Goal: Information Seeking & Learning: Learn about a topic

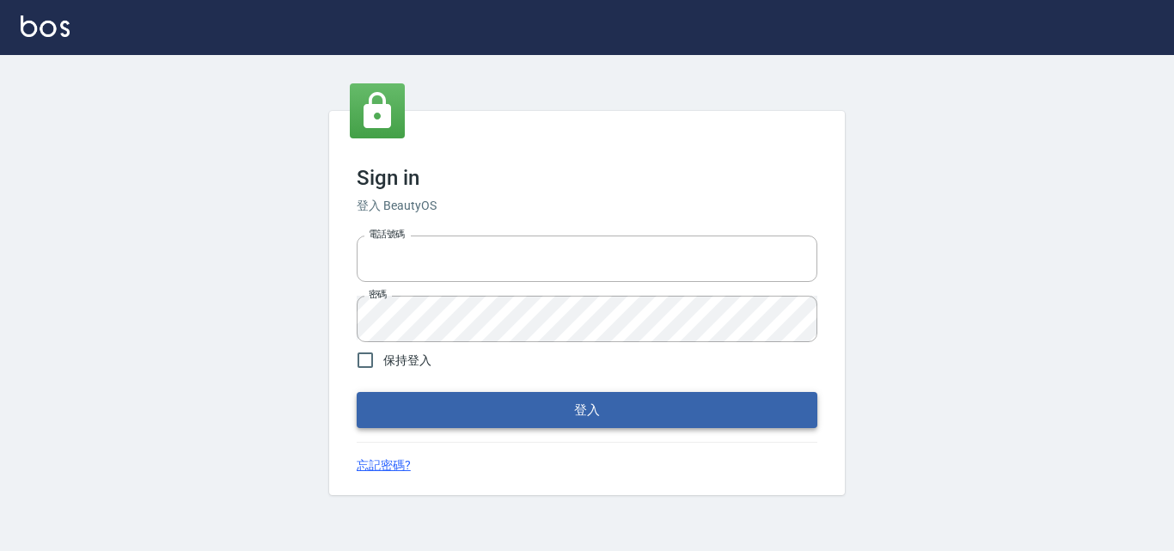
type input "0422211177"
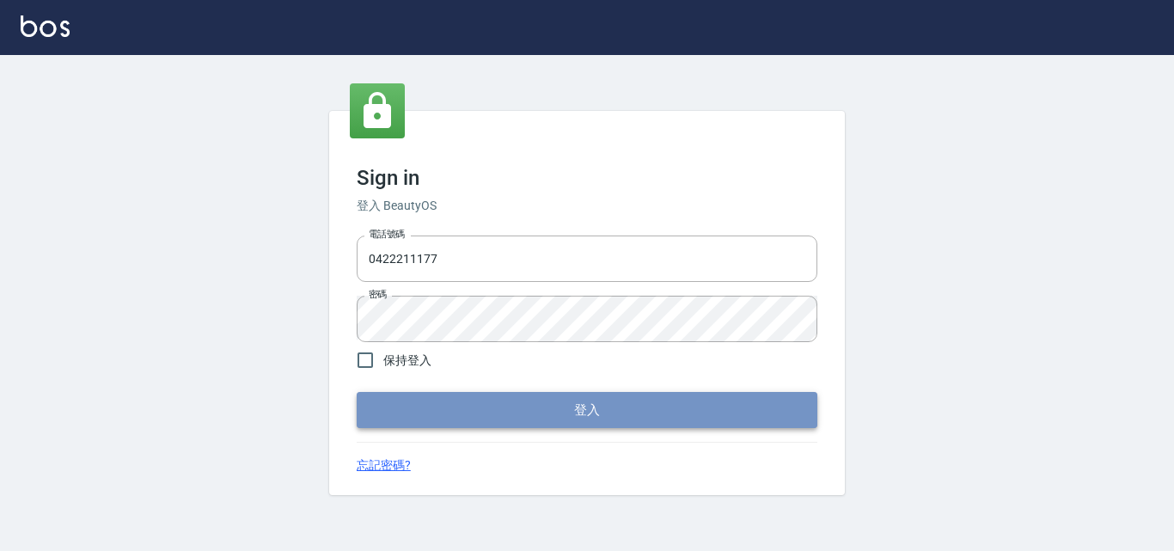
click at [484, 410] on button "登入" at bounding box center [587, 410] width 461 height 36
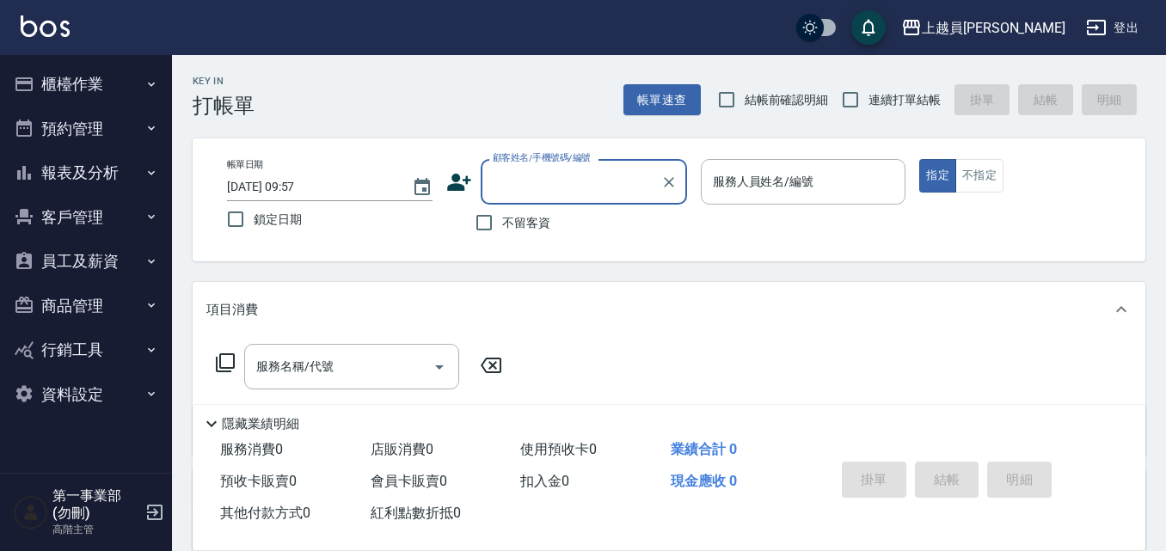
click at [144, 164] on button "報表及分析" at bounding box center [86, 172] width 158 height 45
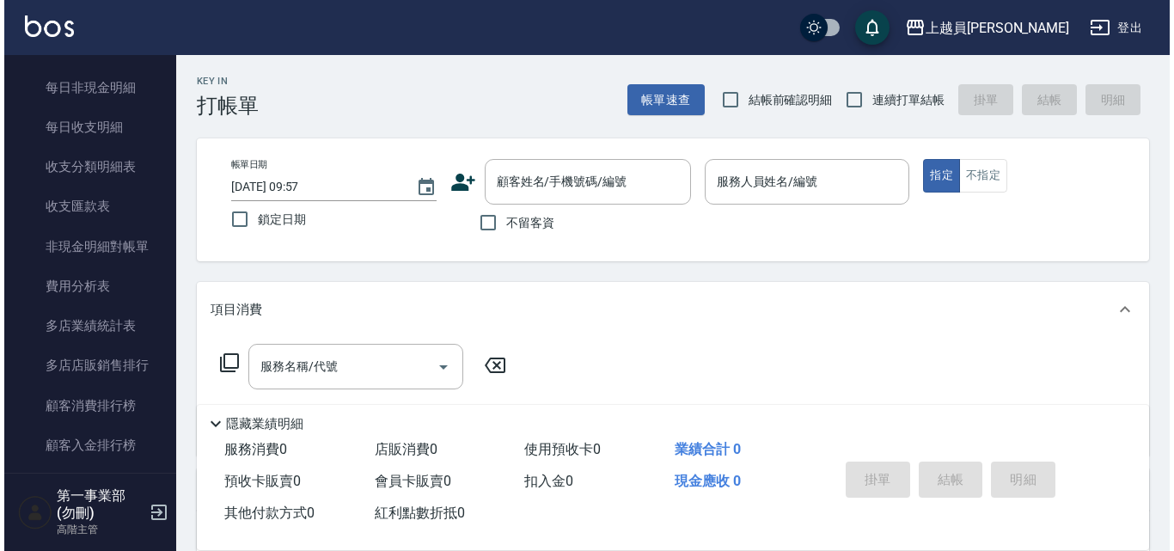
scroll to position [1461, 0]
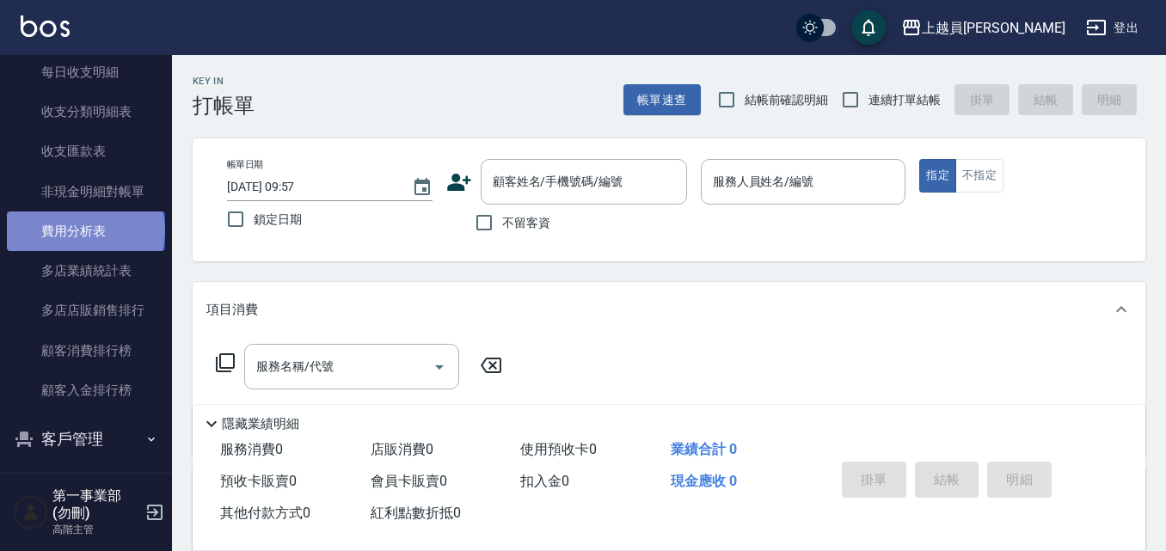
click at [84, 230] on link "費用分析表" at bounding box center [86, 231] width 158 height 40
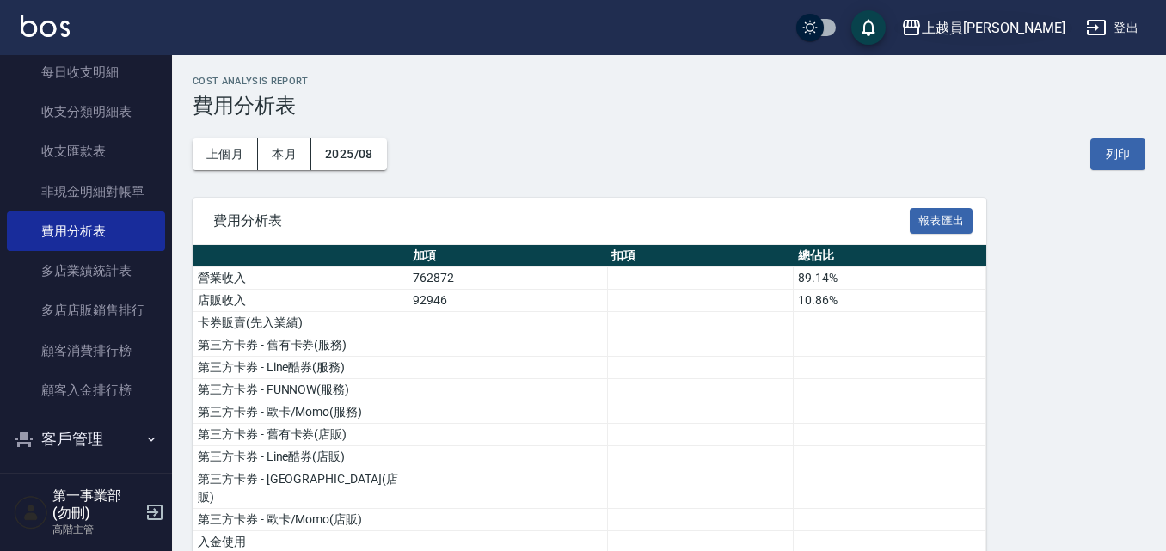
click at [922, 22] on icon "button" at bounding box center [911, 27] width 21 height 21
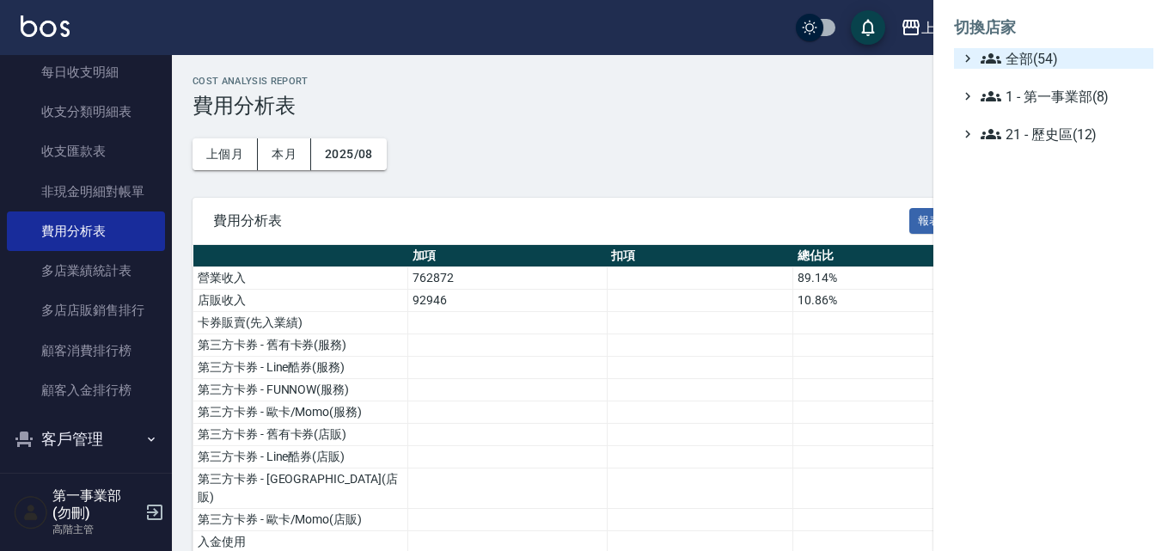
click at [1042, 53] on span "全部(54)" at bounding box center [1064, 58] width 166 height 21
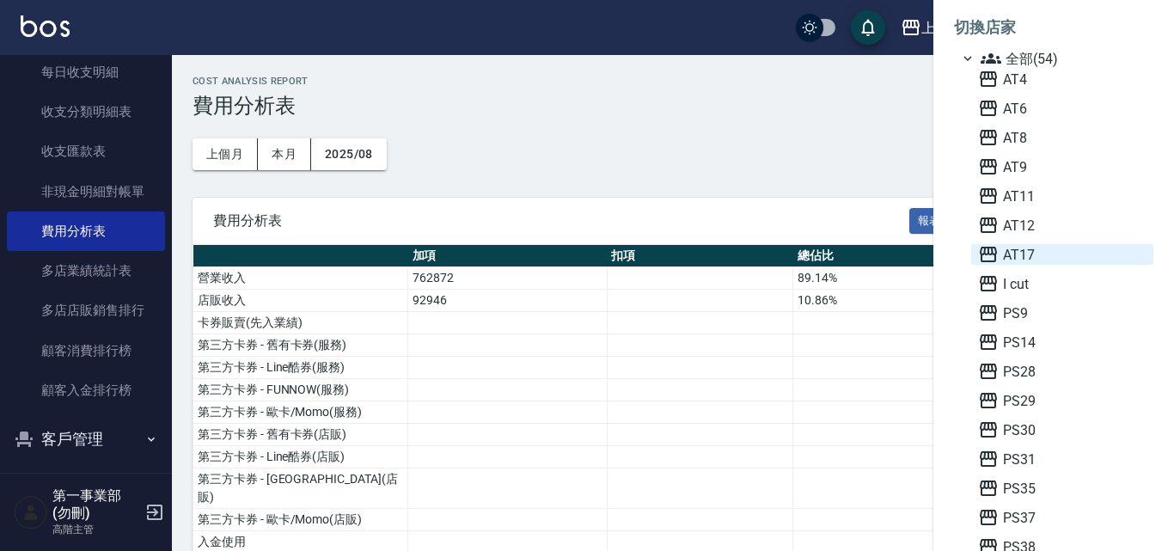
click at [1051, 260] on span "AT17" at bounding box center [1062, 254] width 168 height 21
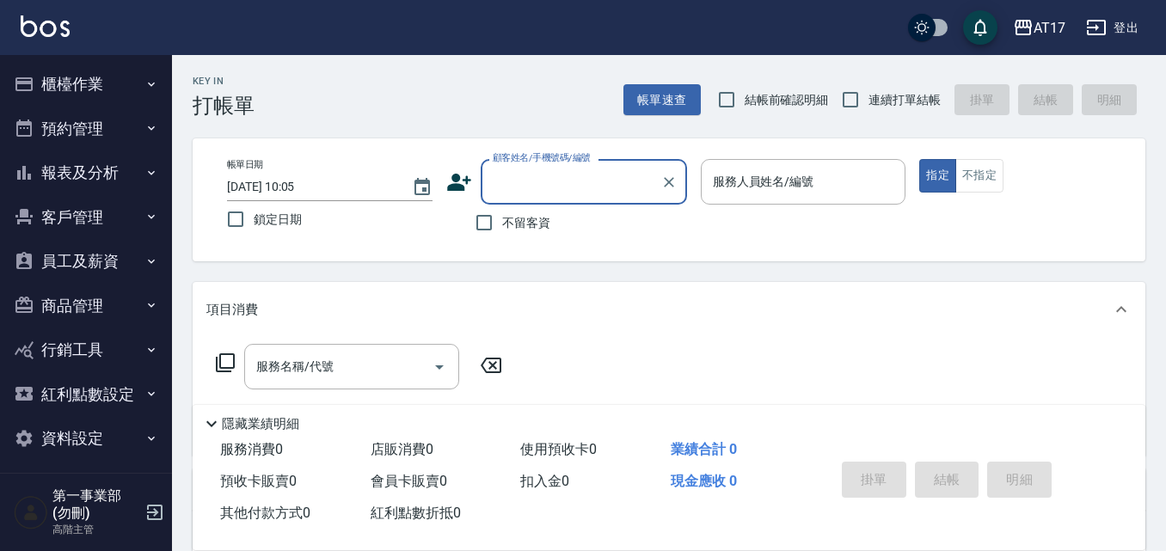
click at [112, 176] on button "報表及分析" at bounding box center [86, 172] width 158 height 45
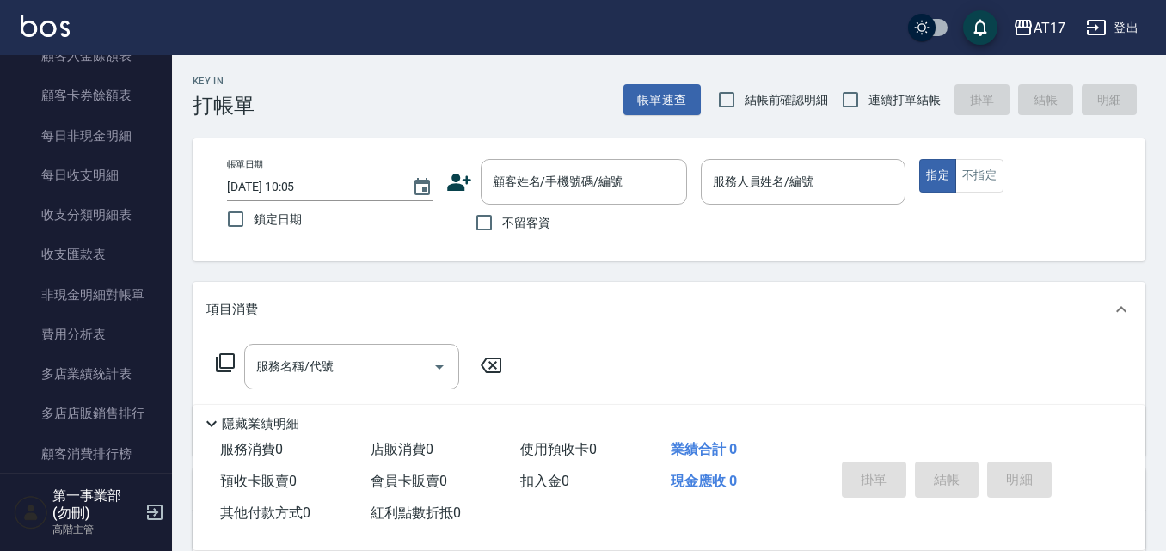
scroll to position [1461, 0]
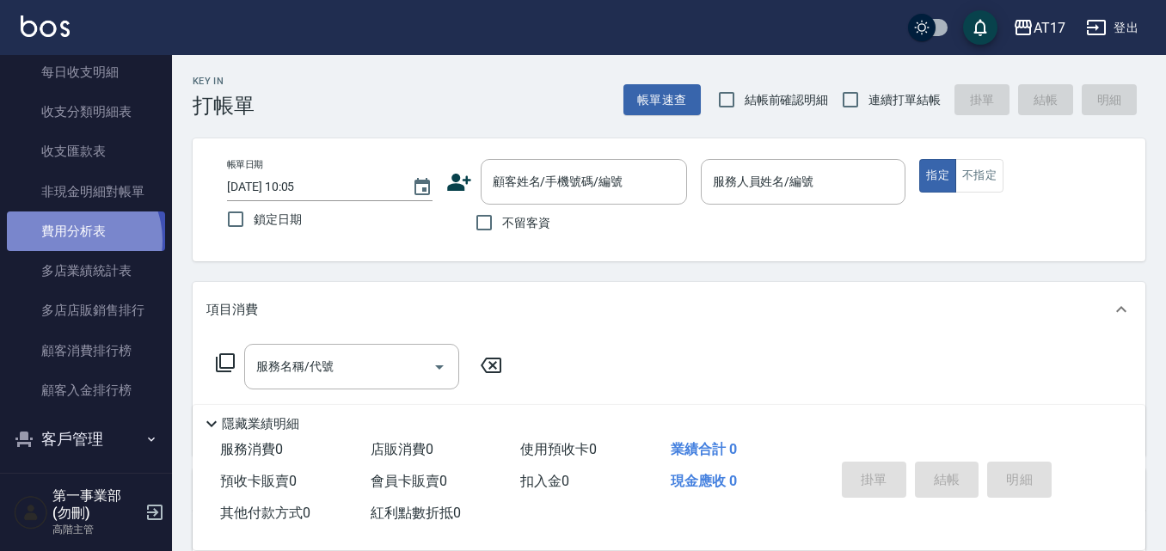
click at [70, 241] on link "費用分析表" at bounding box center [86, 231] width 158 height 40
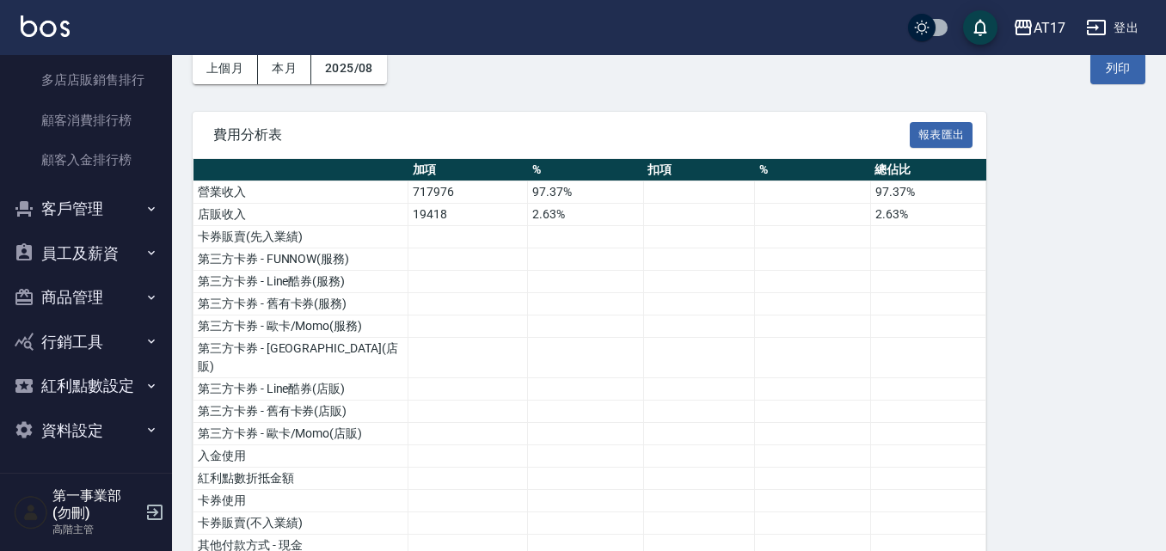
scroll to position [172, 0]
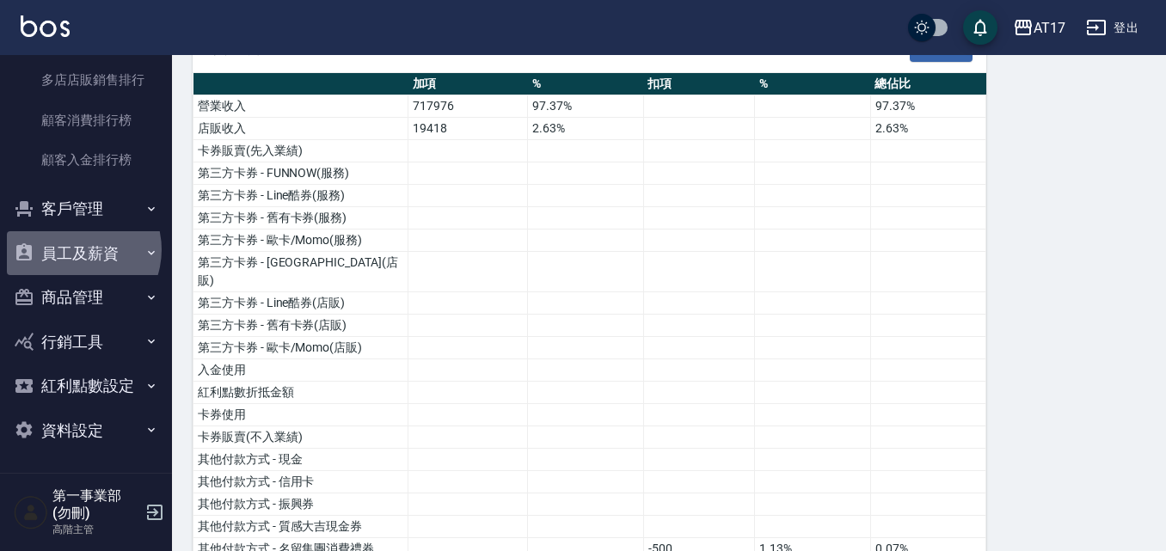
click at [74, 249] on button "員工及薪資" at bounding box center [86, 253] width 158 height 45
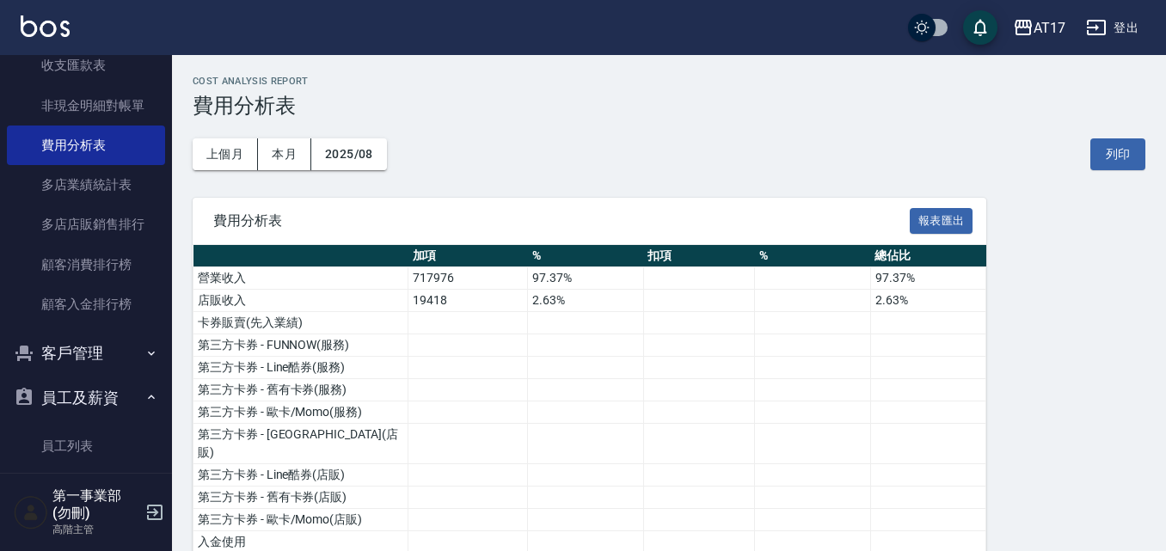
scroll to position [1633, 0]
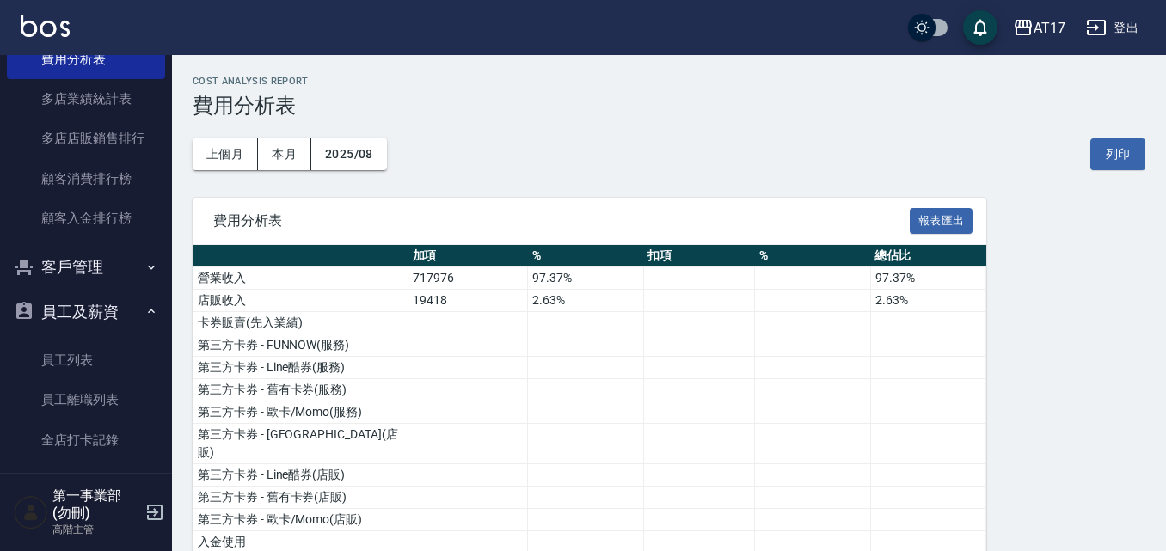
click at [790, 189] on div "上個月 本月 2025/08 列印" at bounding box center [669, 154] width 953 height 73
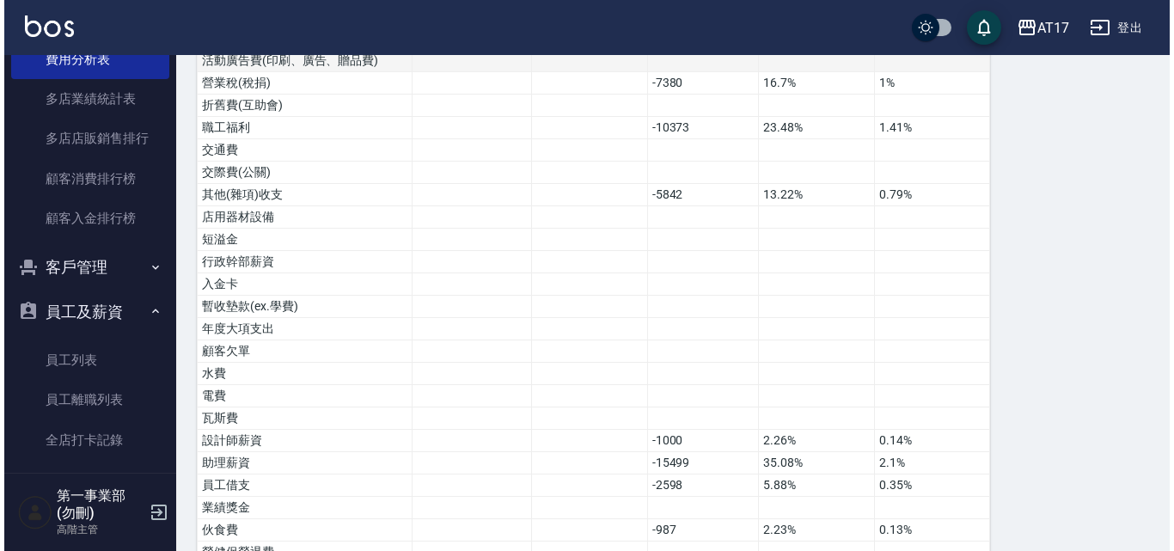
scroll to position [1032, 0]
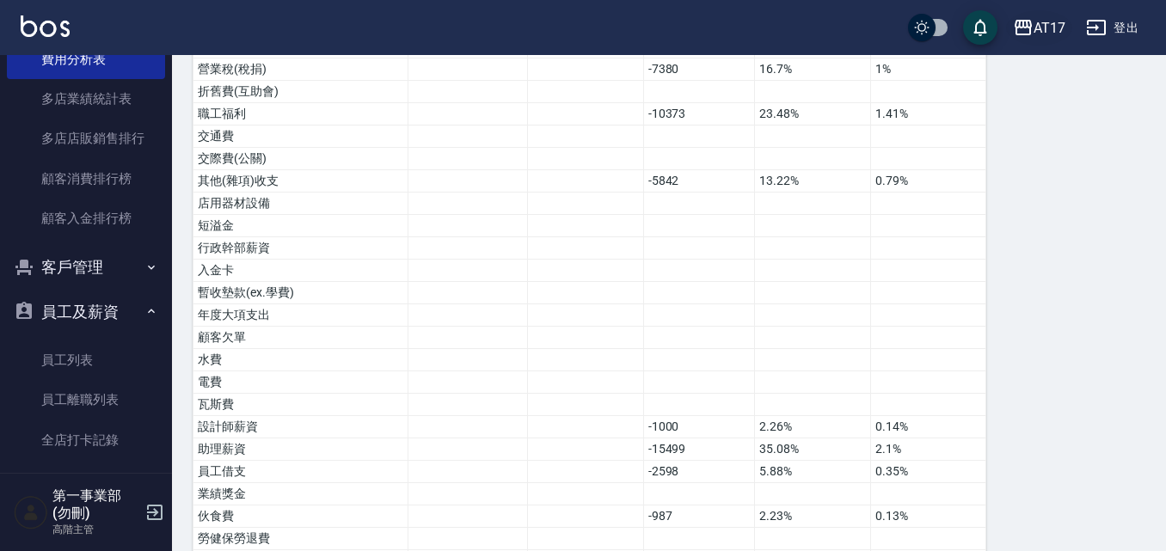
click at [1028, 24] on icon "button" at bounding box center [1023, 27] width 21 height 21
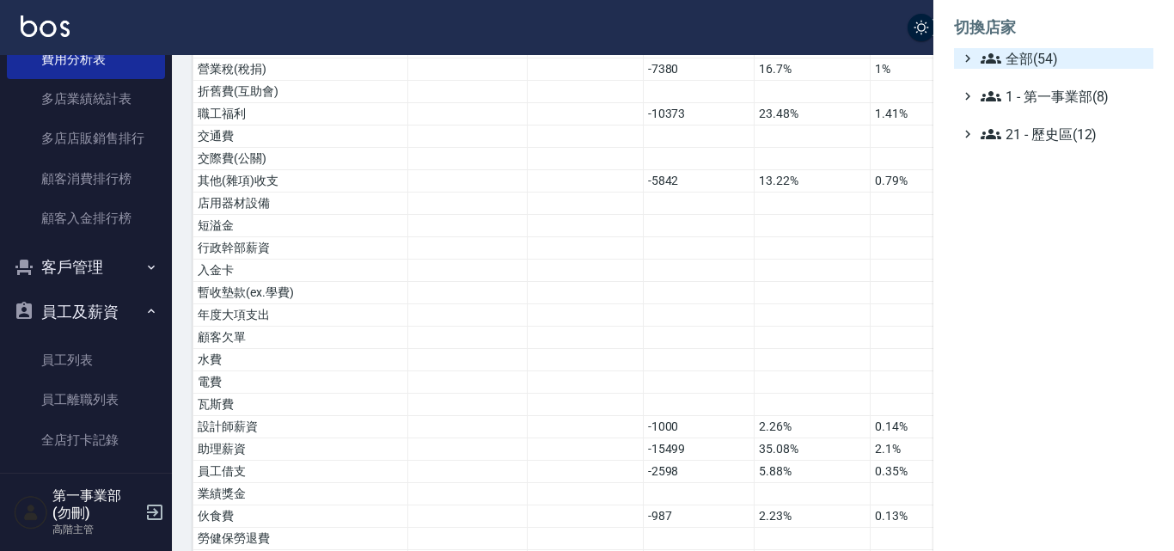
click at [1026, 53] on span "全部(54)" at bounding box center [1064, 58] width 166 height 21
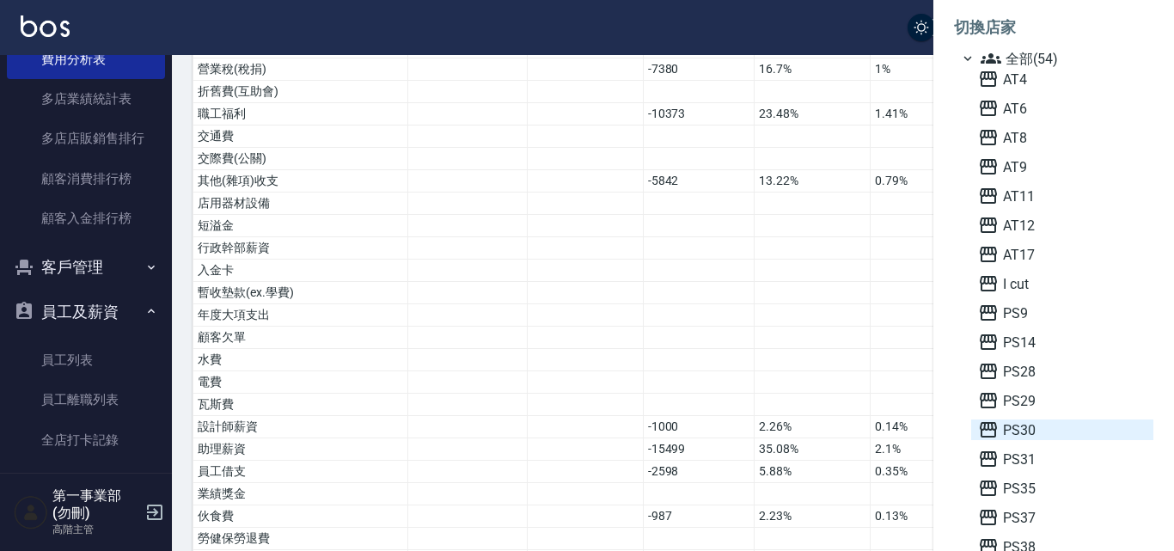
click at [1062, 422] on span "PS30" at bounding box center [1062, 430] width 168 height 21
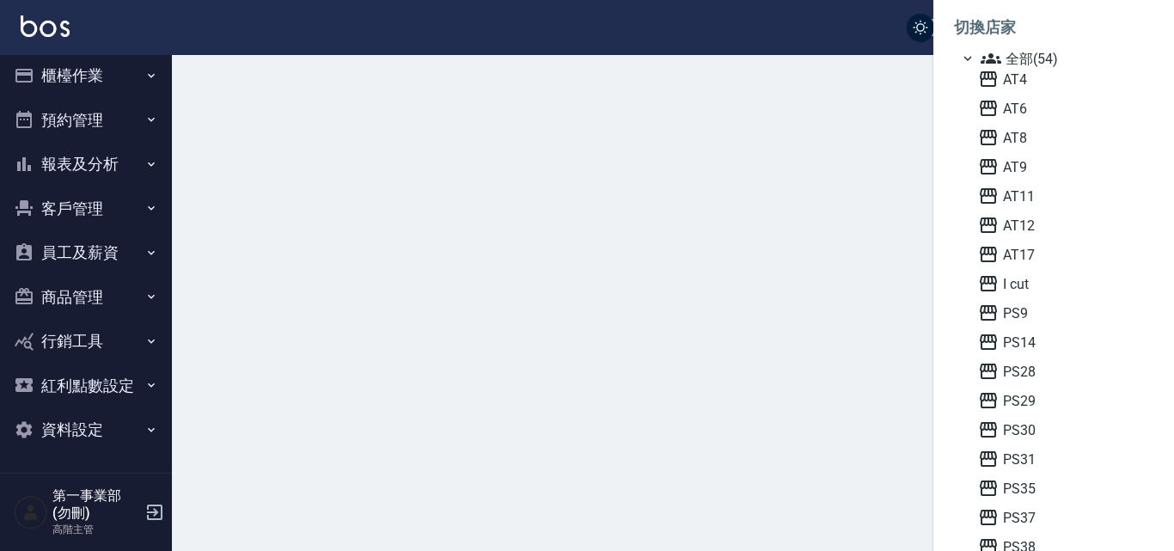
scroll to position [9, 0]
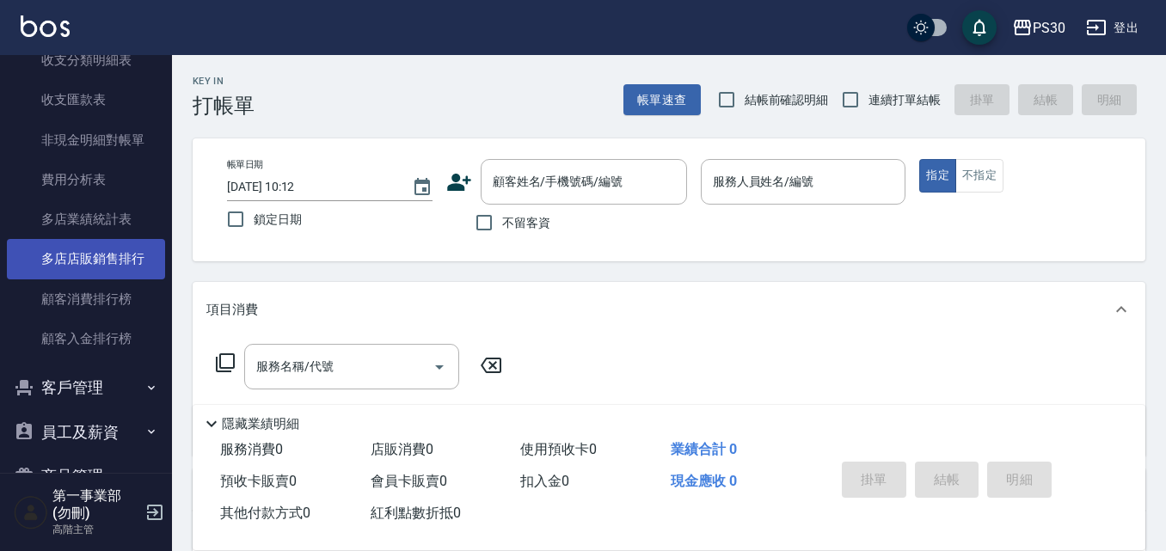
scroll to position [1547, 0]
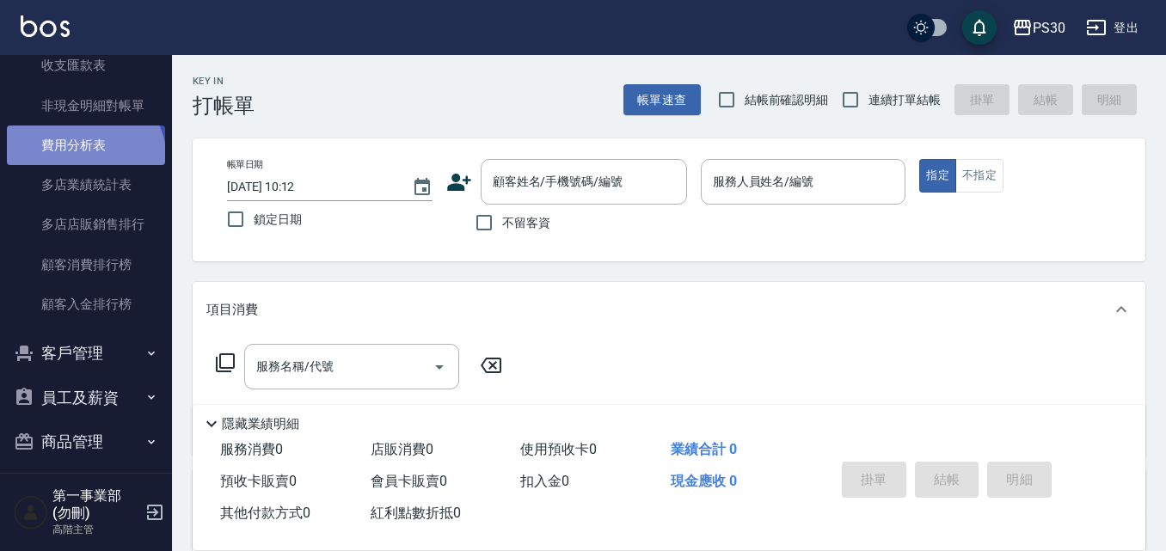
click at [83, 160] on link "費用分析表" at bounding box center [86, 146] width 158 height 40
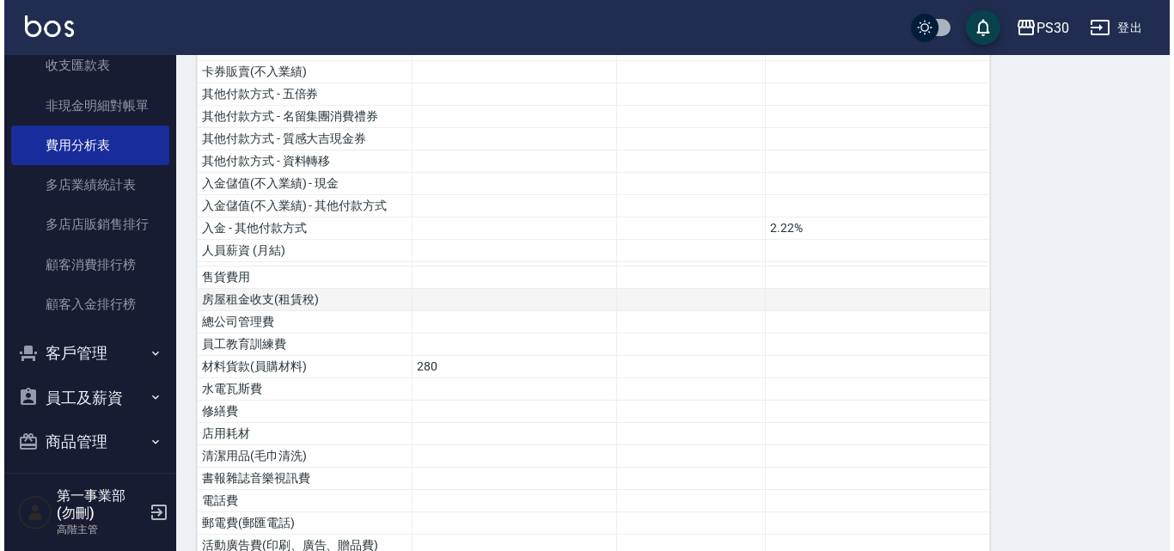
scroll to position [516, 0]
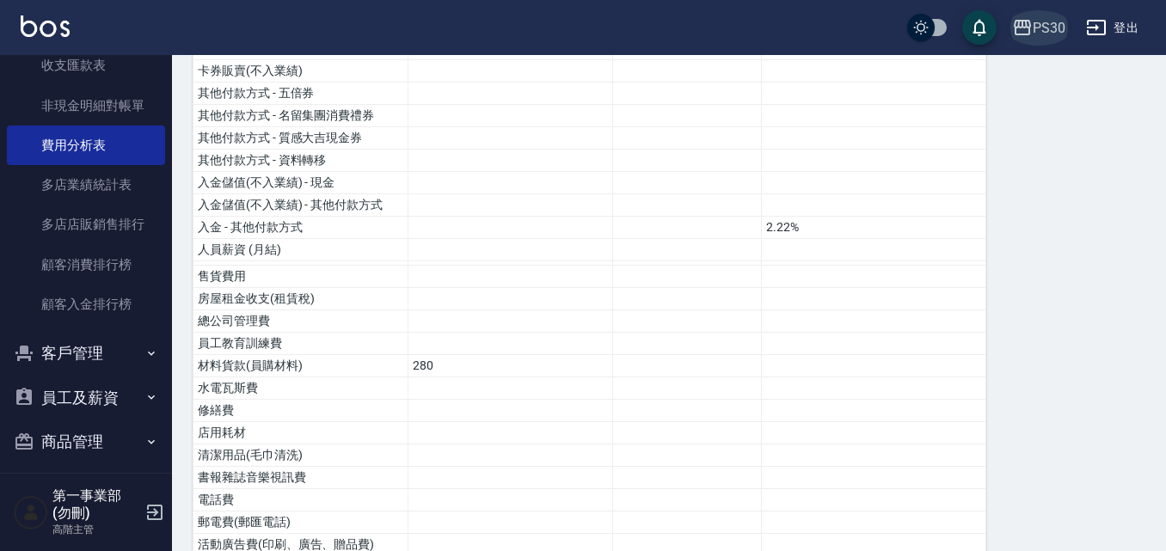
click at [1051, 28] on div "PS30" at bounding box center [1048, 27] width 33 height 21
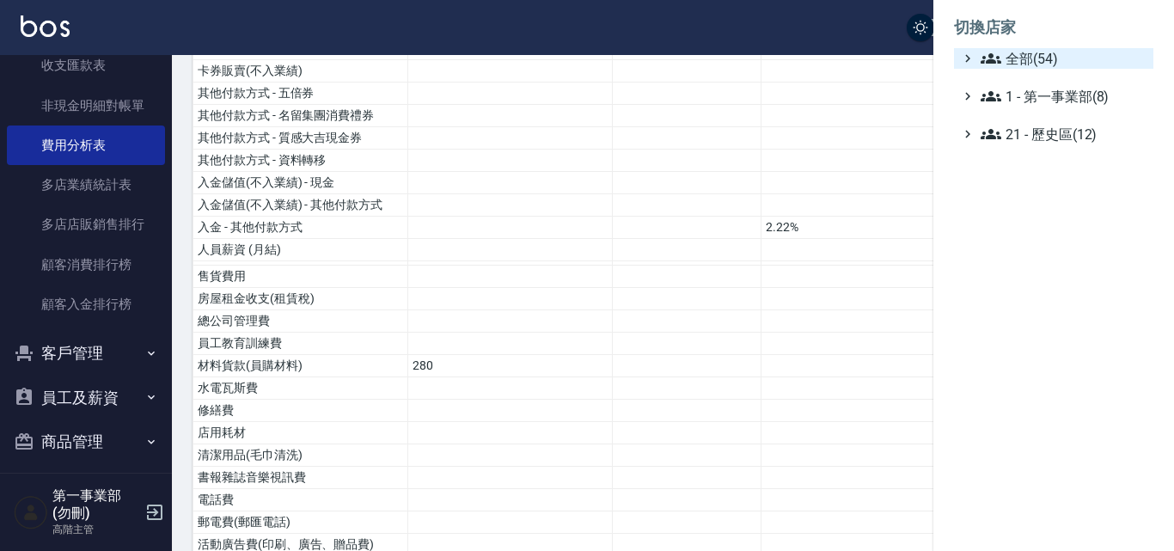
click at [1024, 55] on span "全部(54)" at bounding box center [1064, 58] width 166 height 21
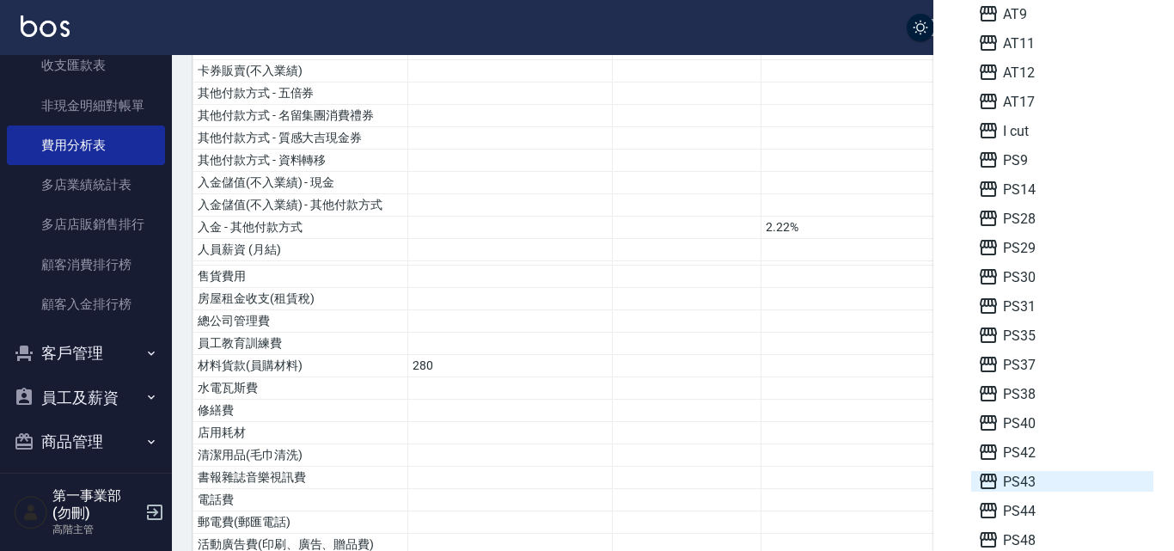
scroll to position [172, 0]
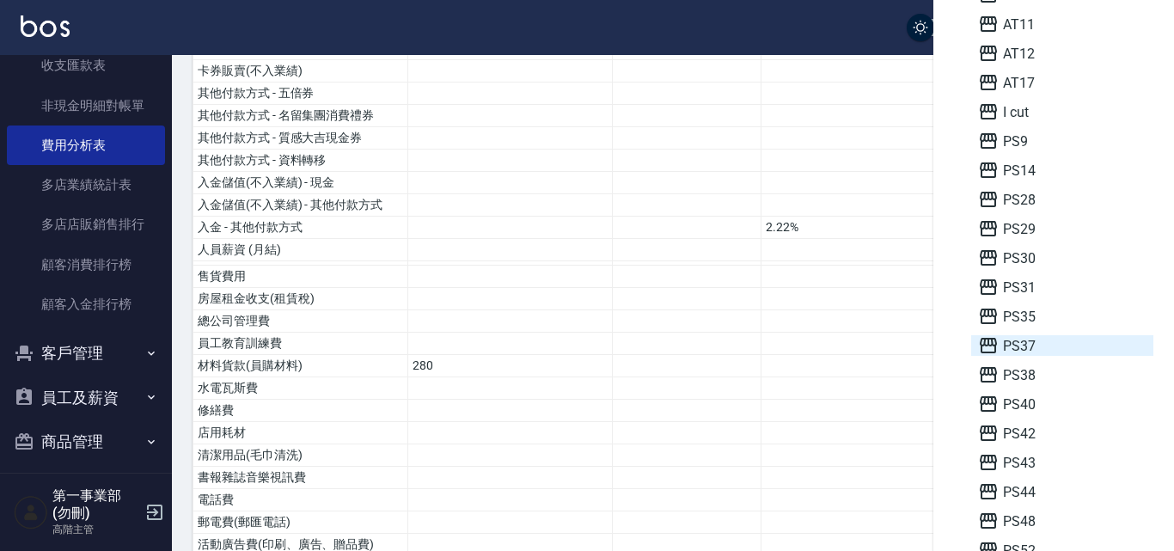
click at [1035, 346] on span "PS37" at bounding box center [1062, 345] width 168 height 21
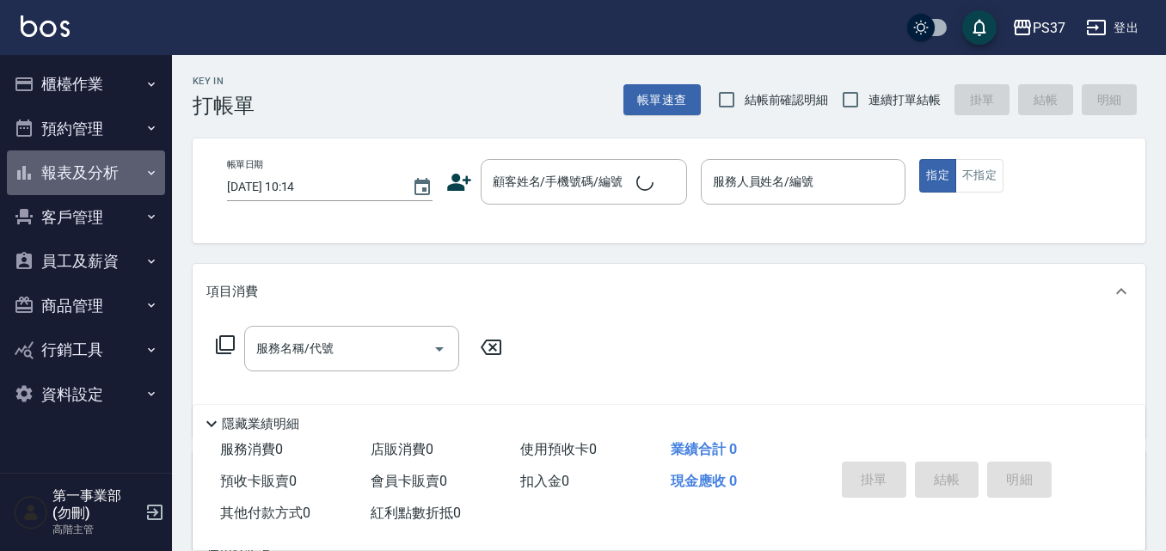
click at [92, 177] on button "報表及分析" at bounding box center [86, 172] width 158 height 45
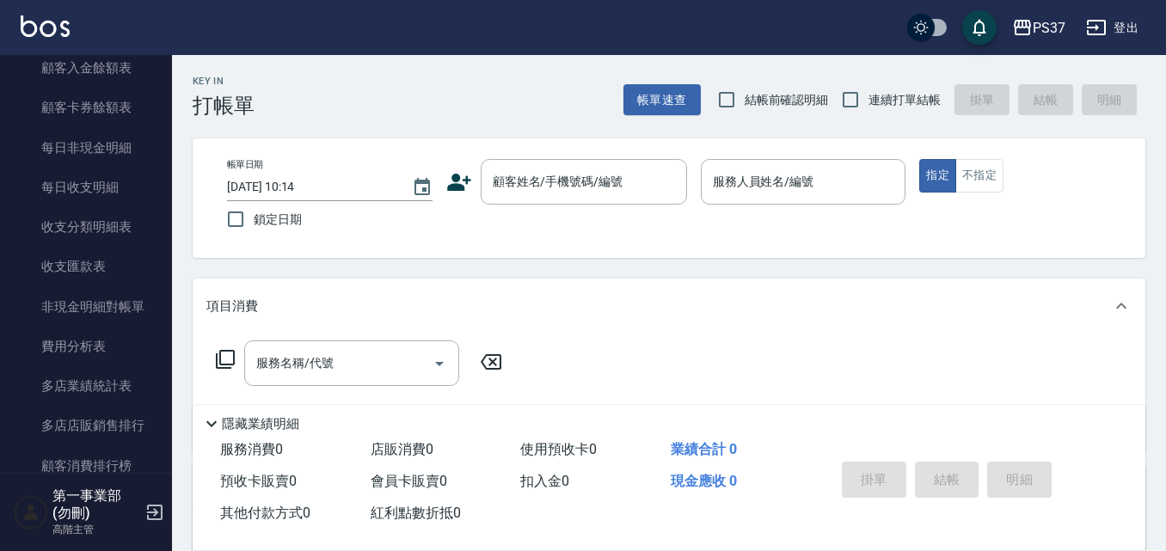
scroll to position [1375, 0]
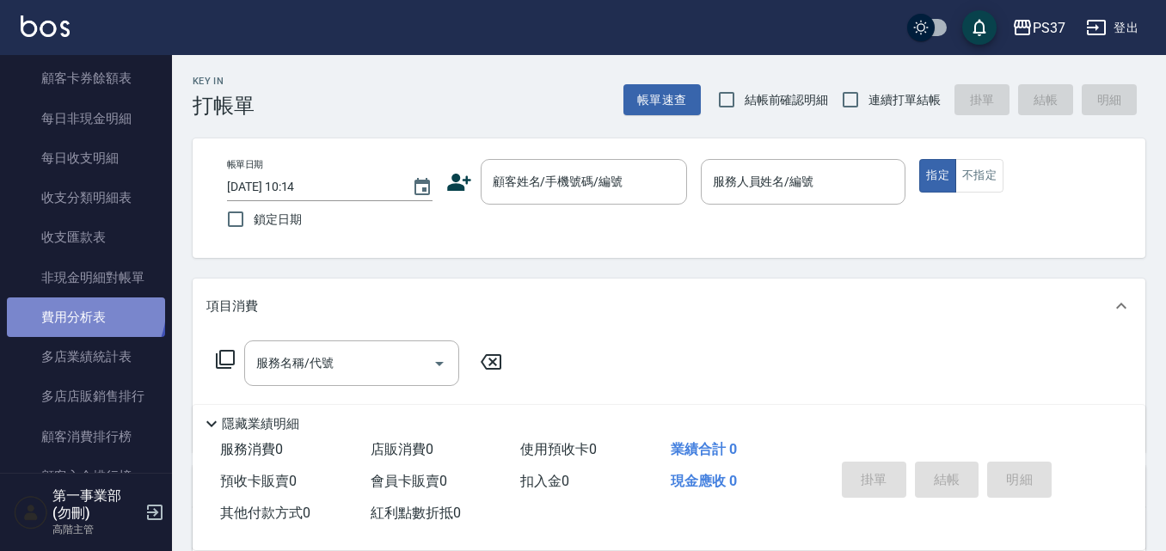
click at [83, 309] on link "費用分析表" at bounding box center [86, 317] width 158 height 40
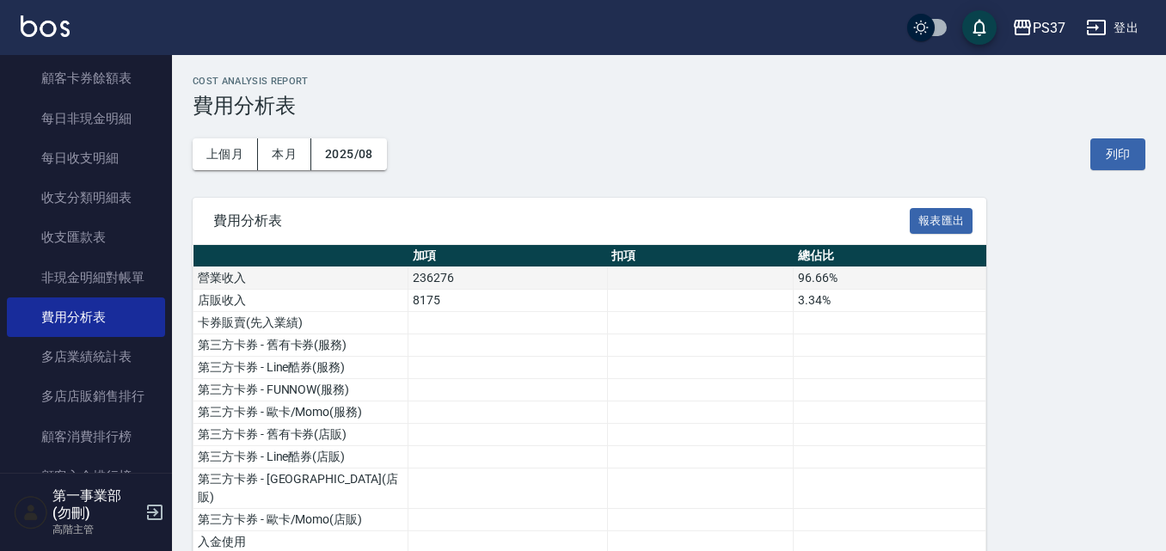
click at [211, 279] on td "營業收入" at bounding box center [300, 278] width 215 height 22
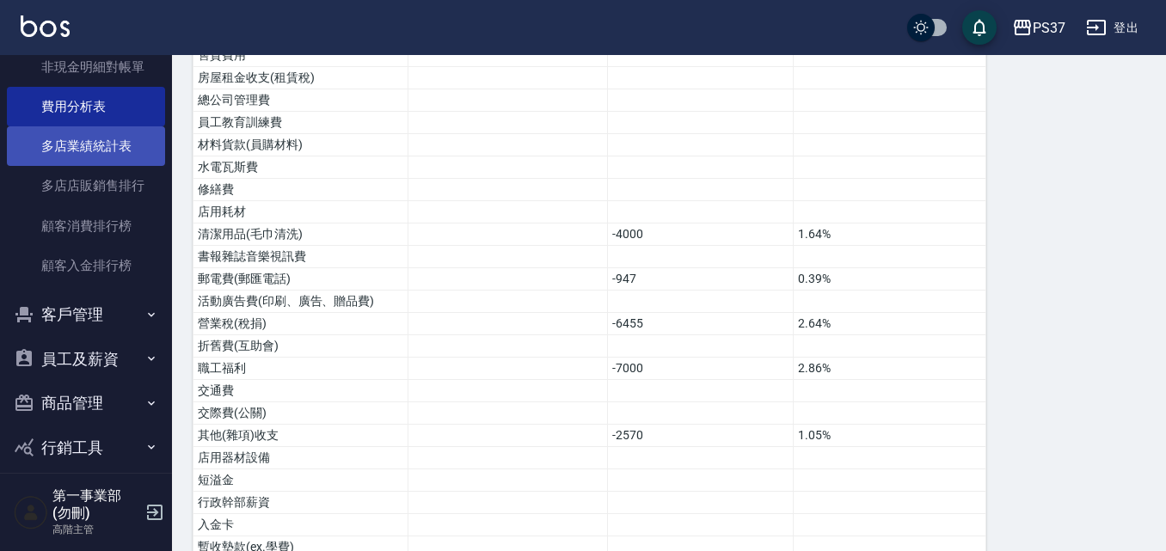
scroll to position [1648, 0]
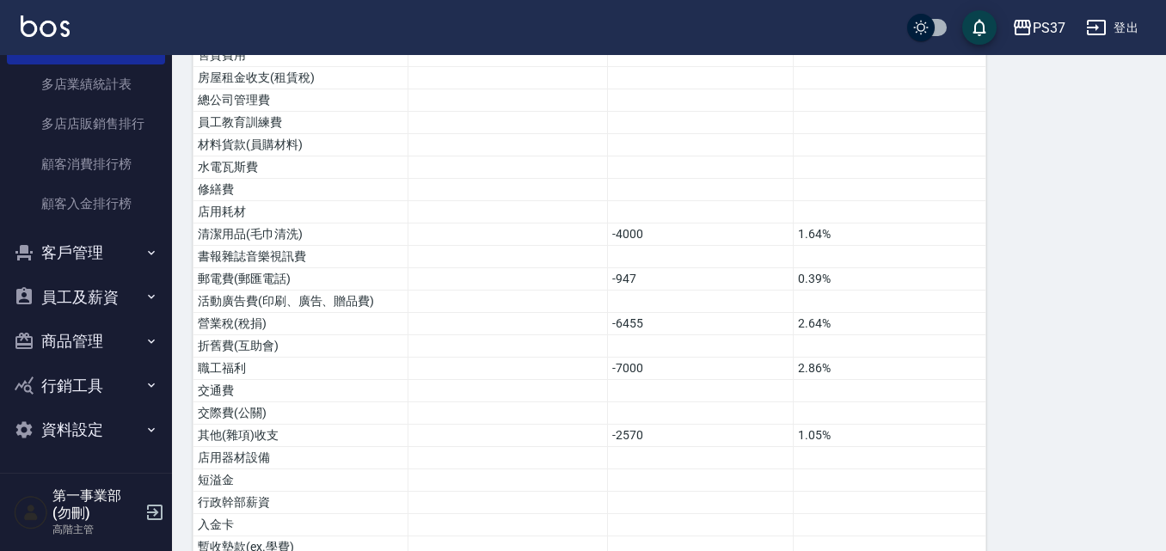
click at [127, 300] on button "員工及薪資" at bounding box center [86, 297] width 158 height 45
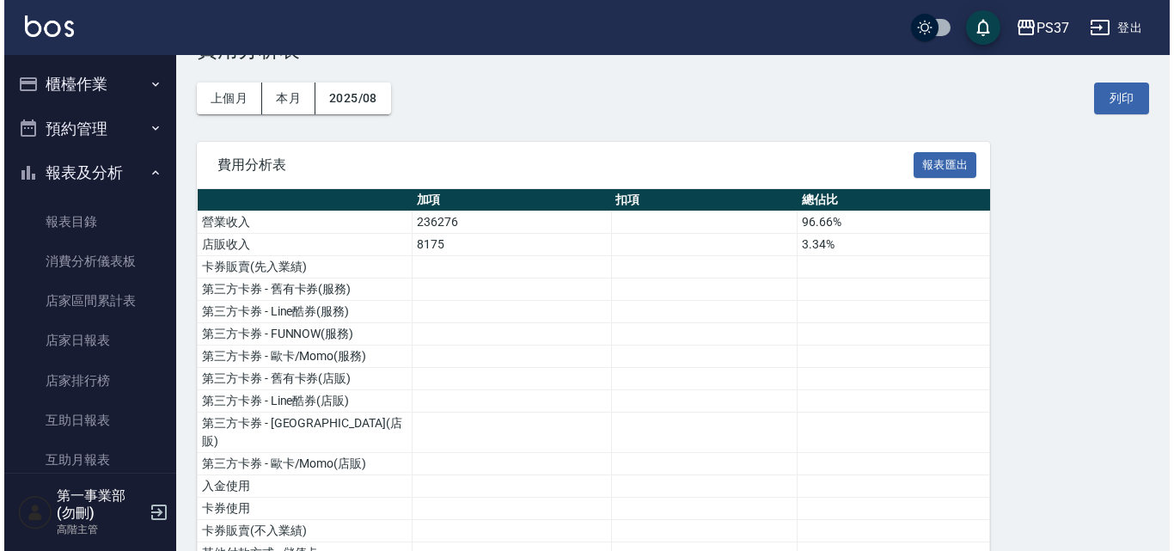
scroll to position [45, 0]
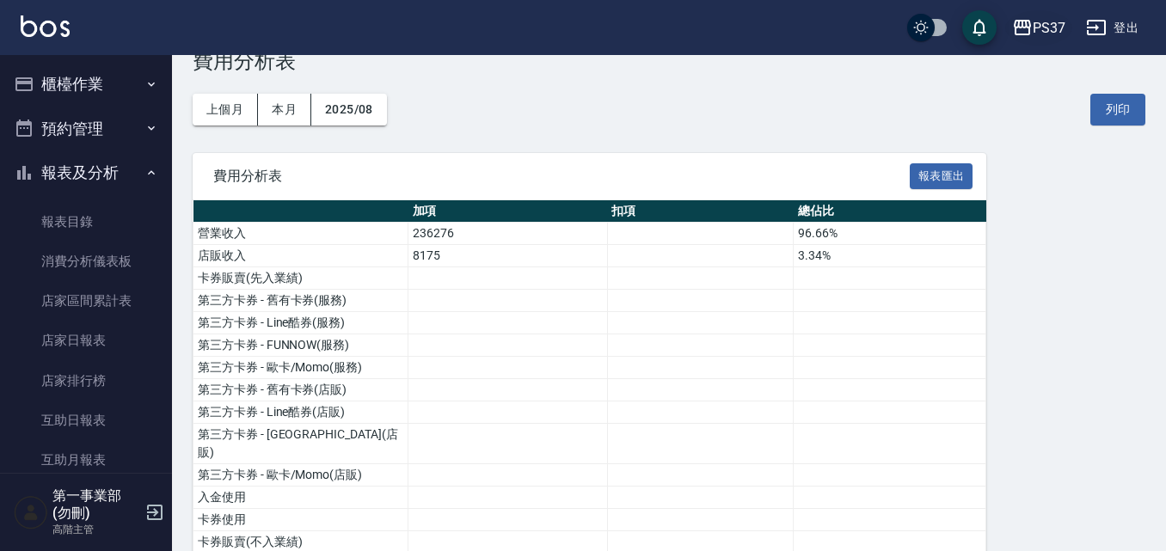
click at [1026, 28] on icon "button" at bounding box center [1022, 27] width 17 height 15
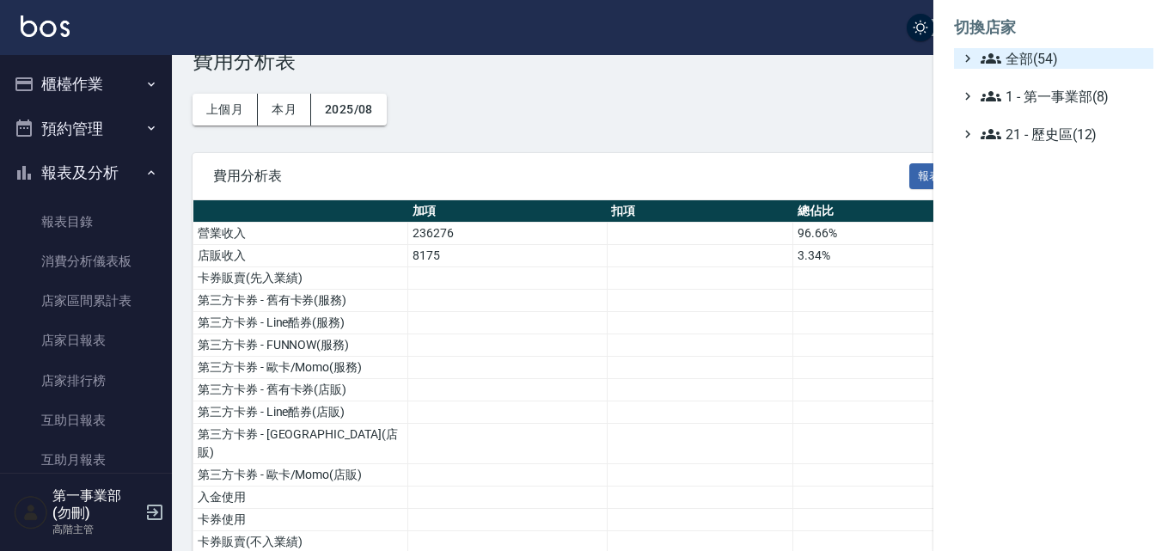
click at [1036, 58] on span "全部(54)" at bounding box center [1064, 58] width 166 height 21
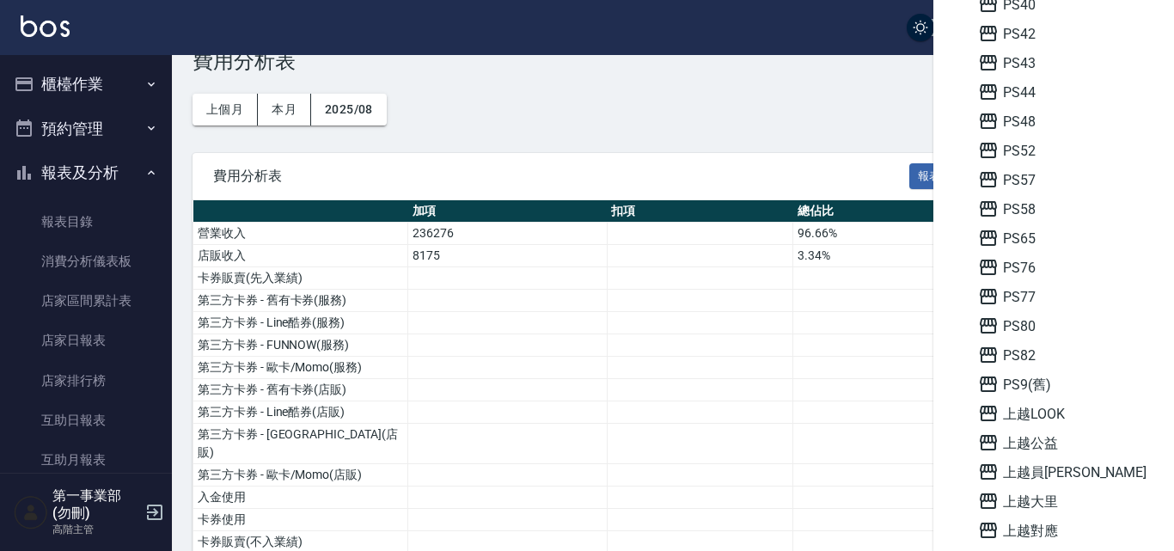
scroll to position [602, 0]
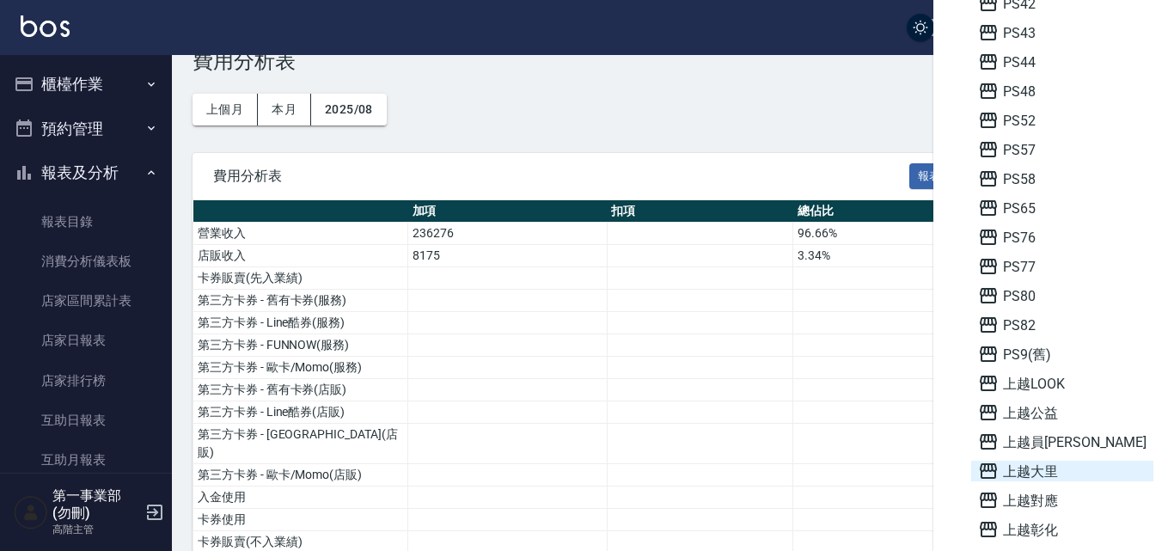
click at [1049, 470] on span "上越大里" at bounding box center [1062, 471] width 168 height 21
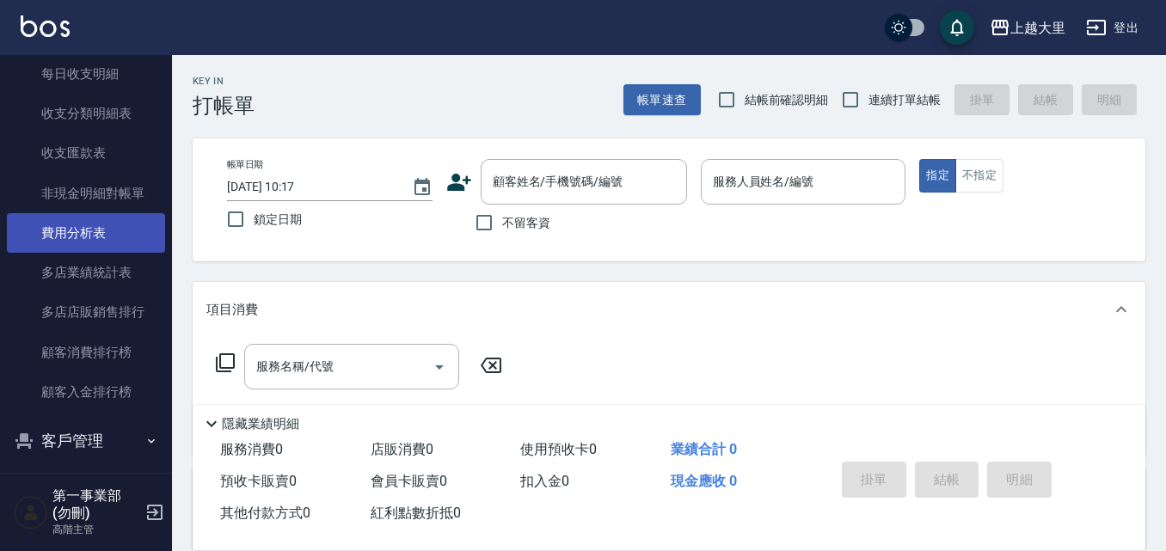
scroll to position [1461, 0]
click at [127, 224] on link "費用分析表" at bounding box center [86, 231] width 158 height 40
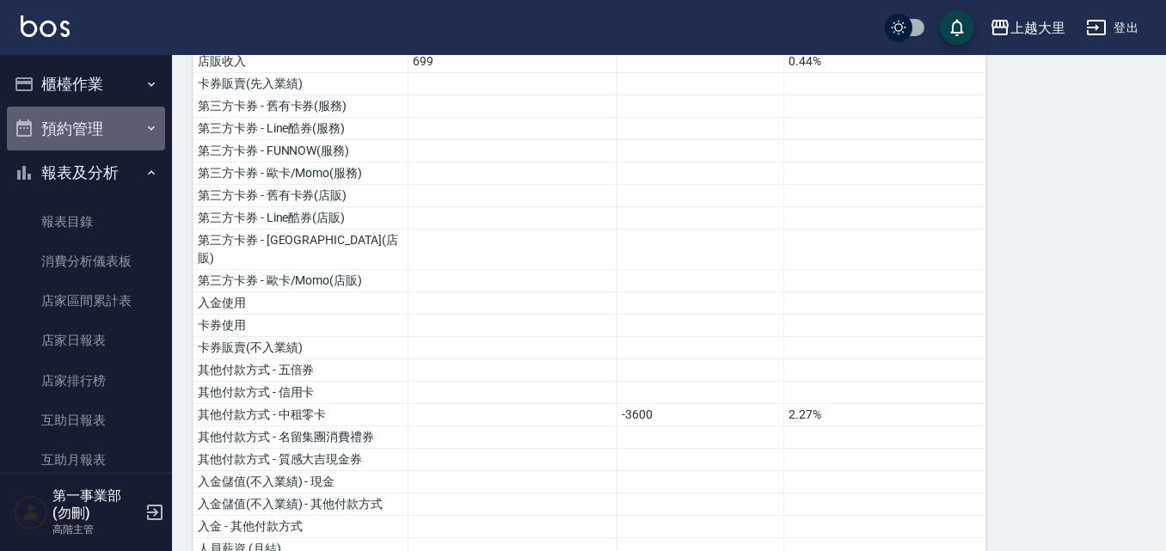
click at [99, 124] on button "預約管理" at bounding box center [86, 129] width 158 height 45
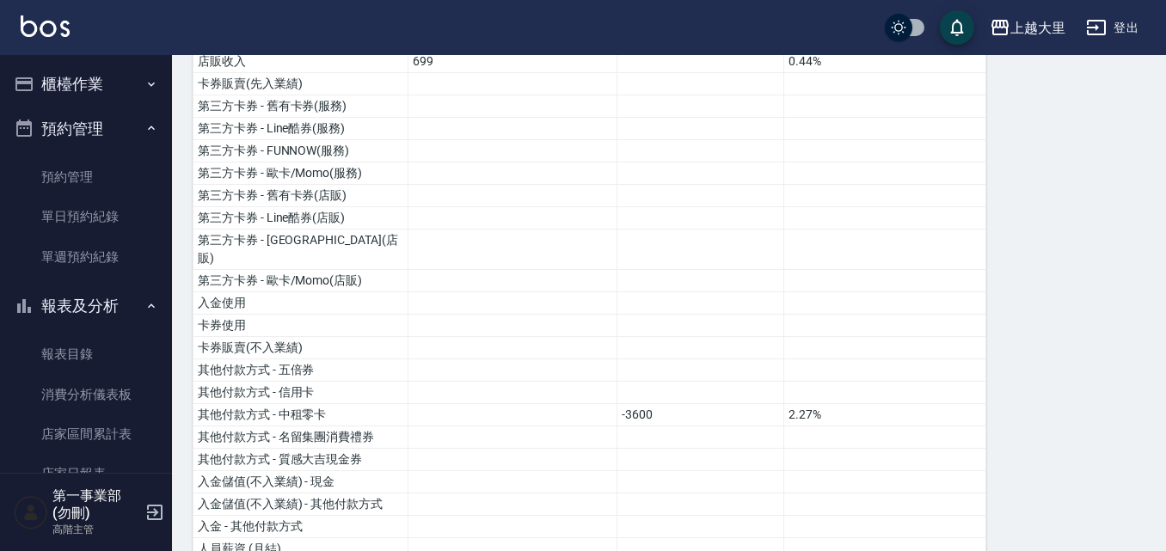
click at [123, 89] on button "櫃檯作業" at bounding box center [86, 84] width 158 height 45
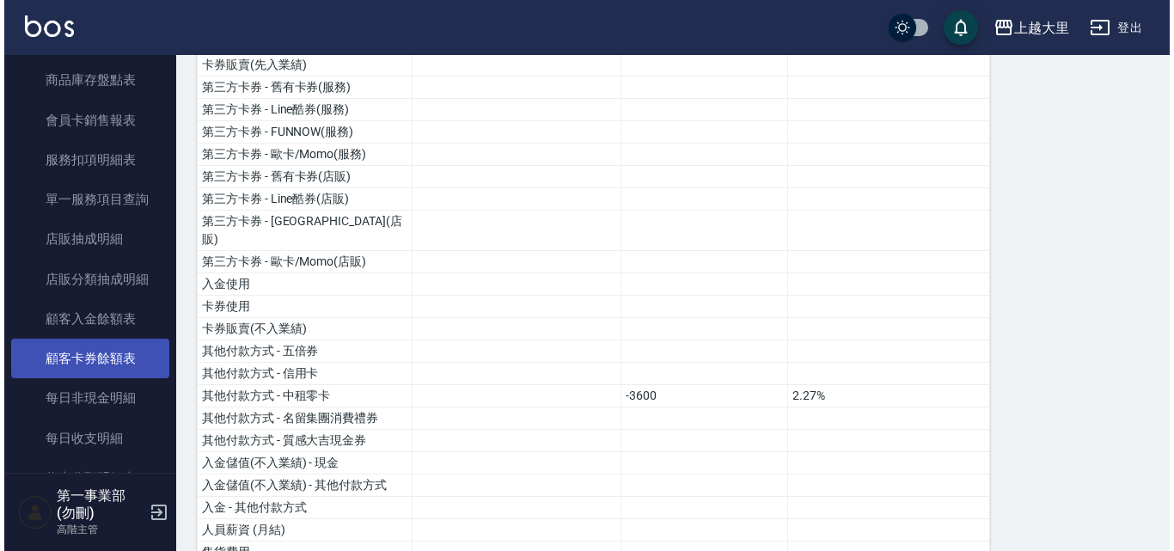
scroll to position [1633, 0]
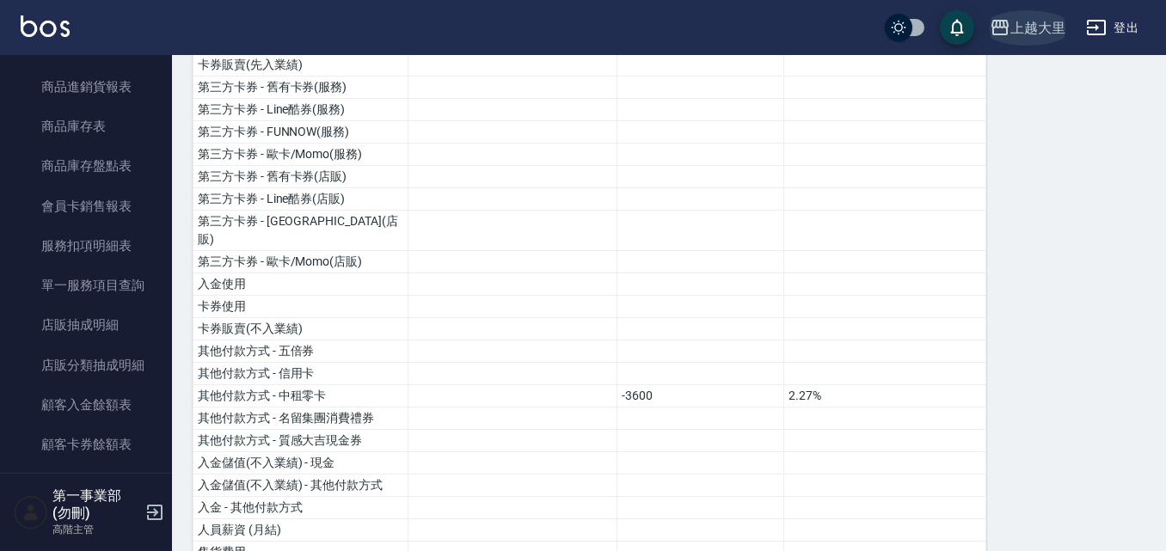
click at [1025, 26] on div "上越大里" at bounding box center [1037, 27] width 55 height 21
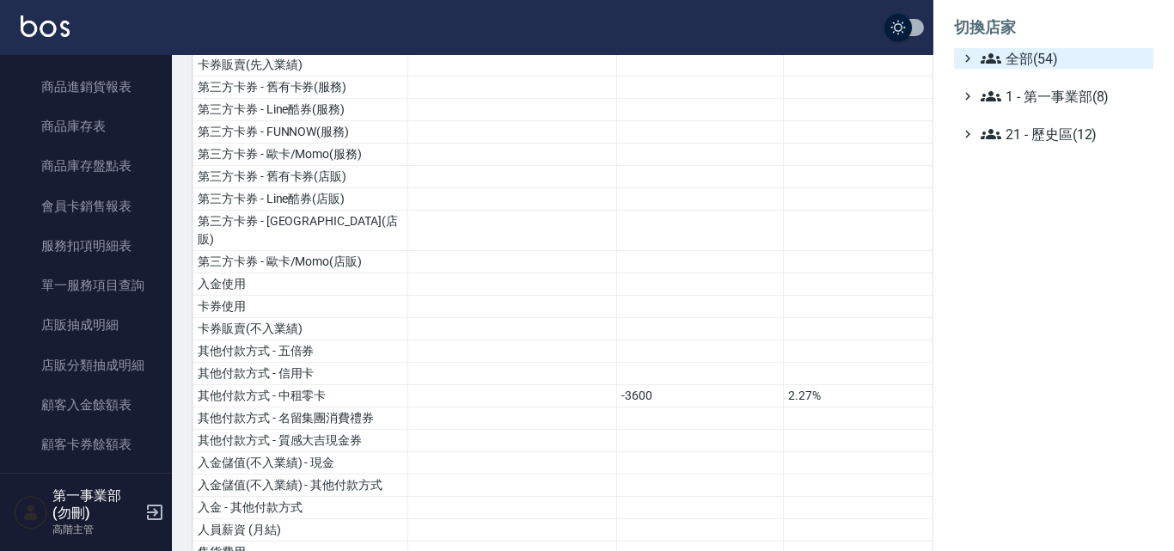
click at [1024, 55] on span "全部(54)" at bounding box center [1064, 58] width 166 height 21
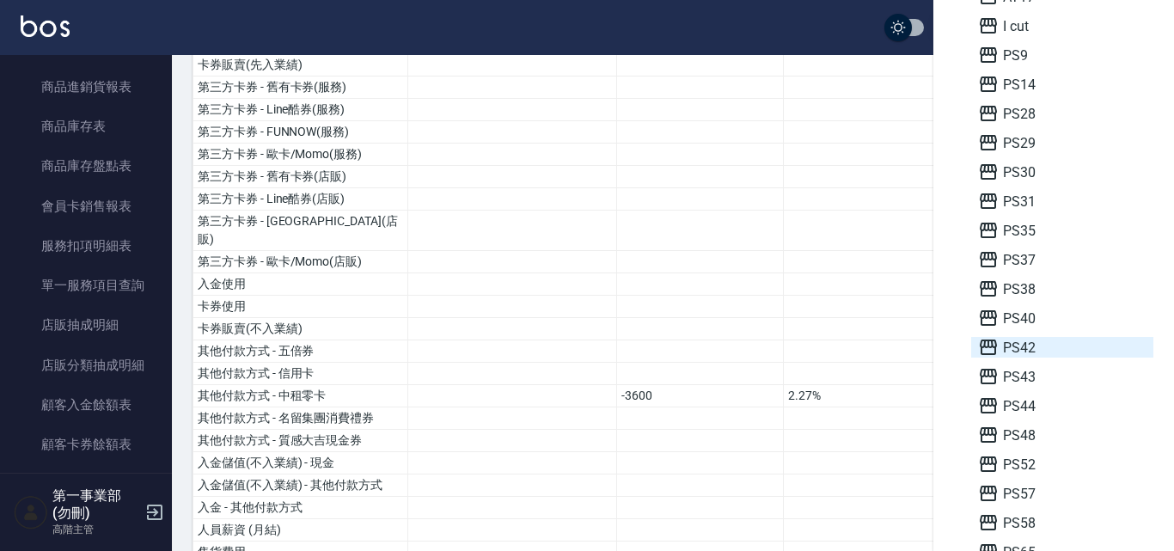
scroll to position [172, 0]
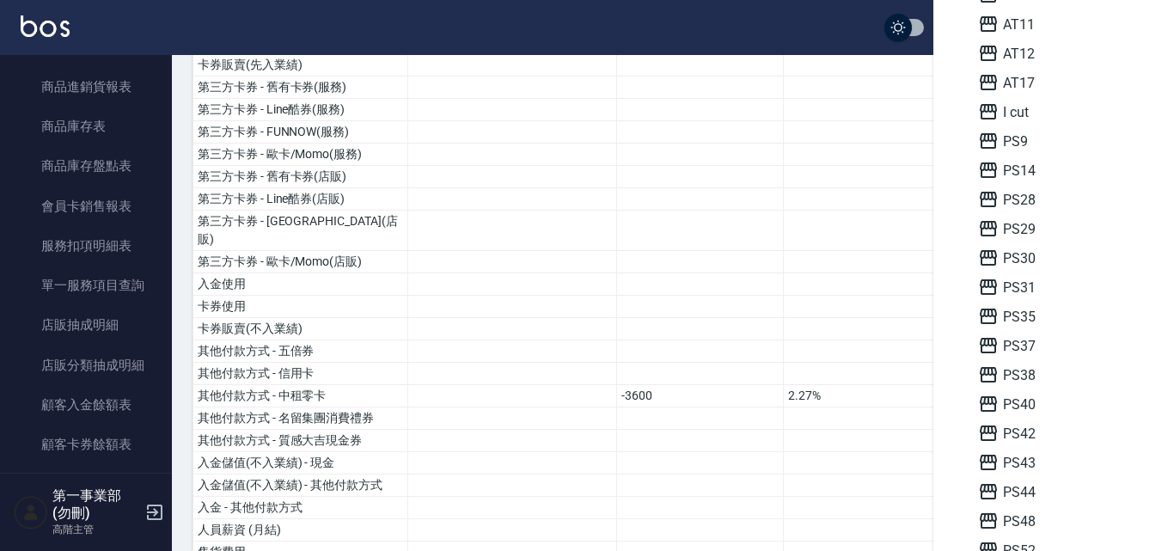
click at [1029, 141] on span "PS9" at bounding box center [1062, 141] width 168 height 21
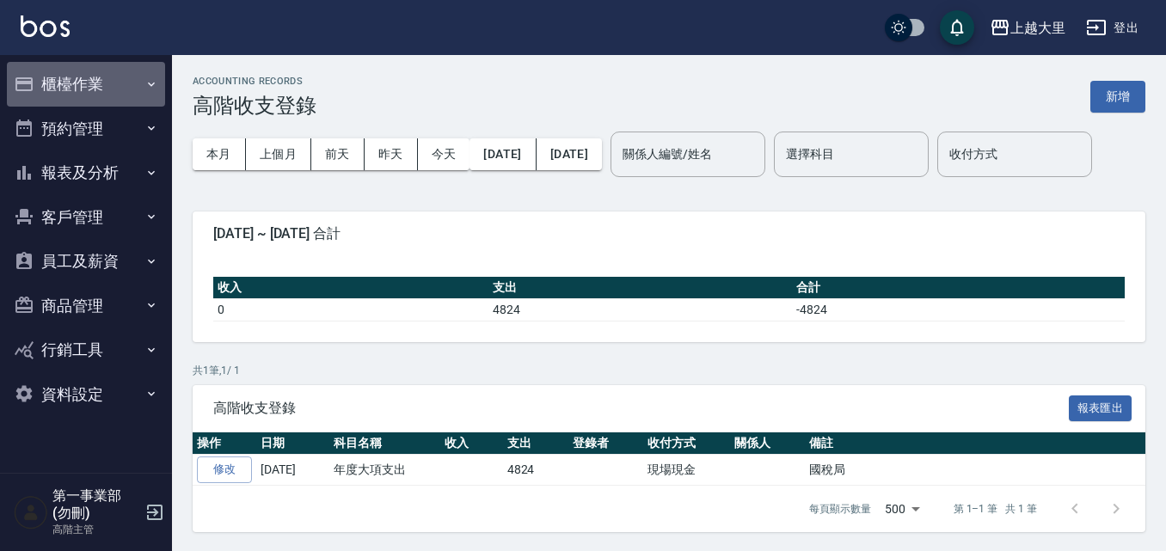
click at [117, 84] on button "櫃檯作業" at bounding box center [86, 84] width 158 height 45
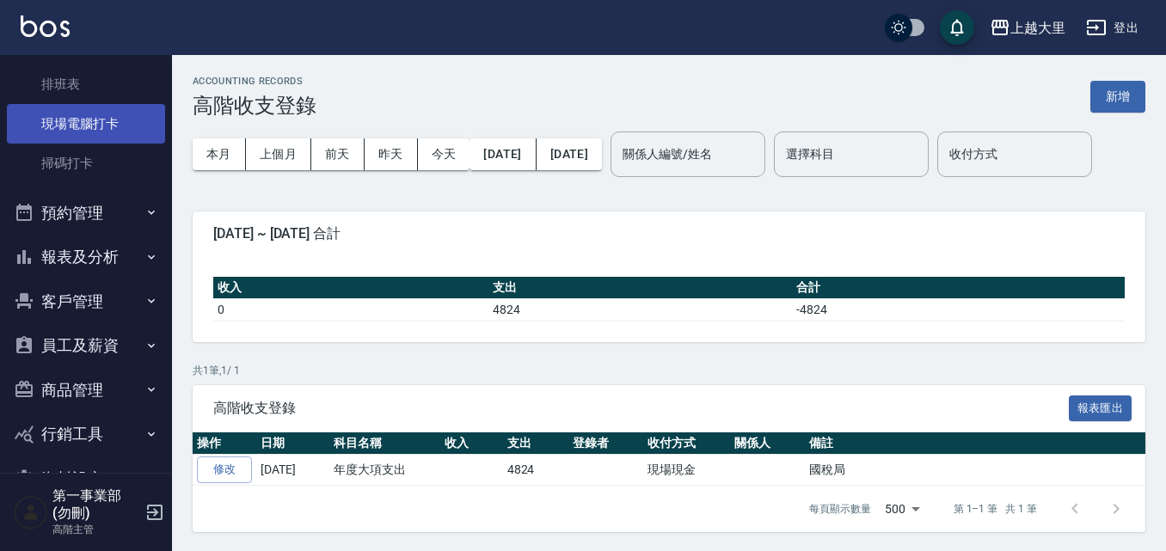
scroll to position [430, 0]
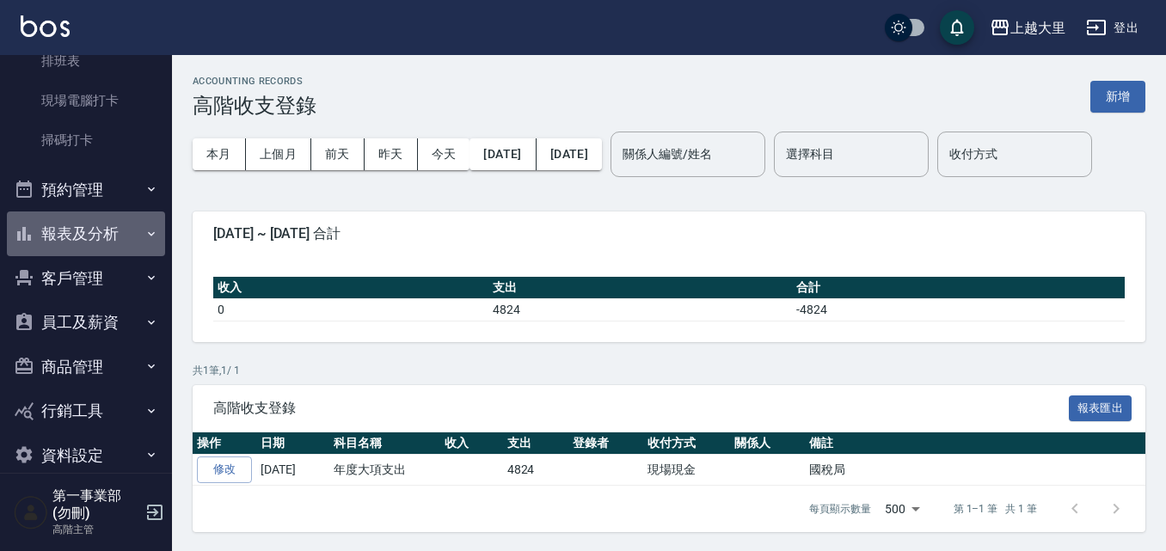
click at [117, 233] on button "報表及分析" at bounding box center [86, 233] width 158 height 45
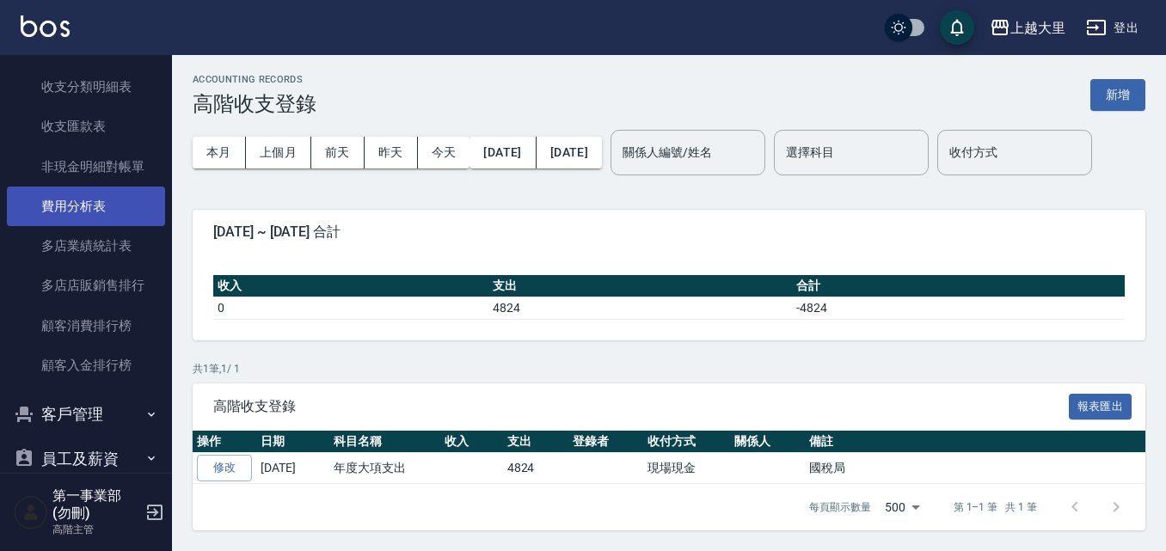
scroll to position [1891, 0]
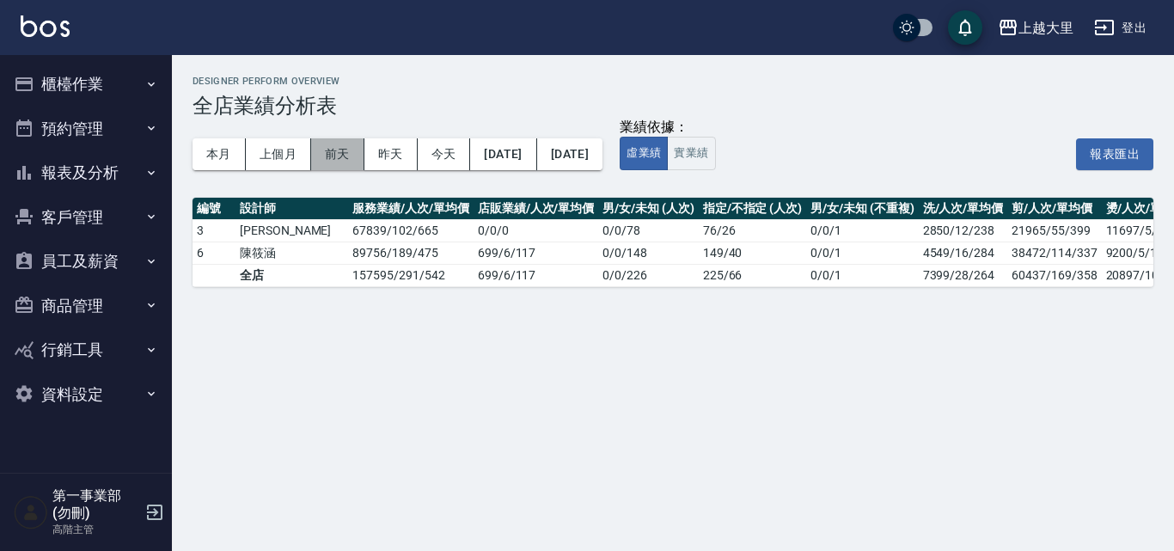
click at [346, 146] on button "前天" at bounding box center [337, 154] width 53 height 32
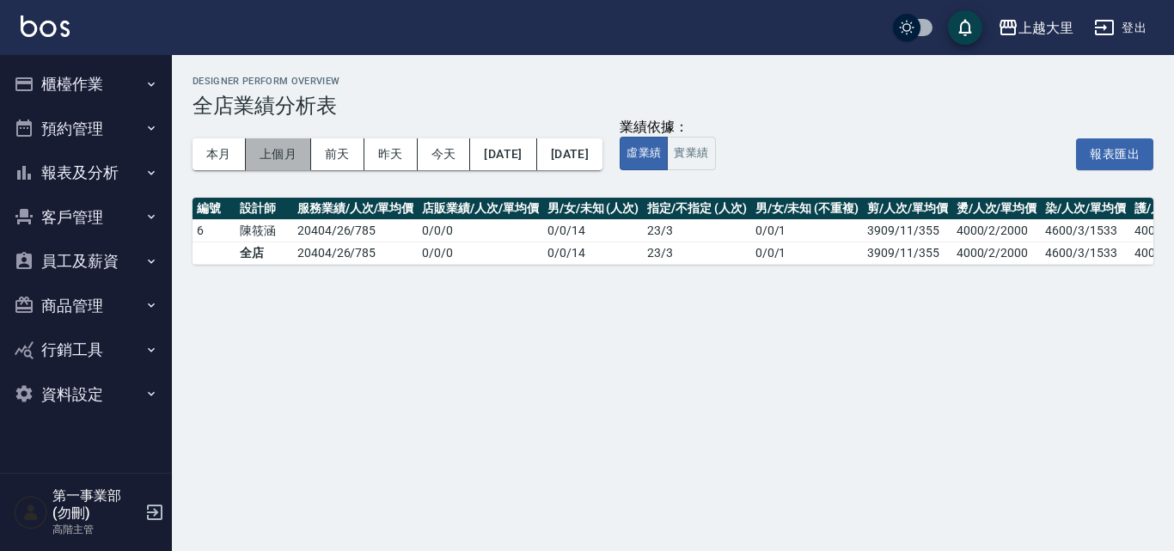
click at [297, 151] on button "上個月" at bounding box center [278, 154] width 65 height 32
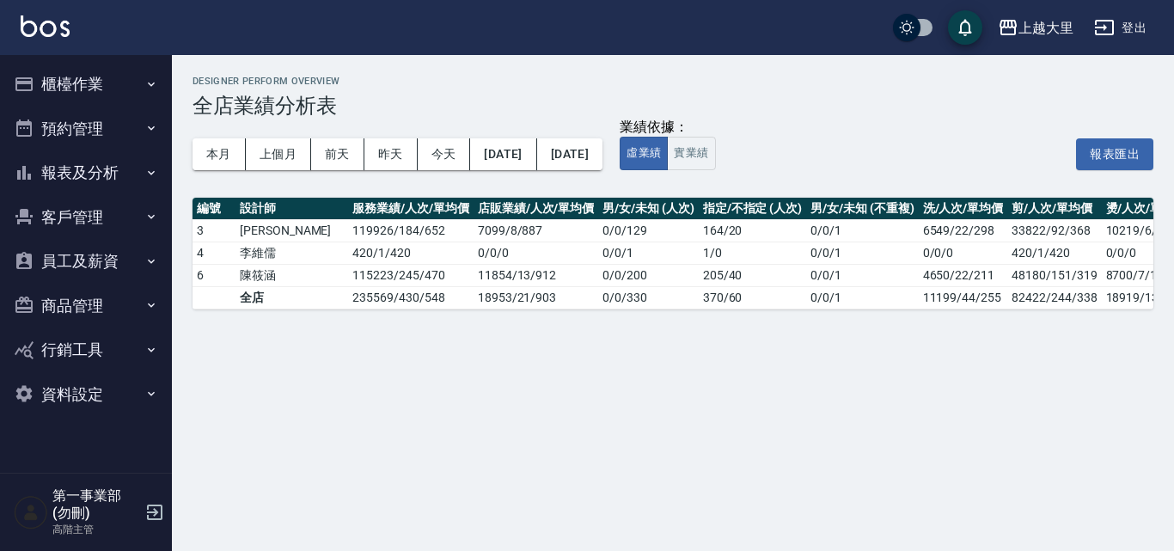
click at [141, 169] on button "報表及分析" at bounding box center [86, 172] width 158 height 45
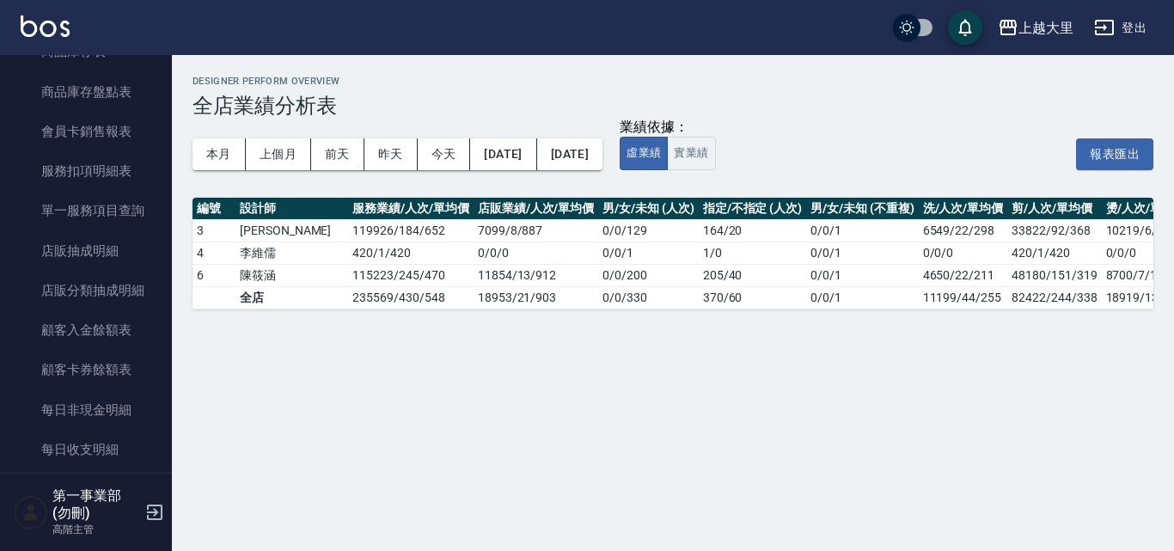
scroll to position [1118, 0]
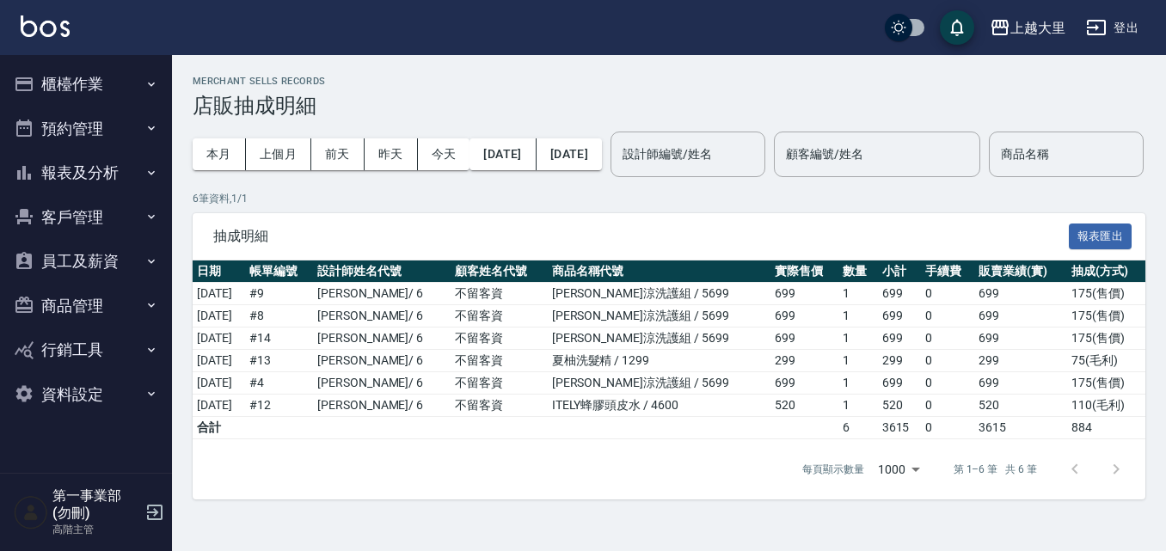
scroll to position [24, 0]
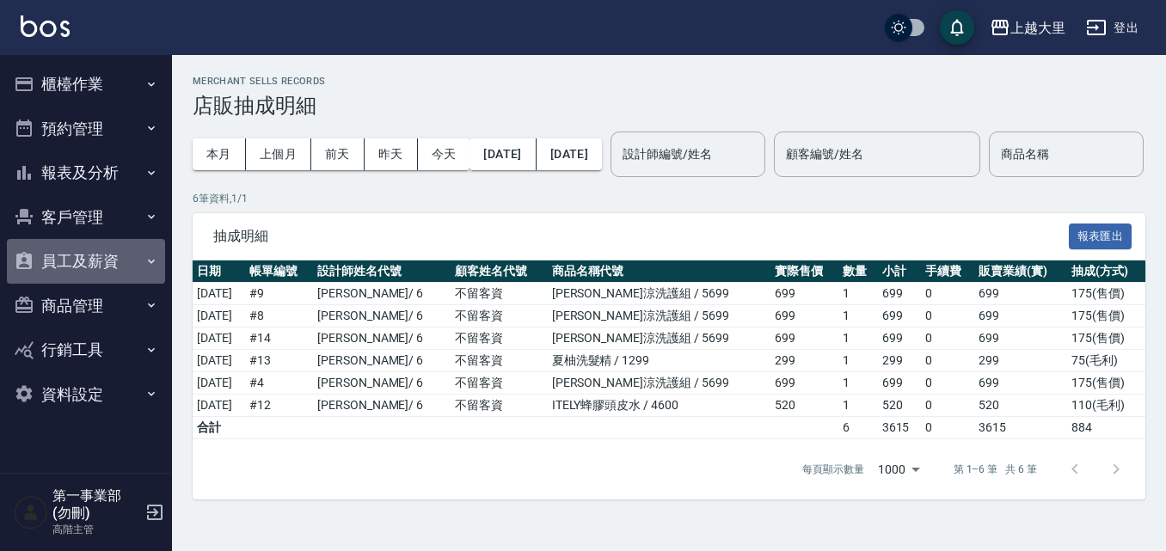
click at [110, 254] on button "員工及薪資" at bounding box center [86, 261] width 158 height 45
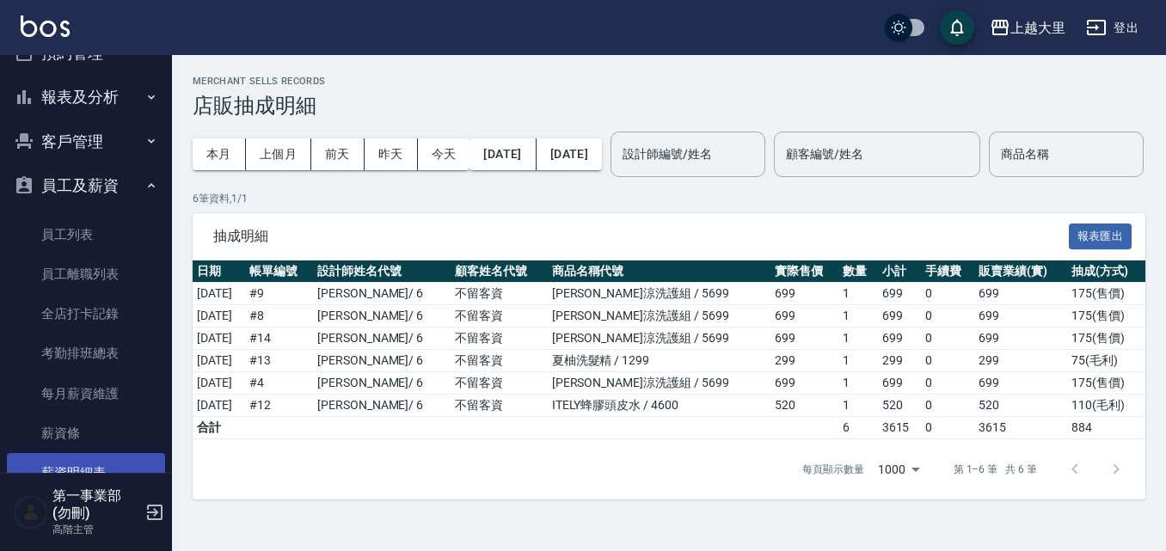
scroll to position [0, 0]
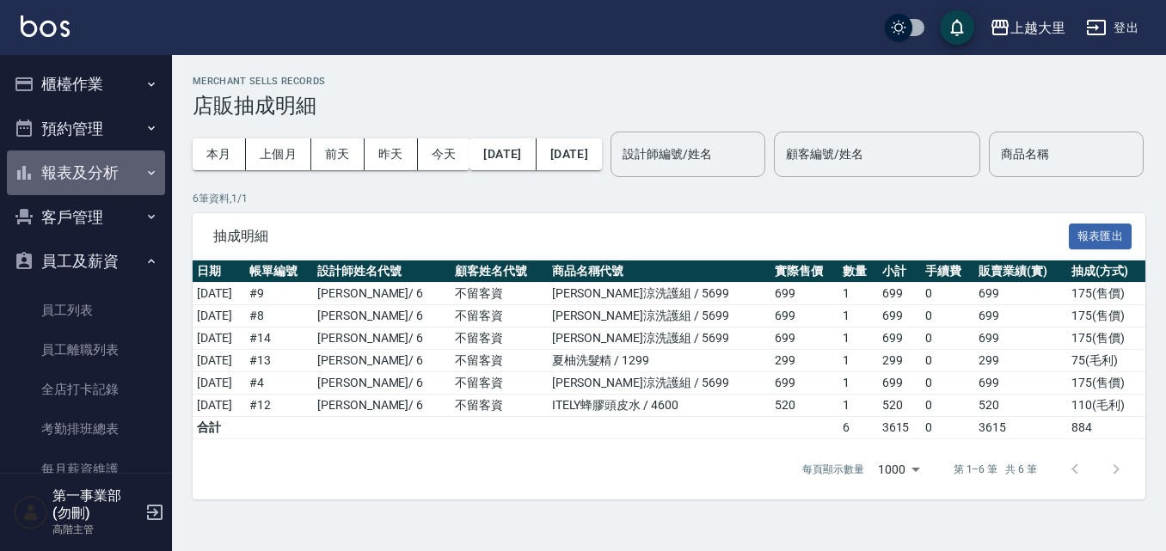
click at [98, 175] on button "報表及分析" at bounding box center [86, 172] width 158 height 45
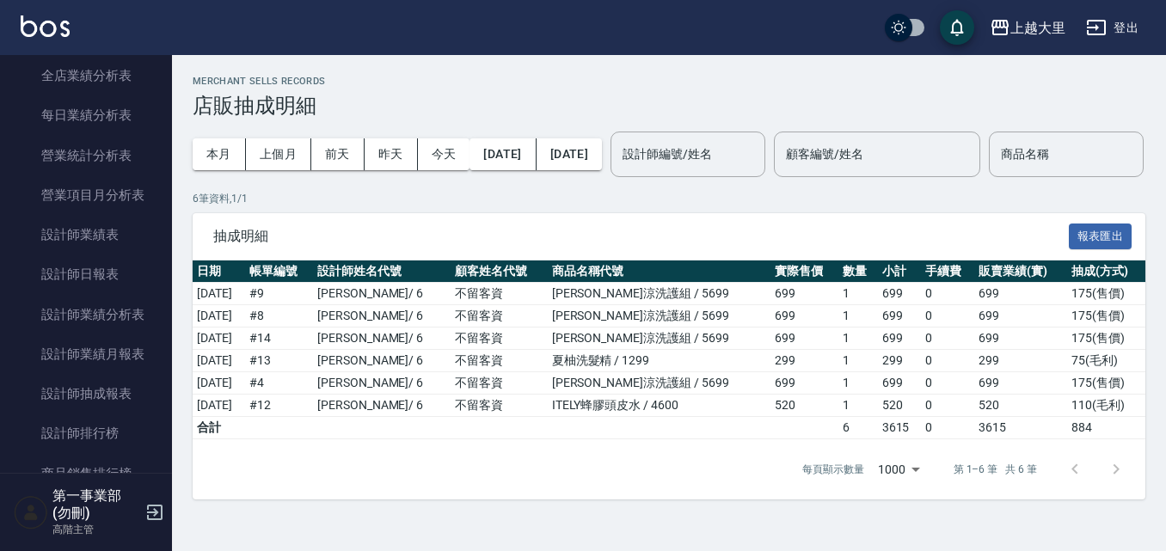
scroll to position [516, 0]
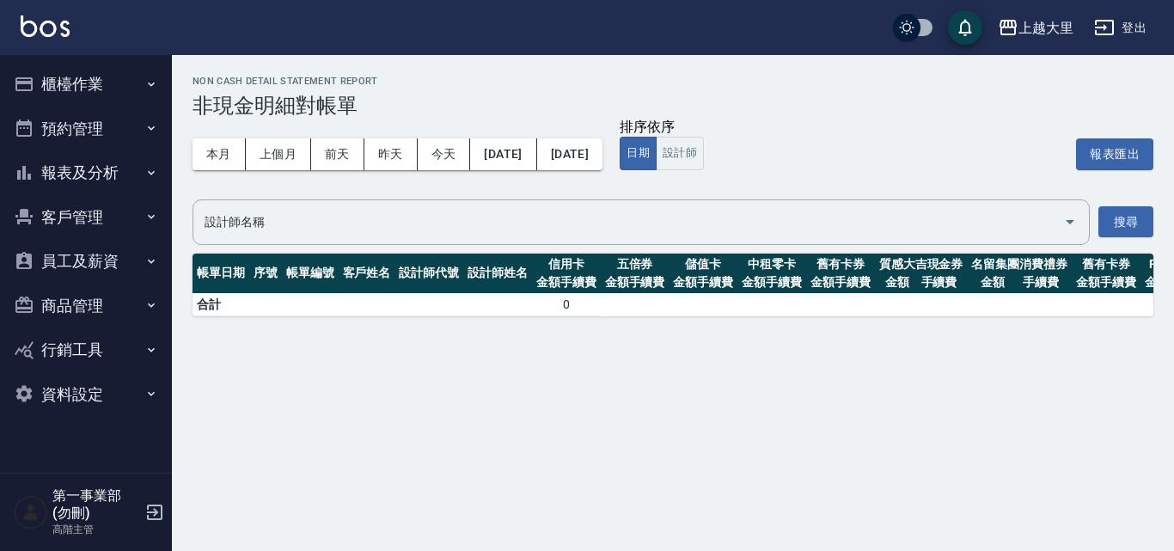
click at [156, 177] on icon "button" at bounding box center [151, 173] width 14 height 14
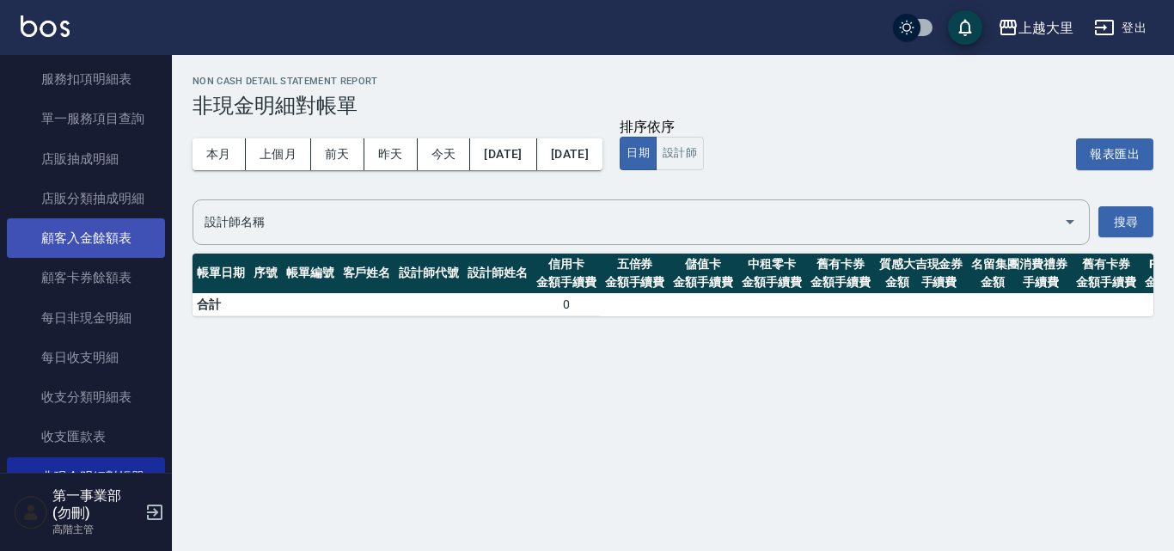
scroll to position [1204, 0]
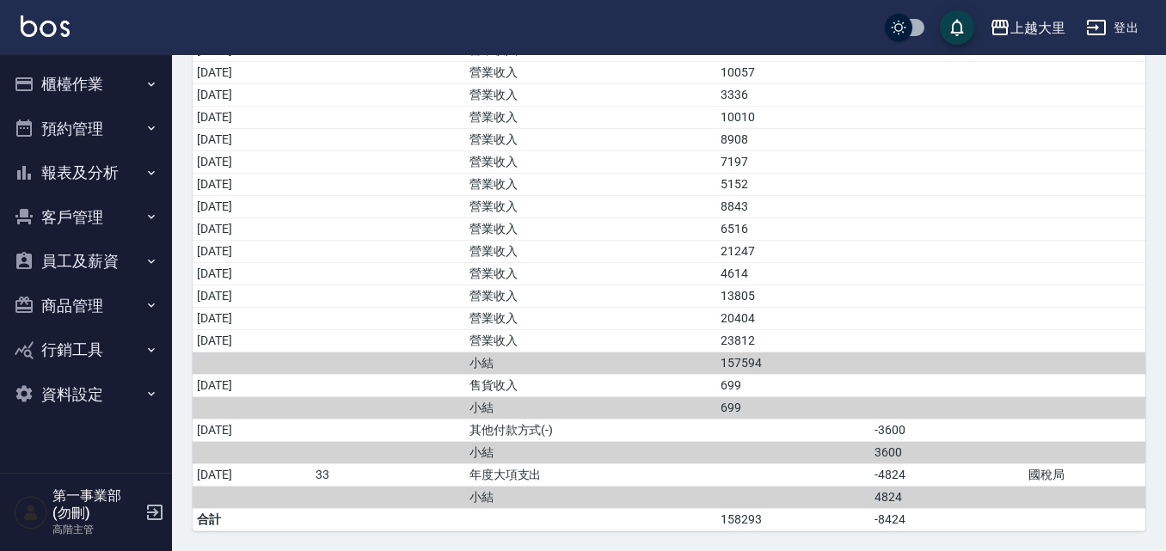
scroll to position [204, 0]
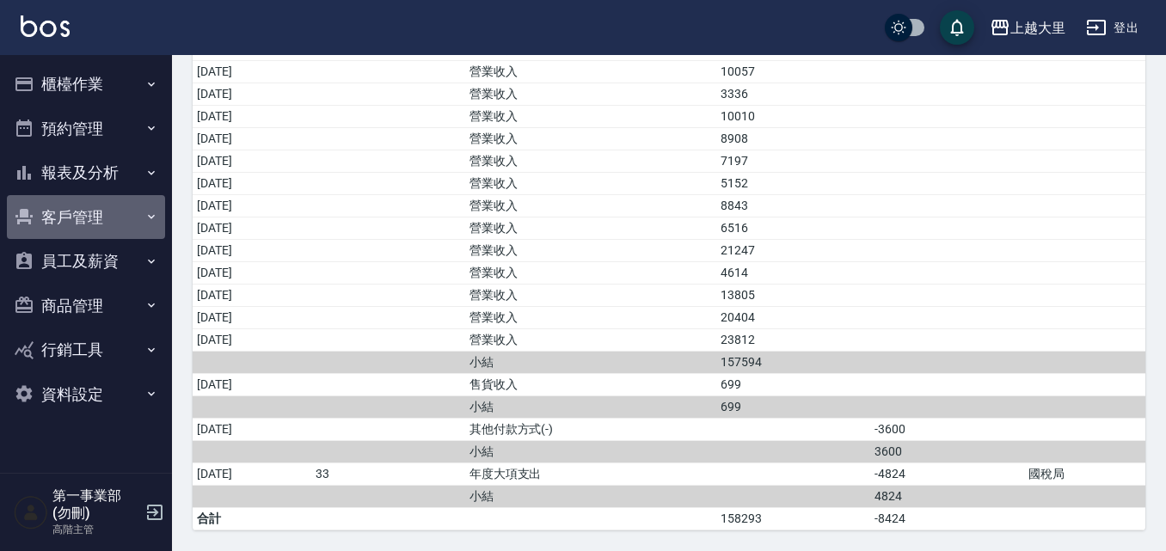
click at [94, 205] on button "客戶管理" at bounding box center [86, 217] width 158 height 45
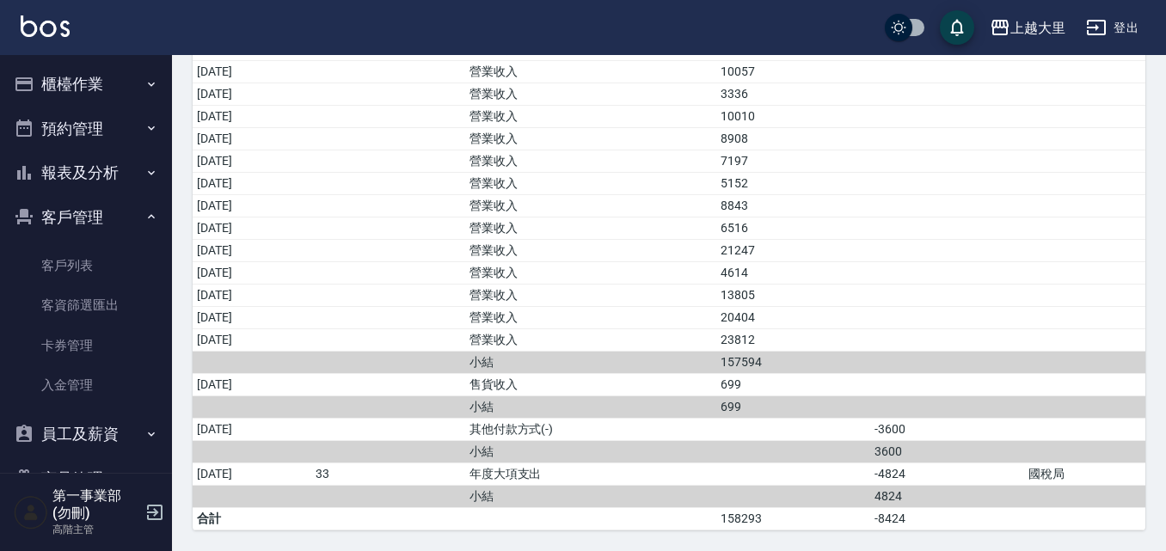
click at [89, 175] on button "報表及分析" at bounding box center [86, 172] width 158 height 45
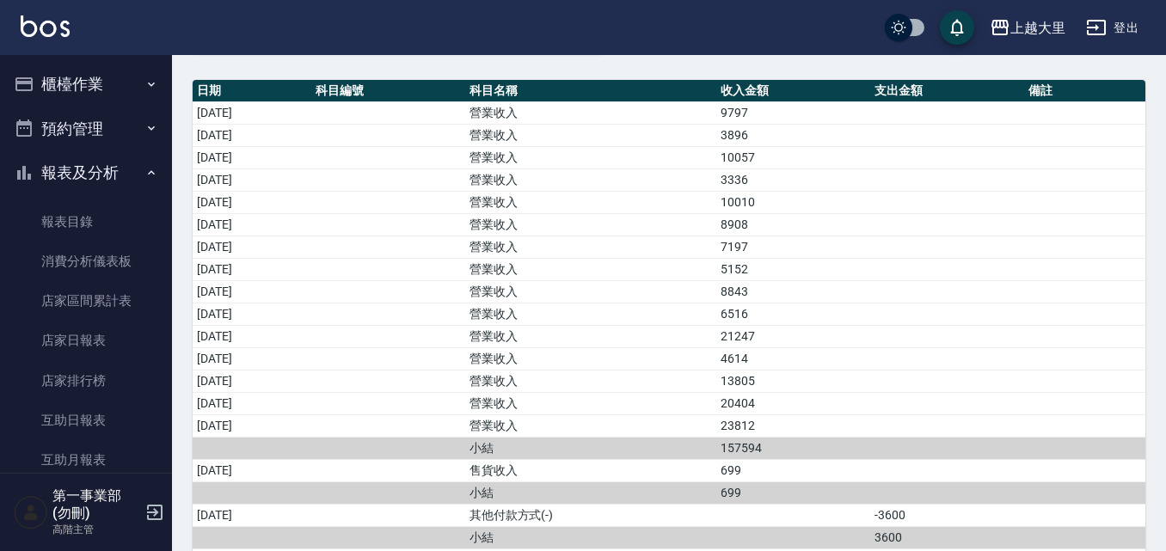
scroll to position [32, 0]
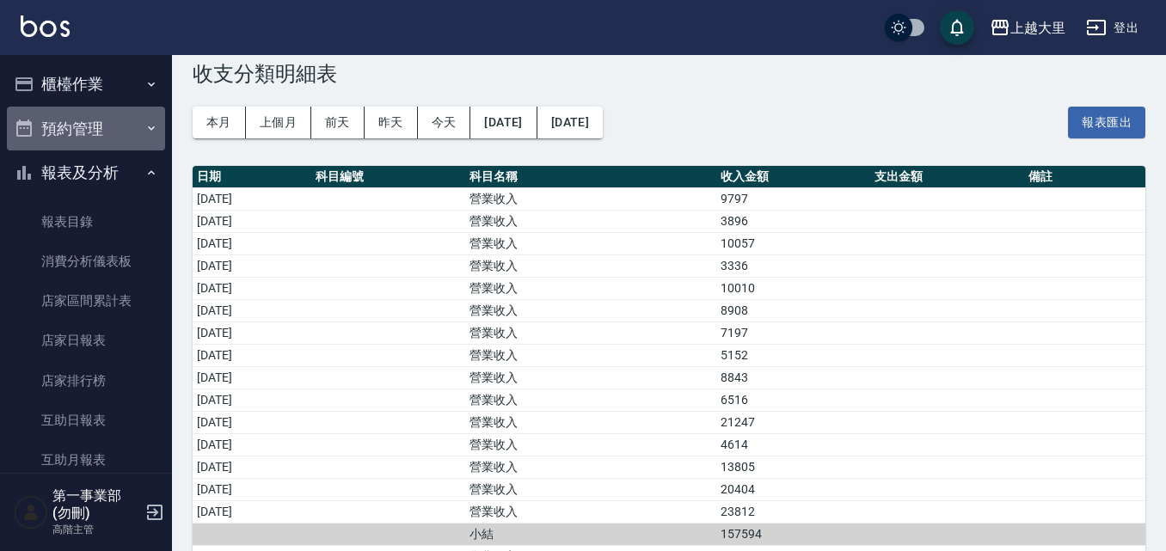
click at [111, 131] on button "預約管理" at bounding box center [86, 129] width 158 height 45
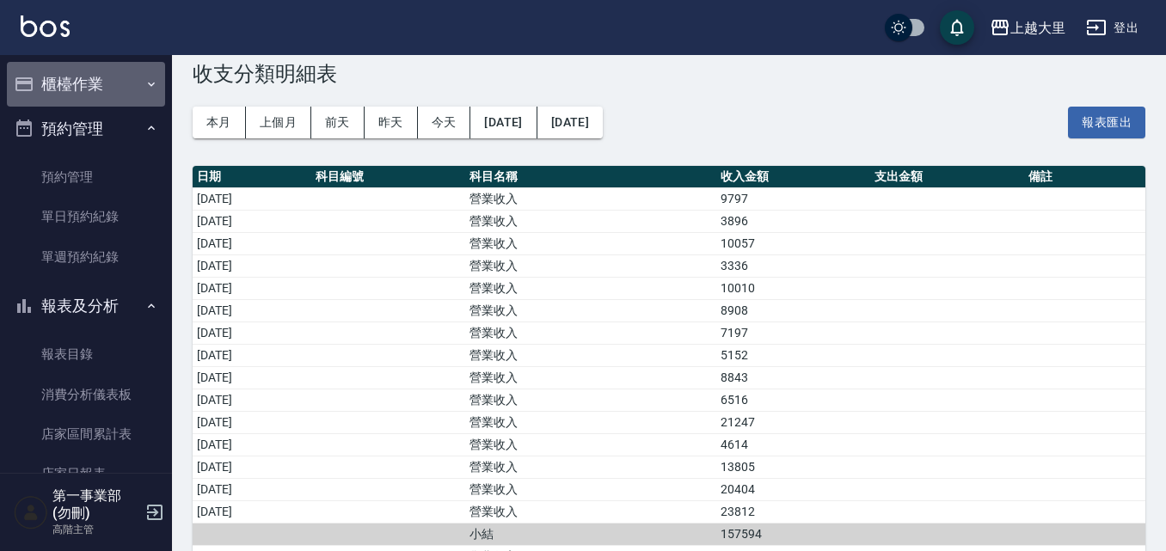
click at [116, 88] on button "櫃檯作業" at bounding box center [86, 84] width 158 height 45
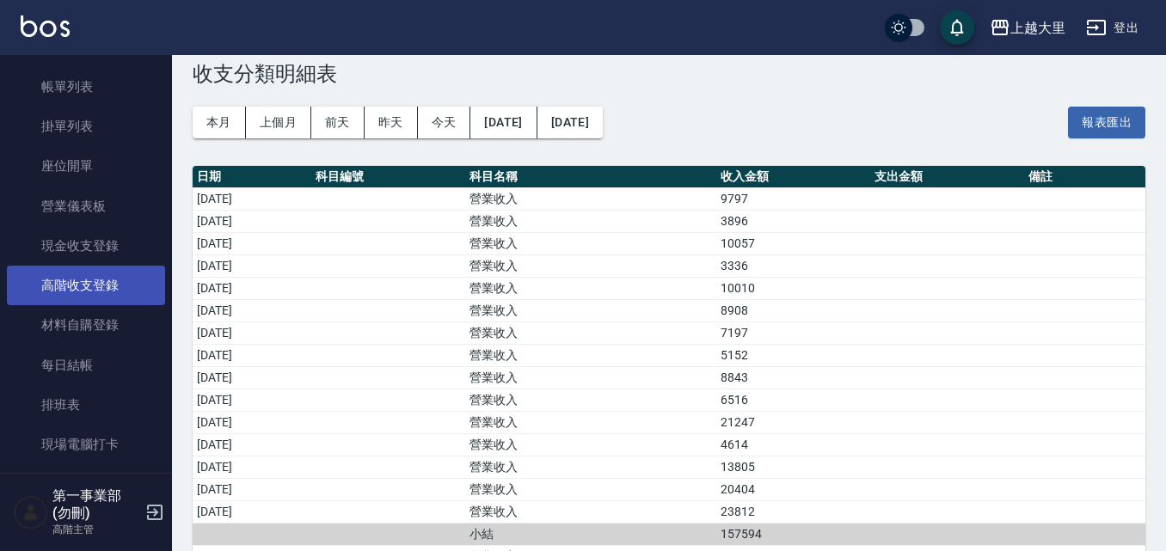
scroll to position [172, 0]
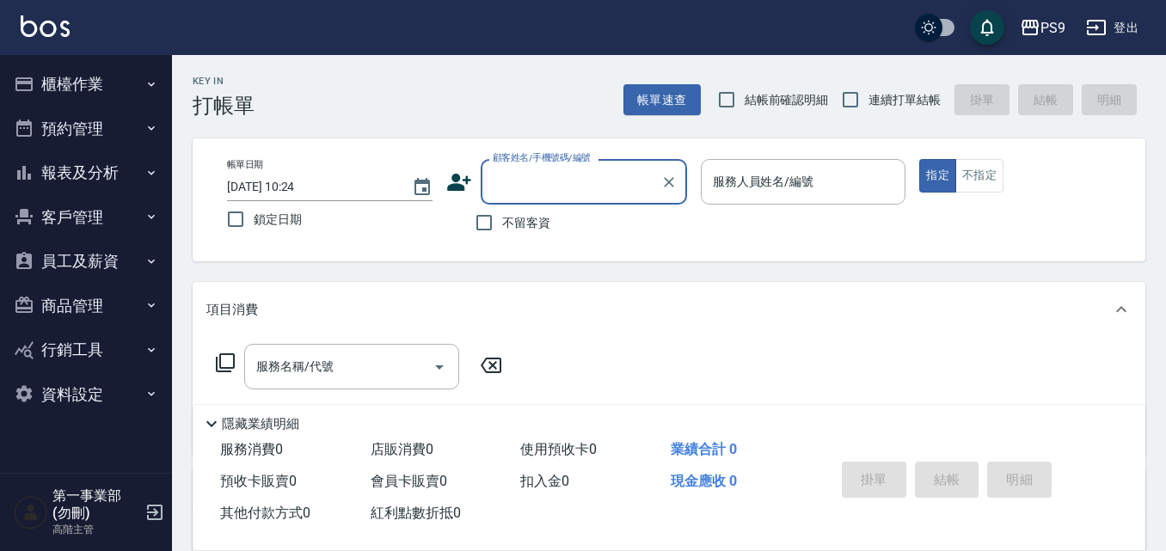
click at [83, 169] on button "報表及分析" at bounding box center [86, 172] width 158 height 45
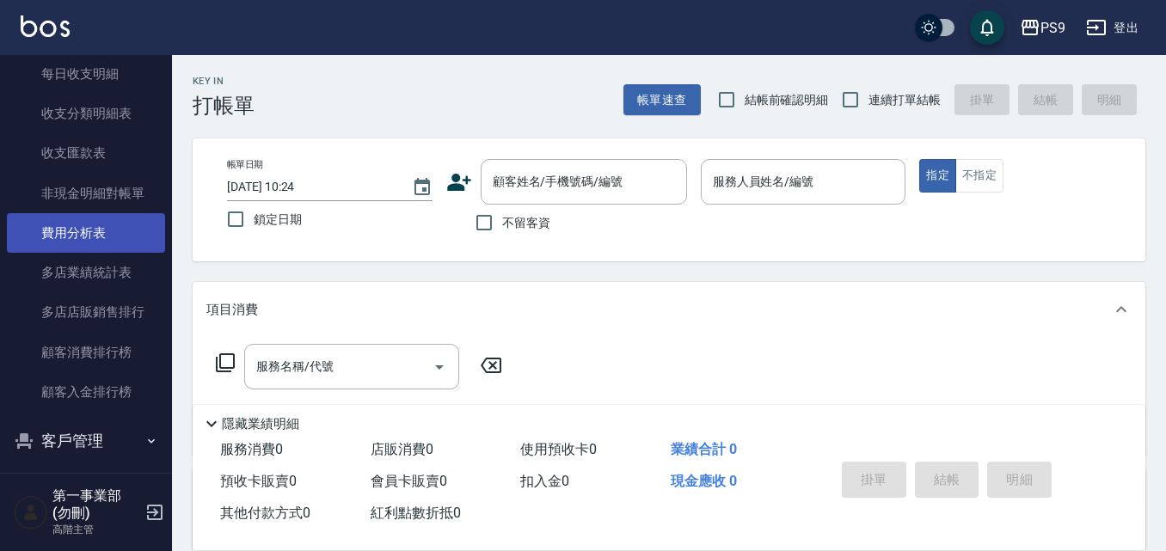
scroll to position [1461, 0]
click at [114, 247] on link "費用分析表" at bounding box center [86, 231] width 158 height 40
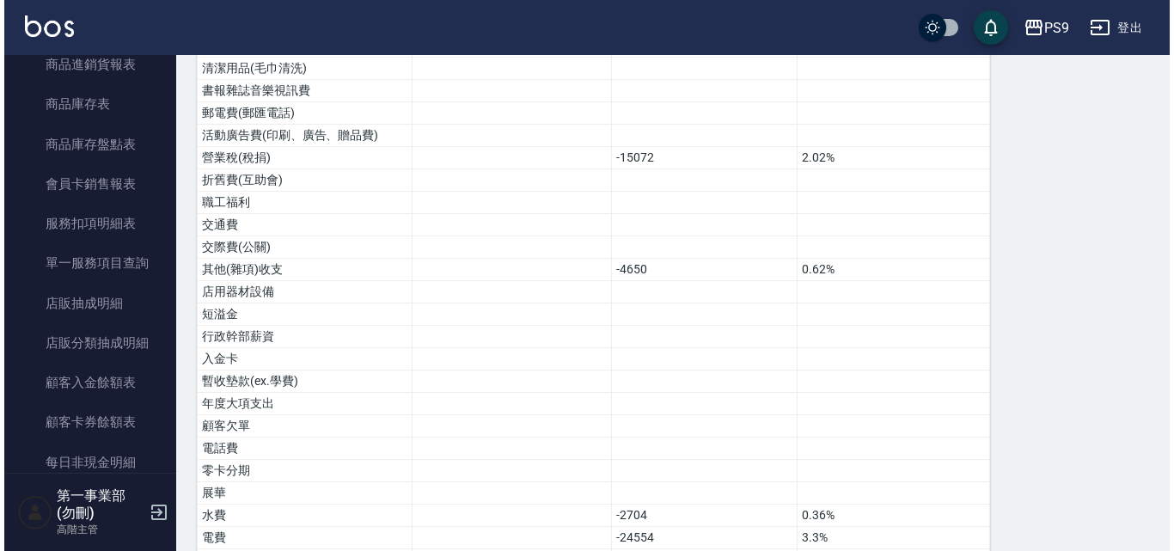
scroll to position [688, 0]
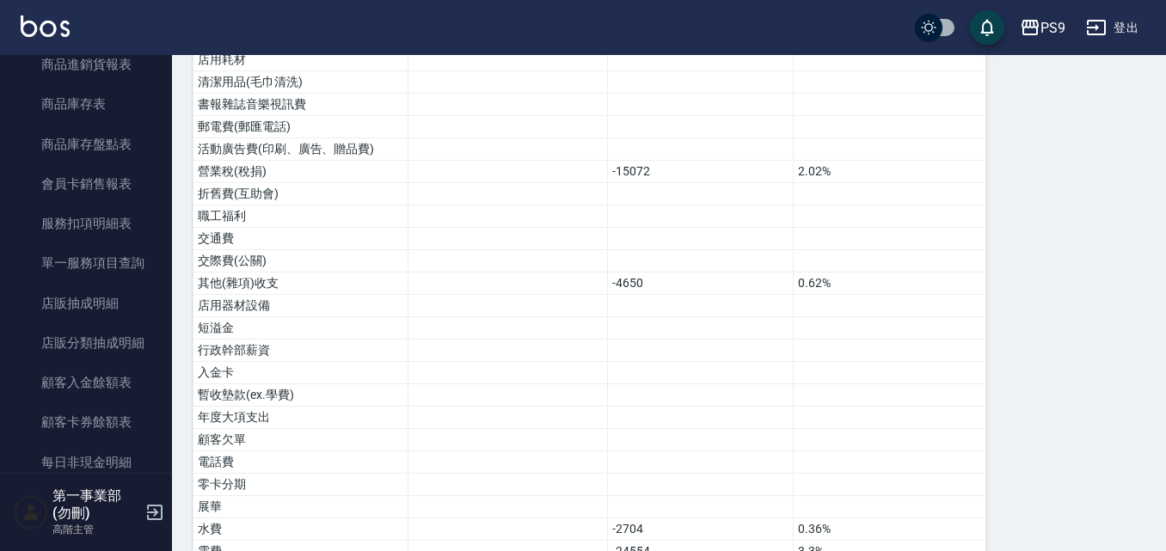
click at [1025, 23] on icon "button" at bounding box center [1030, 27] width 21 height 21
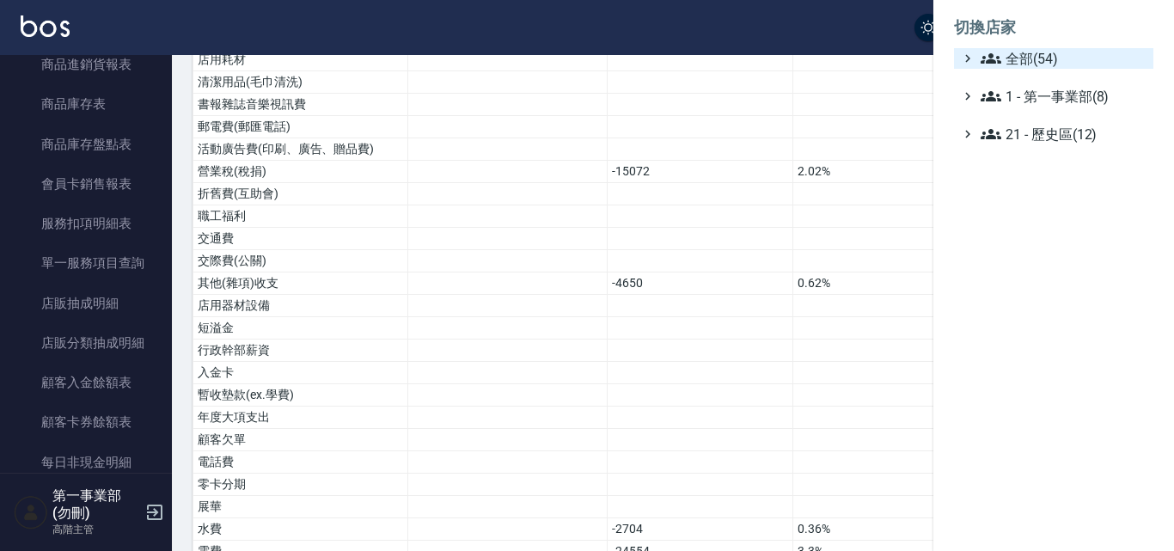
click at [1027, 63] on span "全部(54)" at bounding box center [1064, 58] width 166 height 21
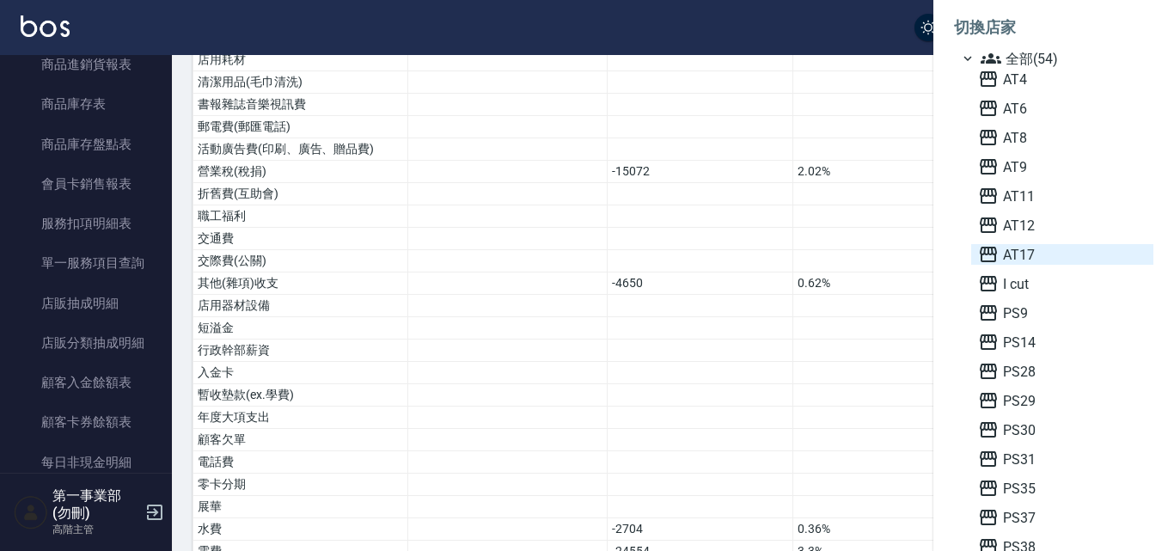
click at [1023, 256] on span "AT17" at bounding box center [1062, 254] width 168 height 21
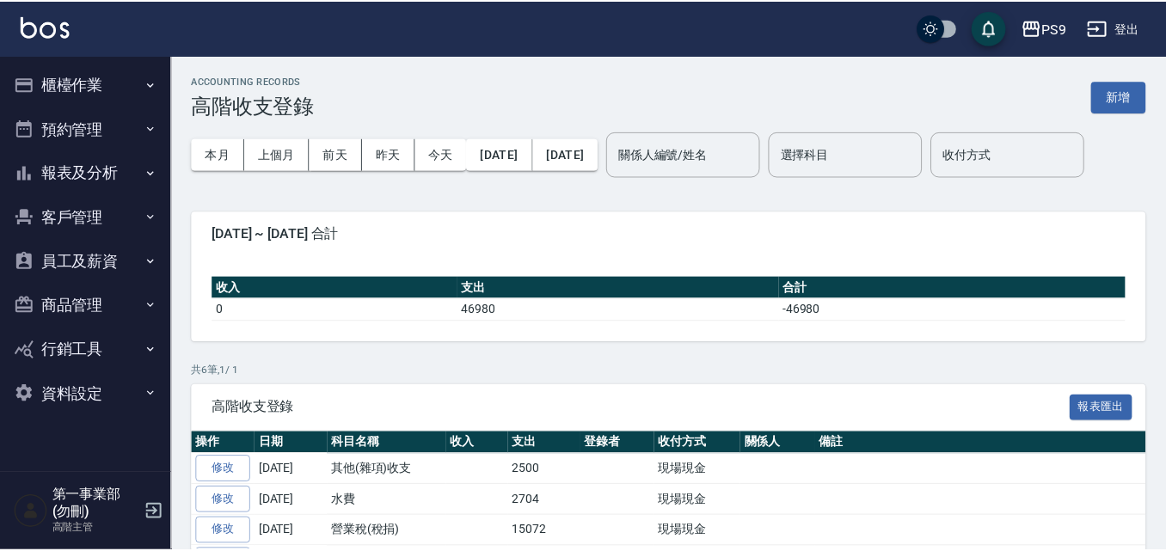
scroll to position [56, 0]
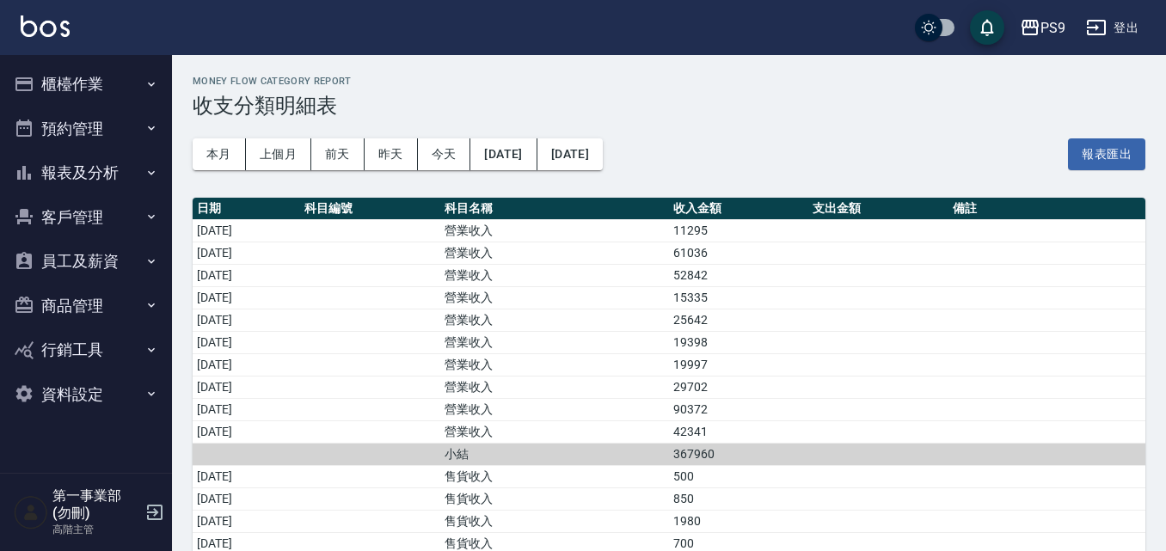
scroll to position [32, 0]
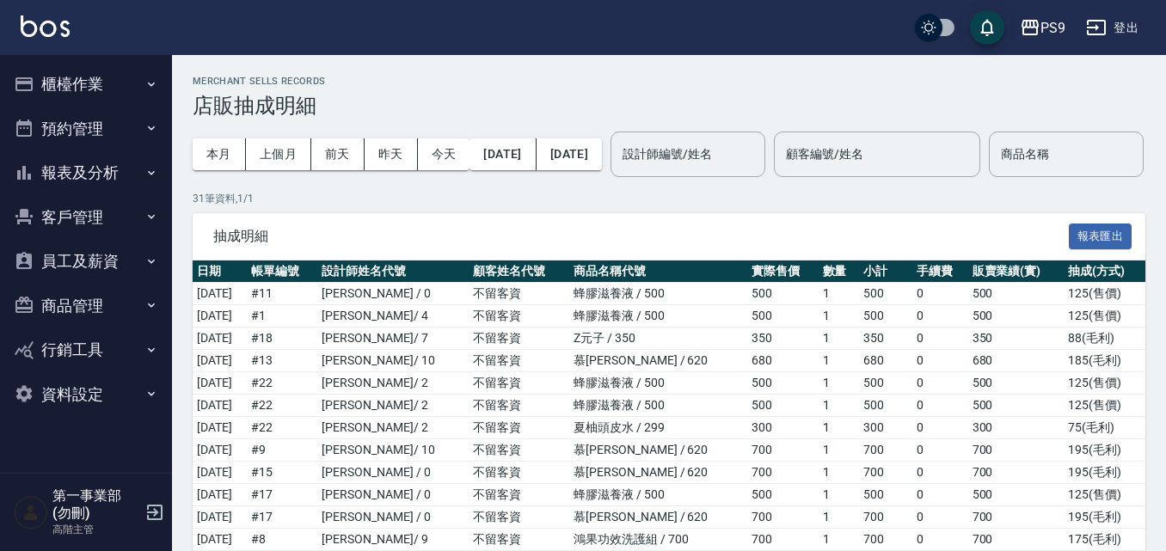
scroll to position [24, 0]
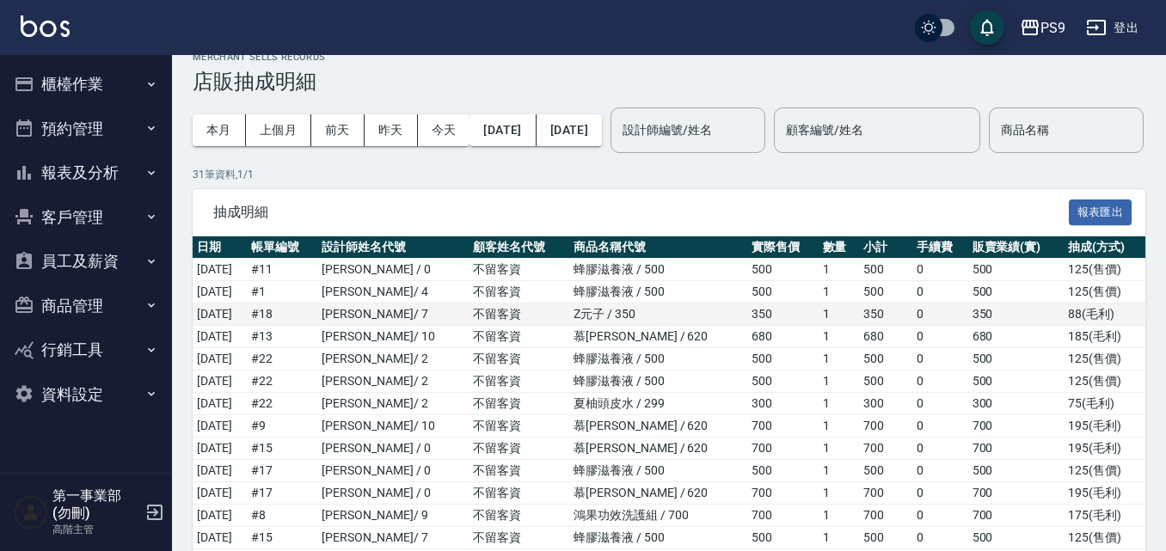
click at [247, 326] on td "[DATE]" at bounding box center [220, 314] width 54 height 22
click at [288, 182] on p "31 筆資料, 1 / 1" at bounding box center [669, 174] width 953 height 15
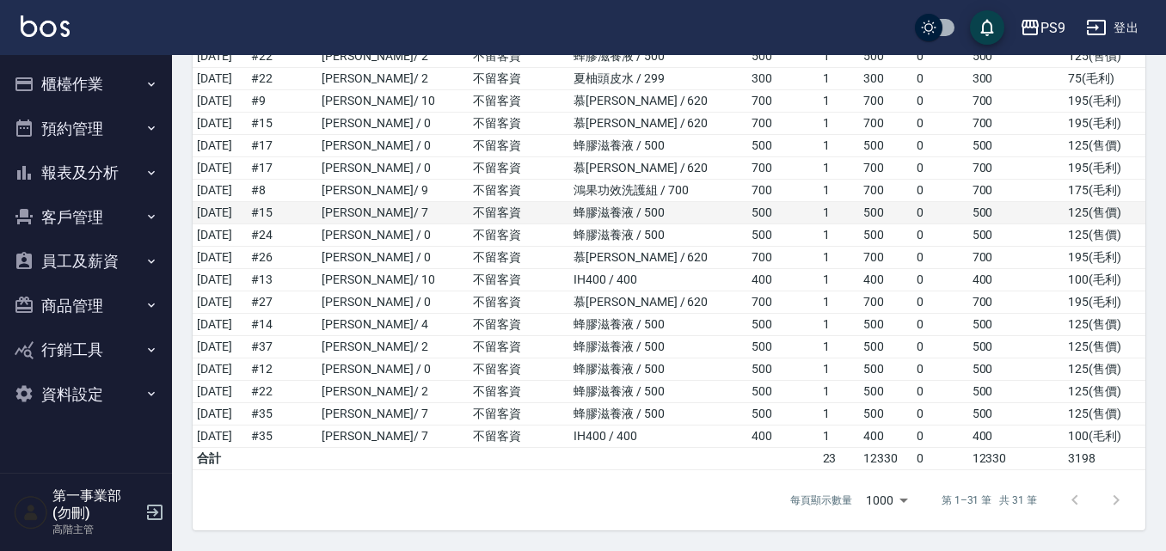
scroll to position [404, 0]
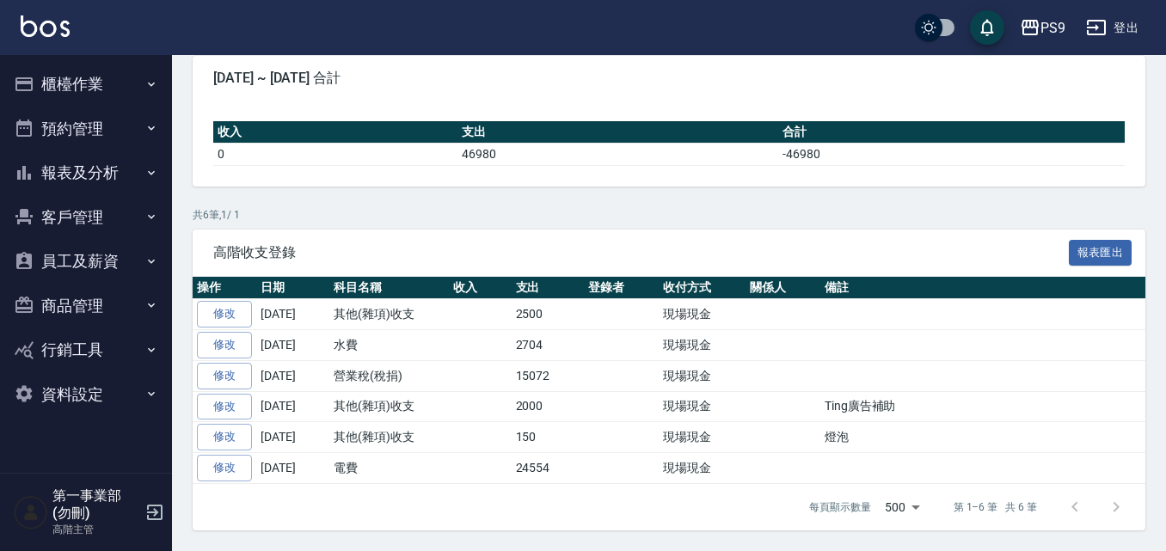
scroll to position [210, 0]
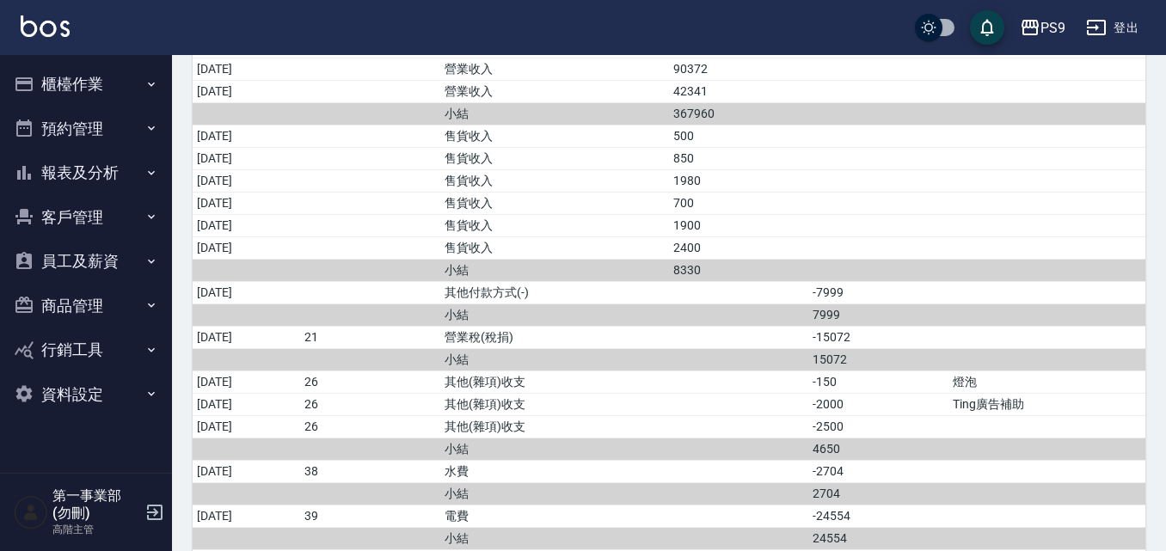
scroll to position [383, 0]
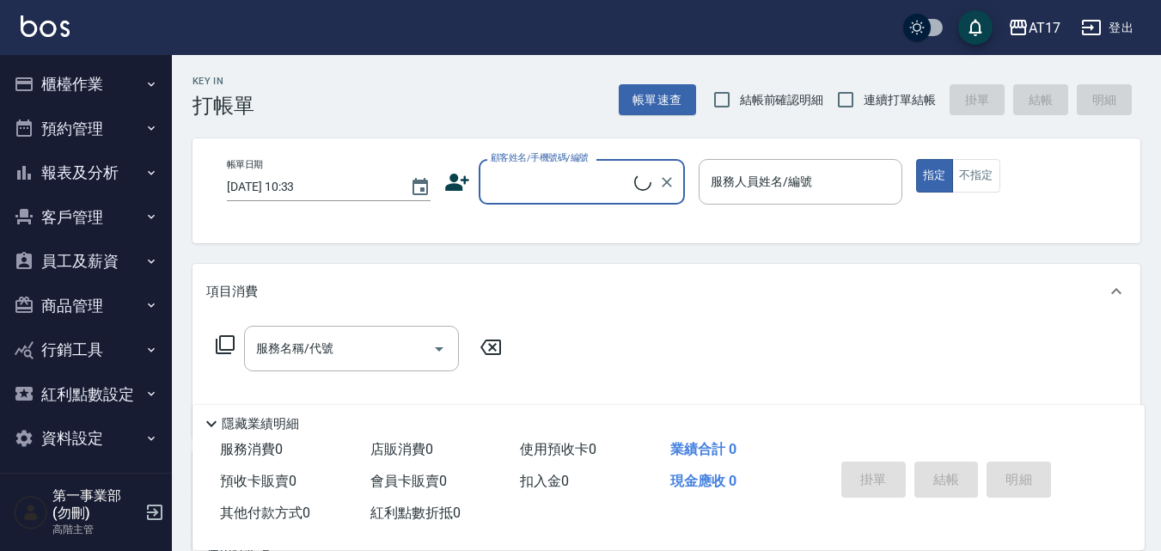
click at [105, 173] on button "報表及分析" at bounding box center [86, 172] width 158 height 45
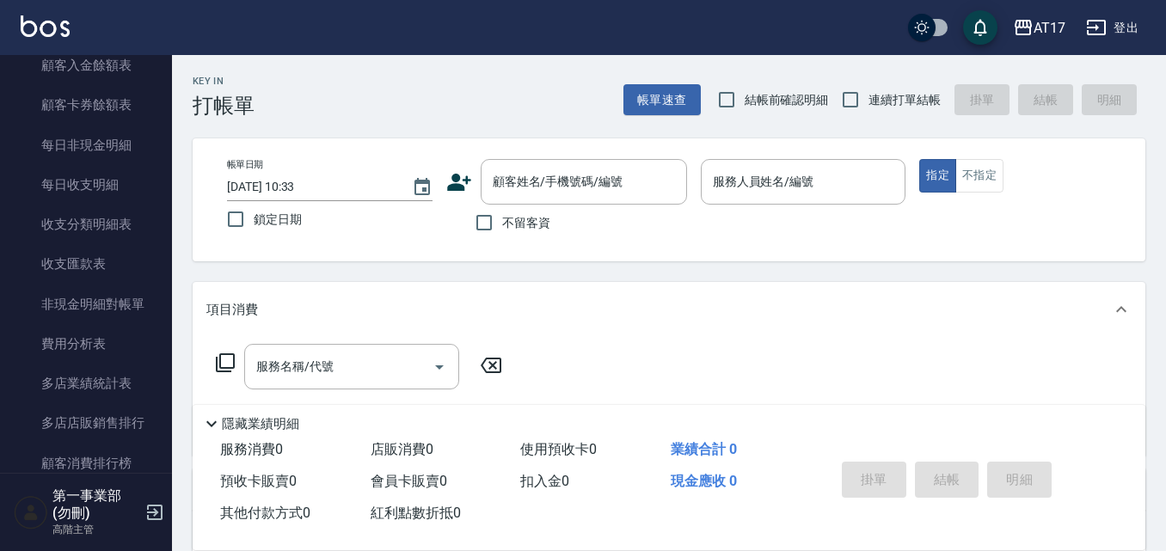
scroll to position [1375, 0]
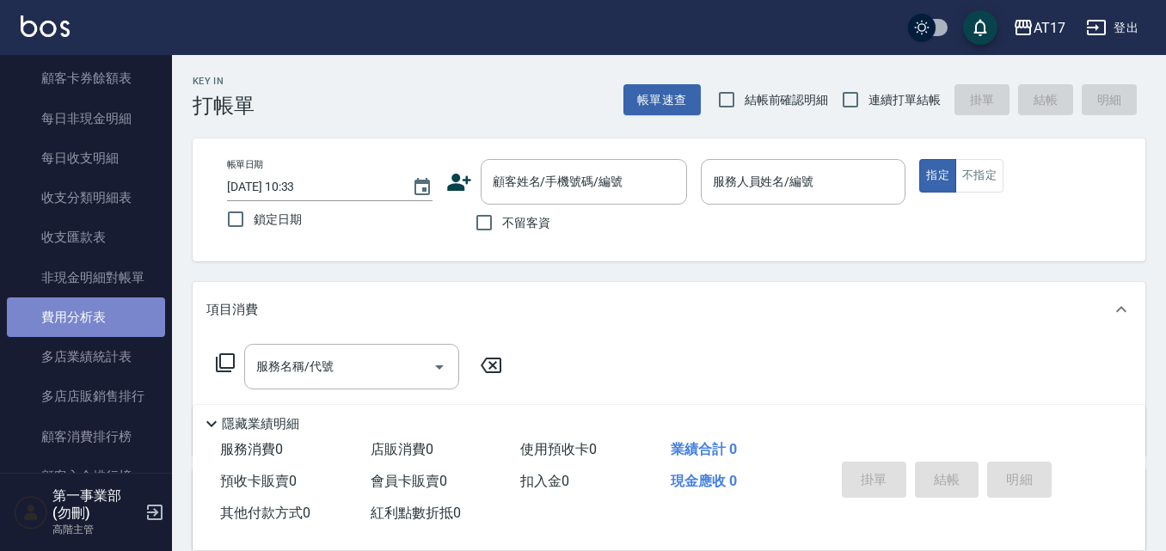
click at [115, 315] on link "費用分析表" at bounding box center [86, 317] width 158 height 40
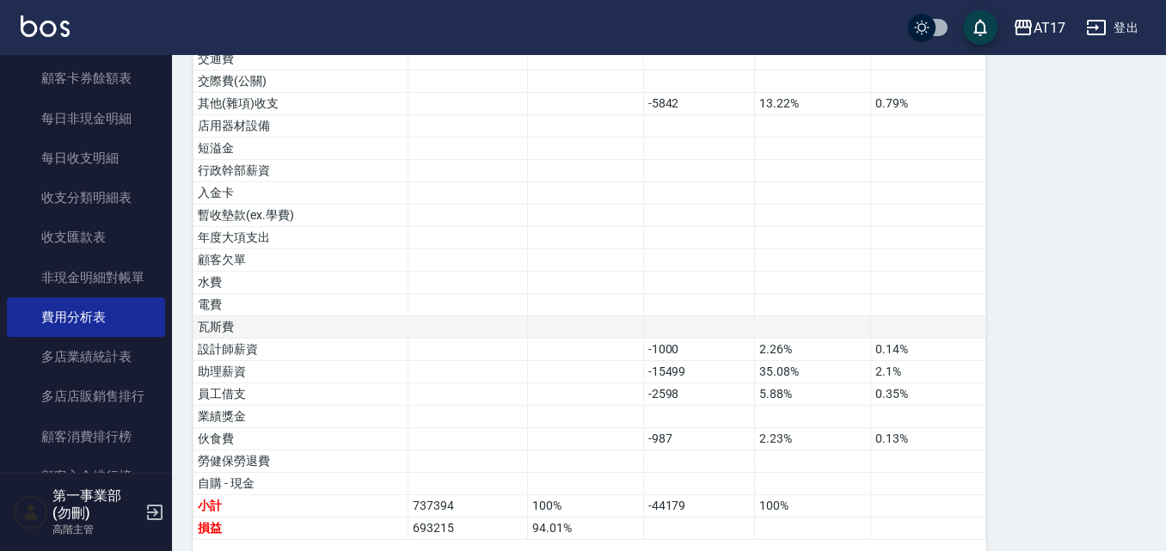
scroll to position [1118, 0]
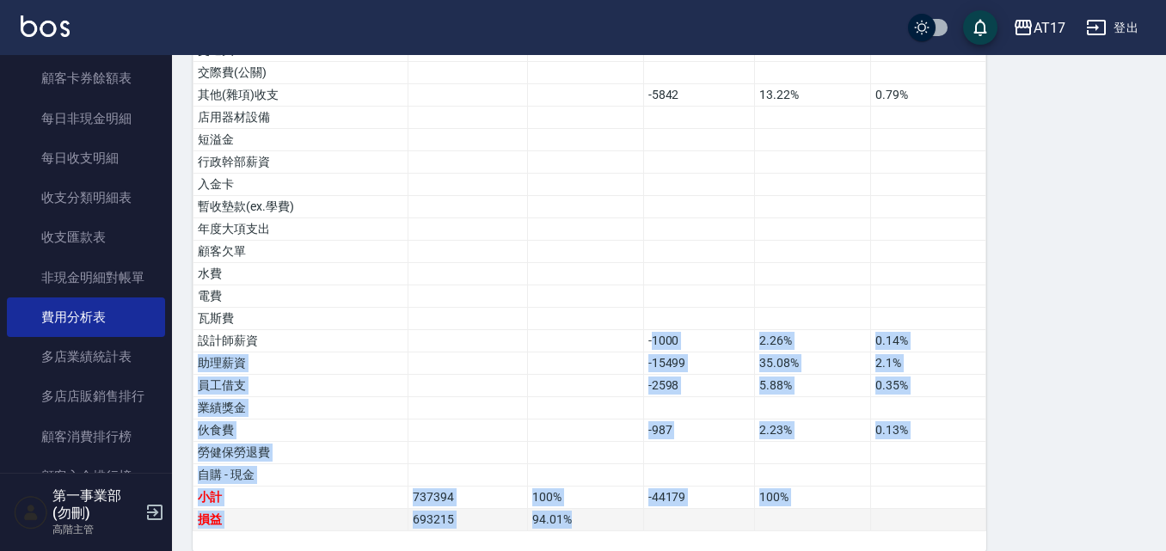
drag, startPoint x: 651, startPoint y: 322, endPoint x: 836, endPoint y: 501, distance: 258.4
click at [801, 509] on td at bounding box center [812, 520] width 115 height 22
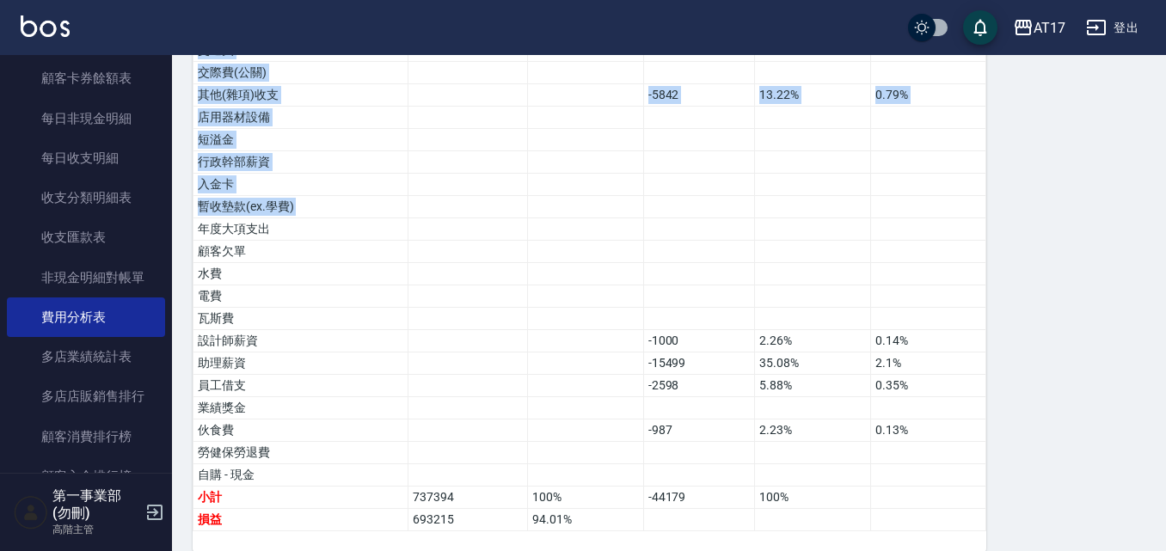
drag, startPoint x: 200, startPoint y: 208, endPoint x: 773, endPoint y: 530, distance: 656.6
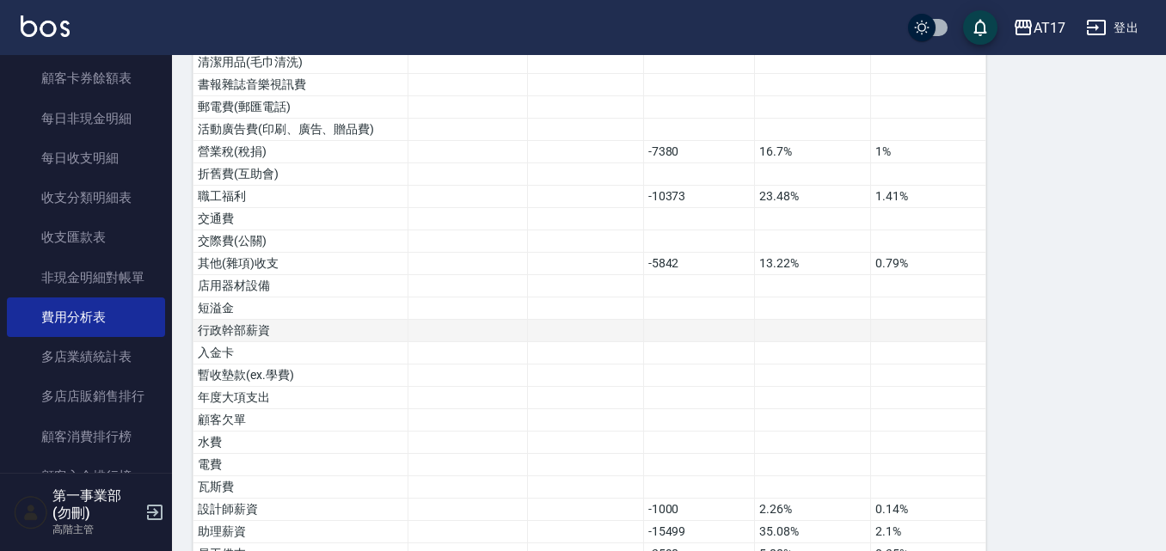
click at [530, 320] on td at bounding box center [585, 331] width 115 height 22
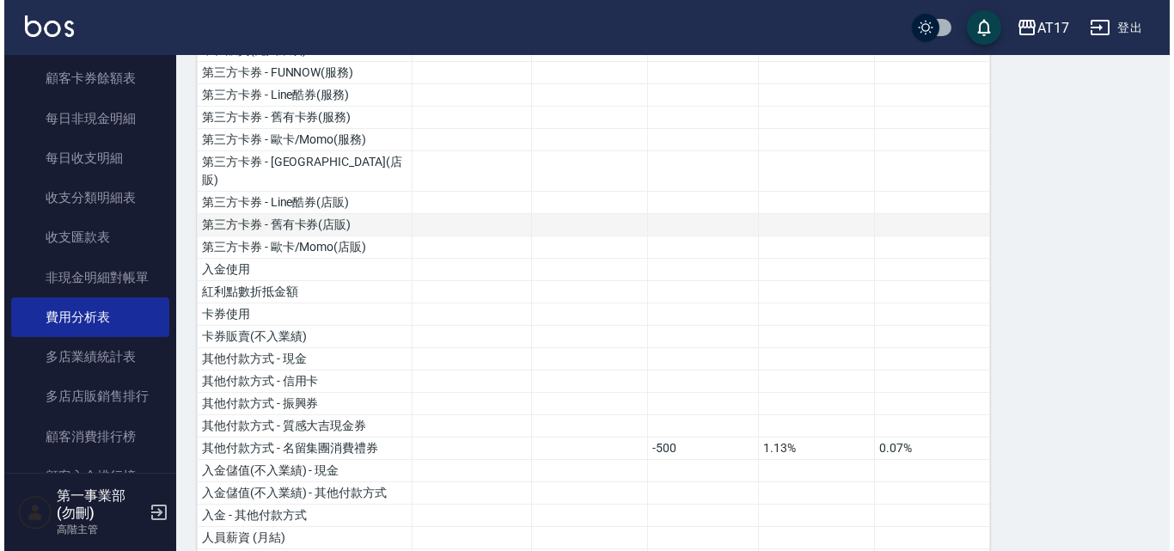
scroll to position [344, 0]
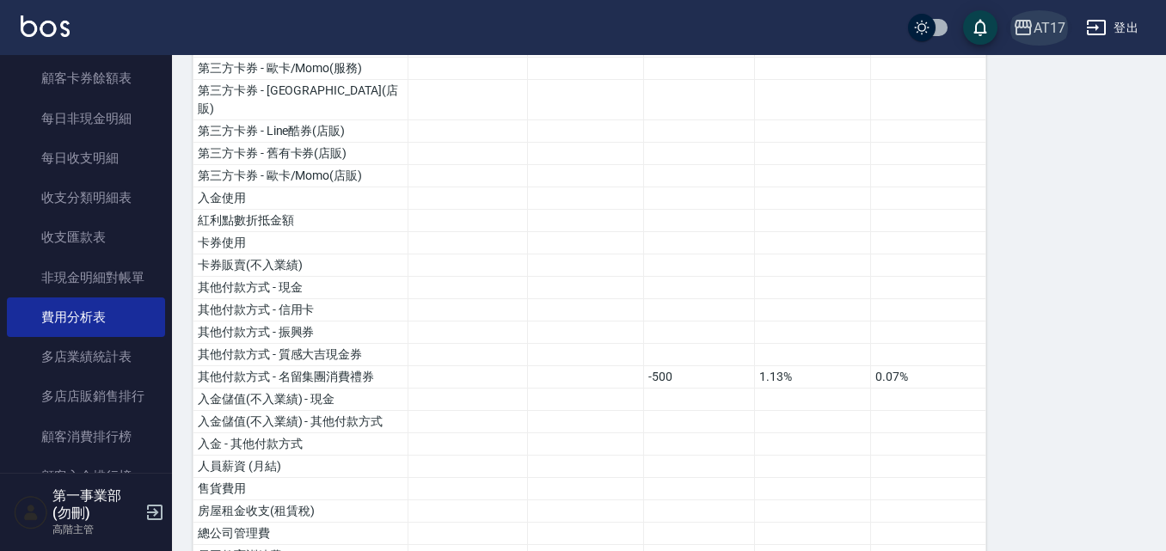
click at [1038, 26] on div "AT17" at bounding box center [1049, 27] width 32 height 21
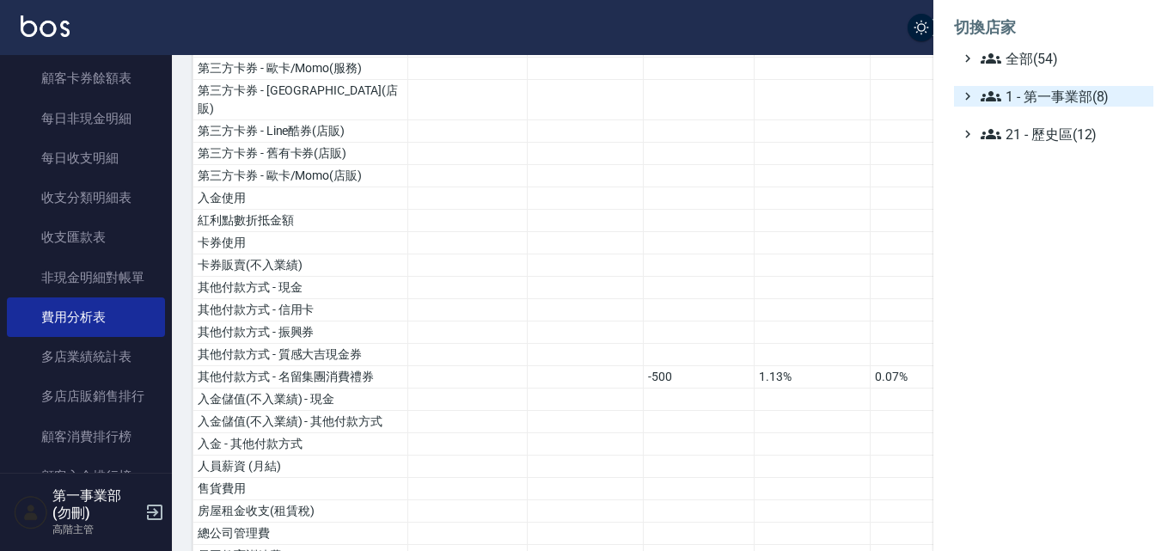
click at [981, 87] on icon at bounding box center [991, 96] width 21 height 21
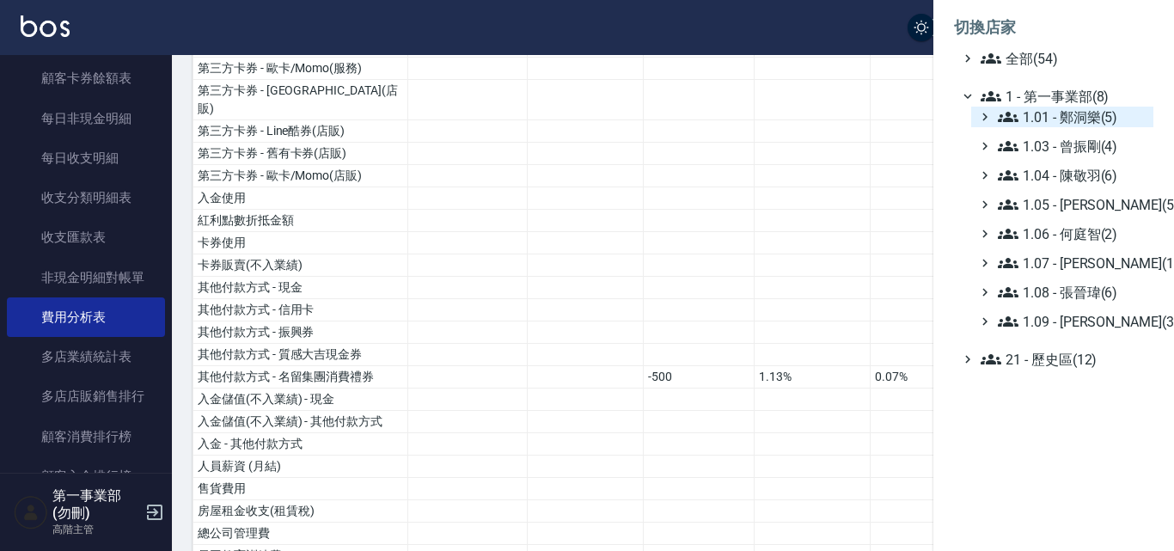
click at [1132, 112] on span "1.01 - 鄭洞樂(5)" at bounding box center [1072, 117] width 149 height 21
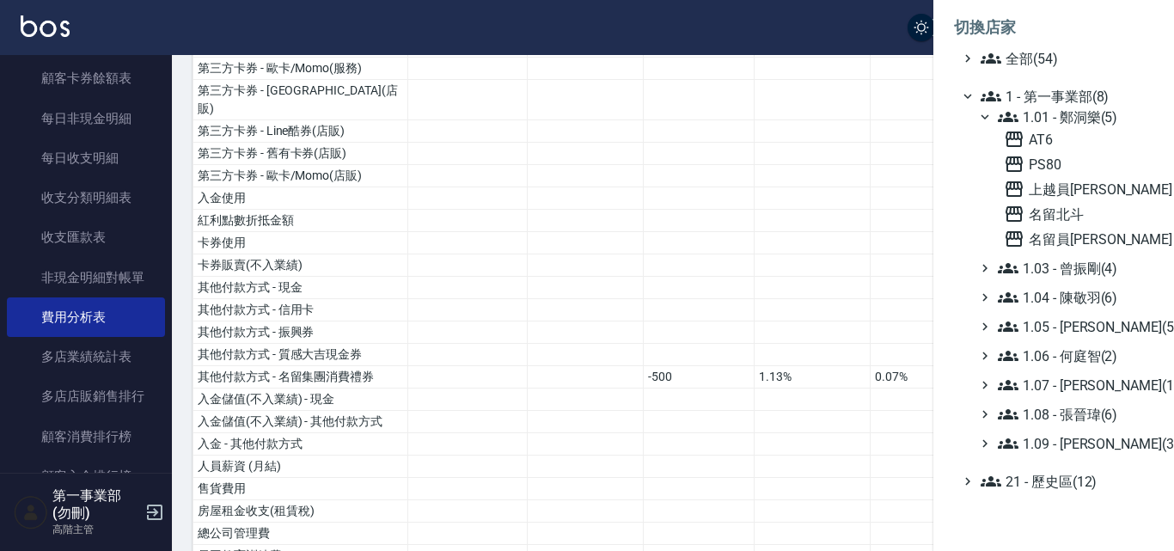
click at [1101, 113] on span "1.01 - 鄭洞樂(5)" at bounding box center [1072, 117] width 149 height 21
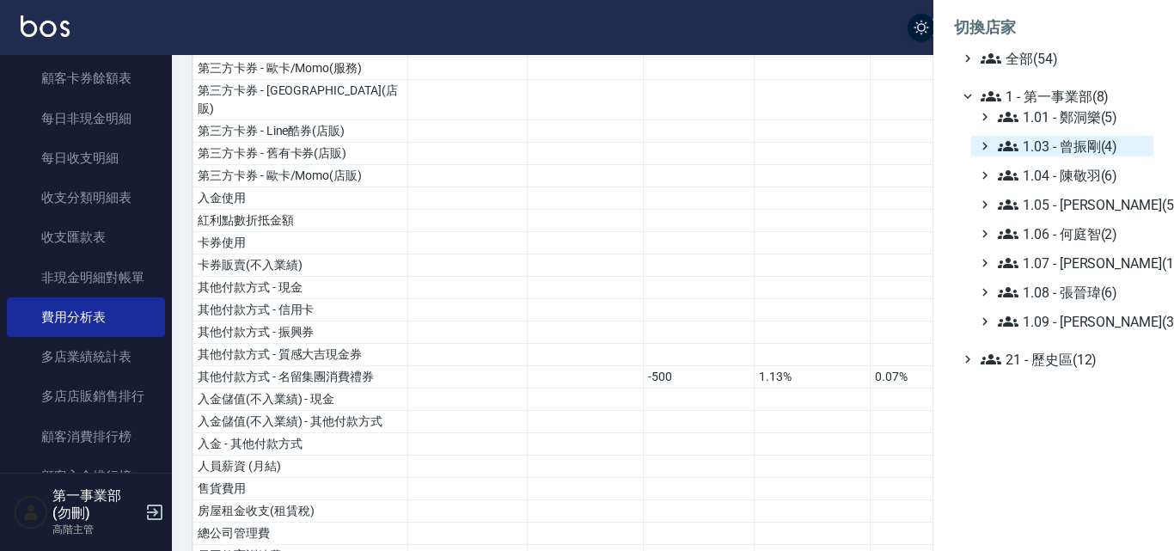
click at [1123, 140] on span "1.03 - 曾振剛(4)" at bounding box center [1072, 146] width 149 height 21
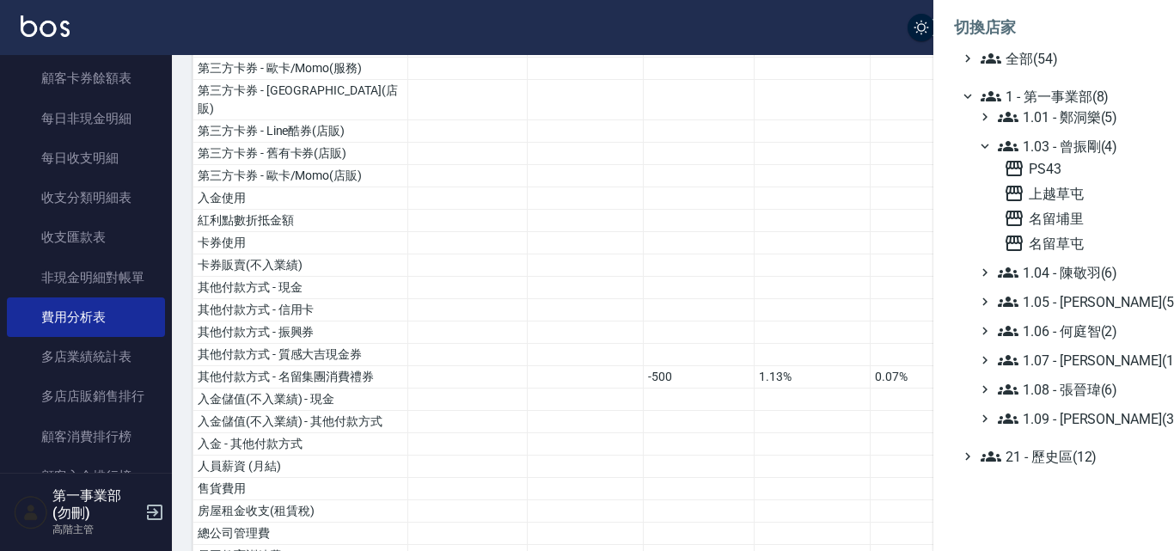
click at [1114, 144] on span "1.03 - 曾振剛(4)" at bounding box center [1072, 146] width 149 height 21
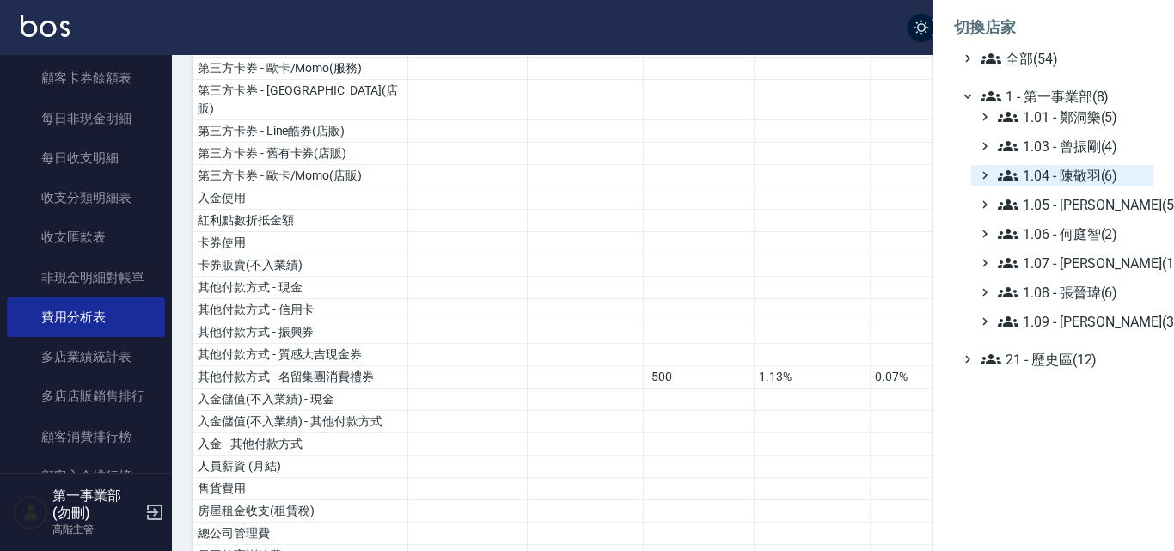
click at [1137, 174] on span "1.04 - 陳敬羽(6)" at bounding box center [1072, 175] width 149 height 21
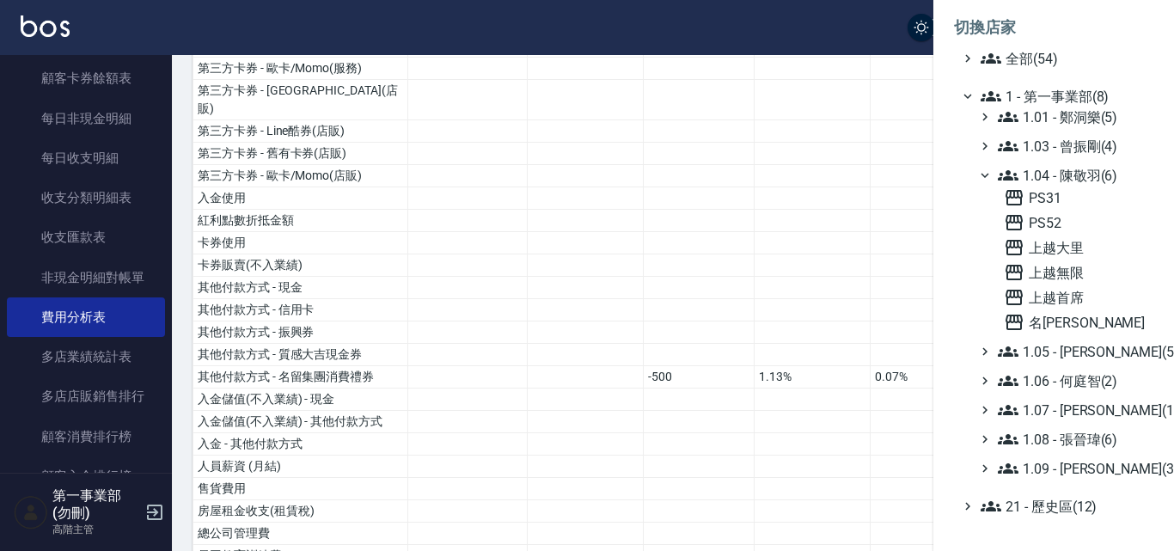
click at [1094, 168] on span "1.04 - 陳敬羽(6)" at bounding box center [1072, 175] width 149 height 21
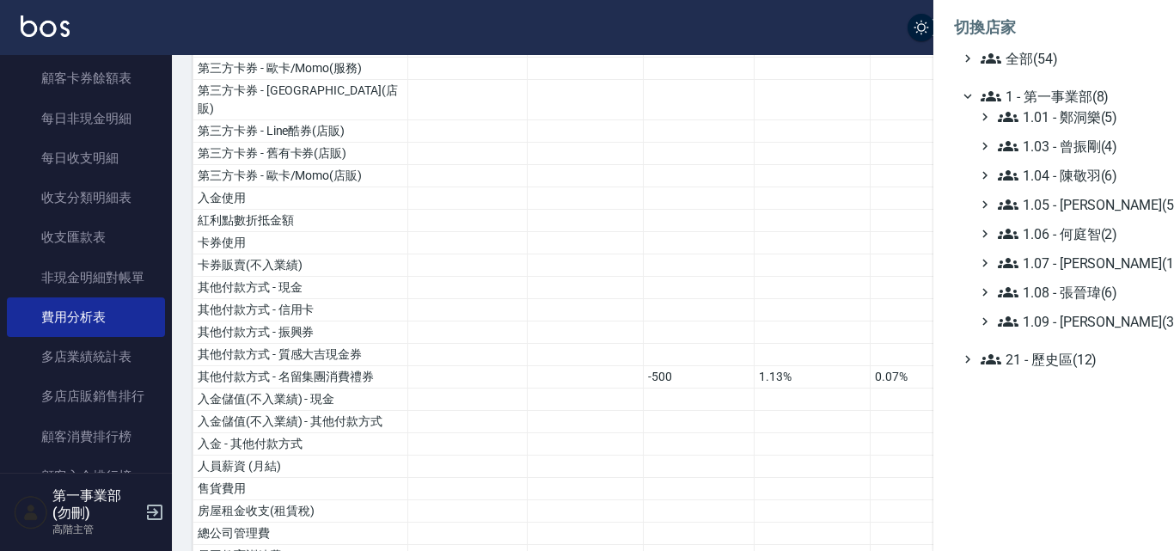
click at [1100, 168] on span "1.04 - 陳敬羽(6)" at bounding box center [1072, 175] width 149 height 21
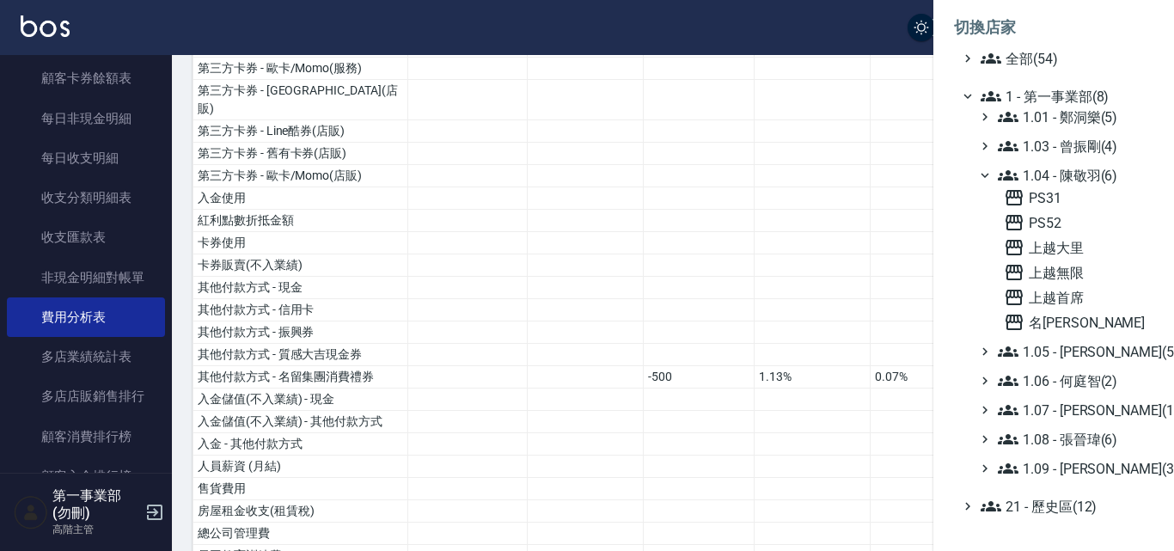
click at [1090, 170] on span "1.04 - 陳敬羽(6)" at bounding box center [1072, 175] width 149 height 21
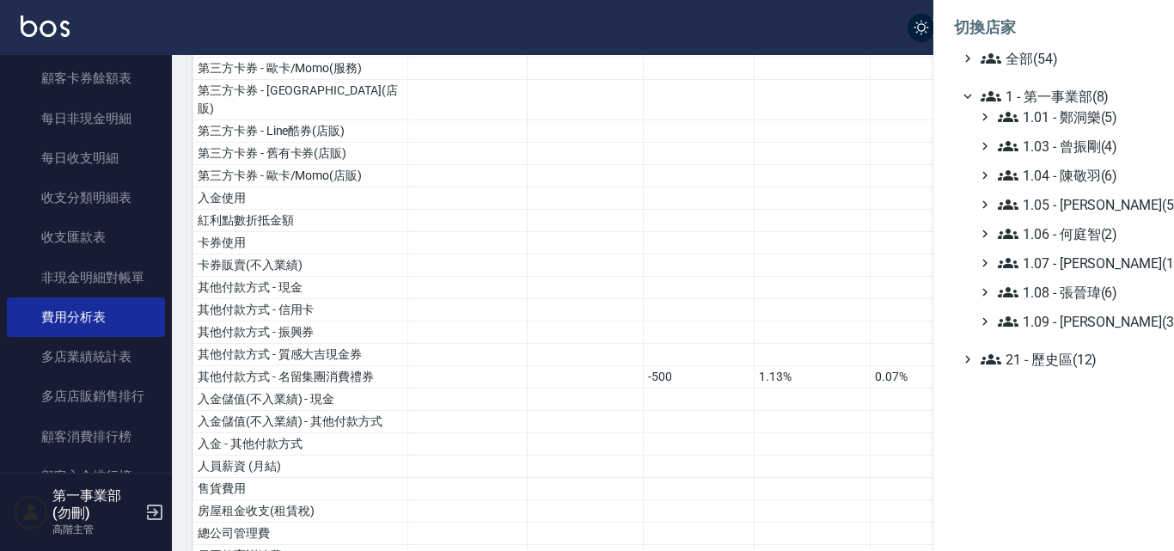
click at [1116, 173] on span "1.04 - 陳敬羽(6)" at bounding box center [1072, 175] width 149 height 21
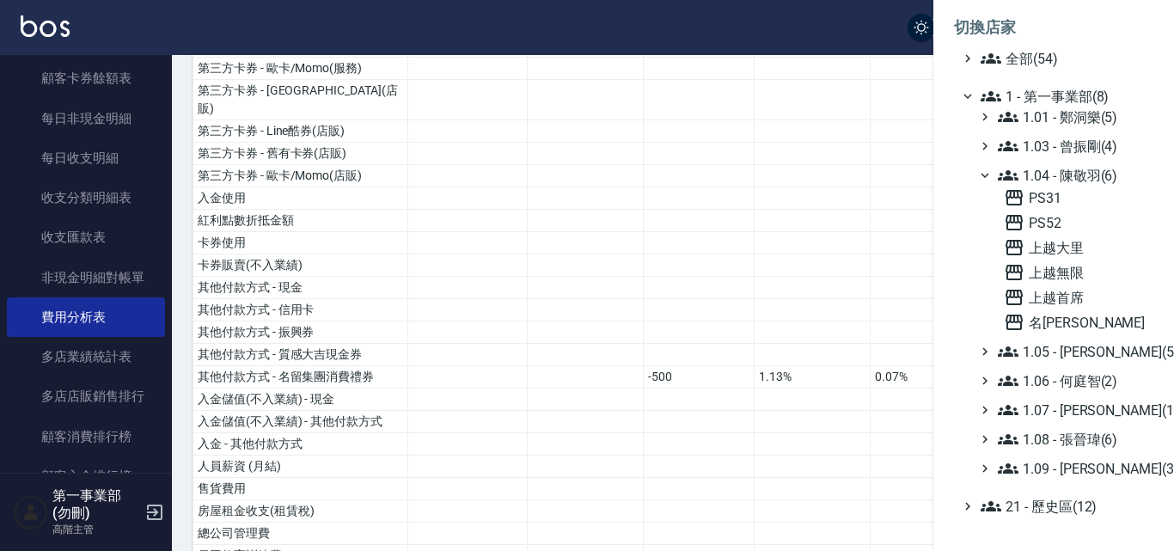
click at [1116, 173] on span "1.04 - 陳敬羽(6)" at bounding box center [1072, 175] width 149 height 21
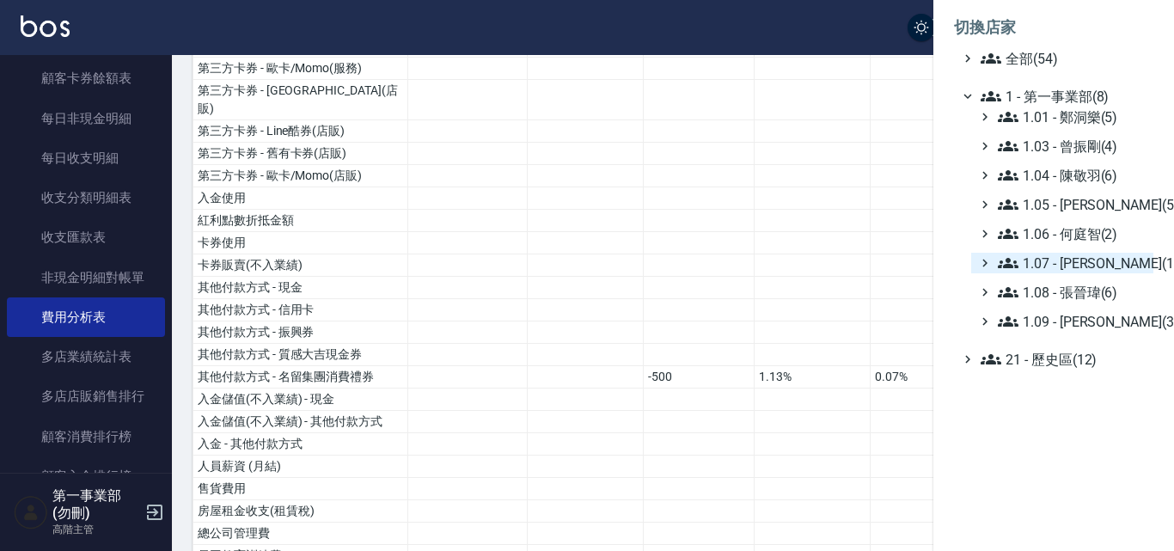
click at [1089, 261] on span "1.07 - 蔡佳均(11)" at bounding box center [1072, 263] width 149 height 21
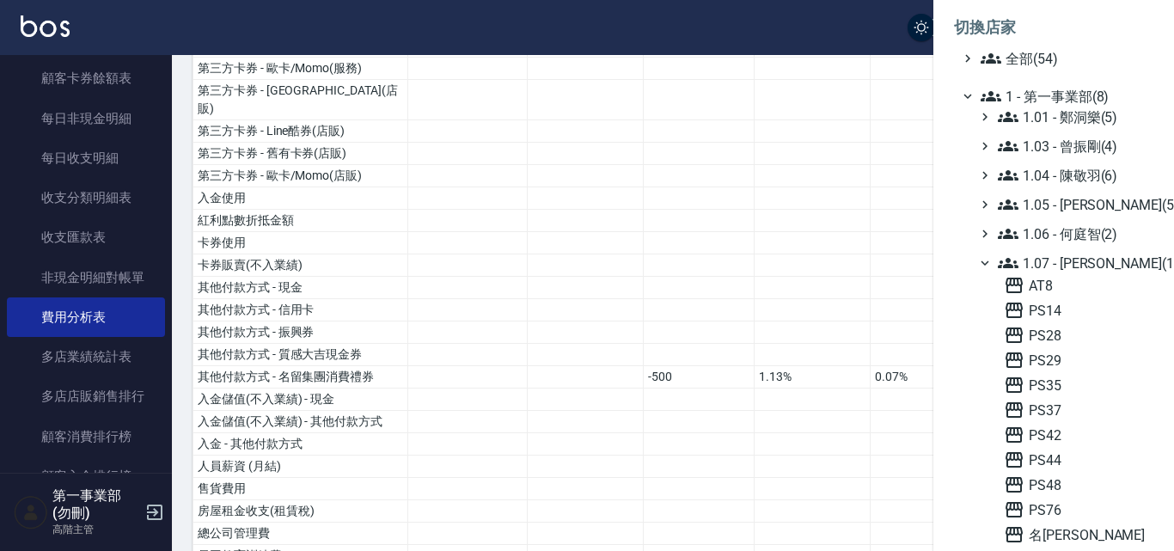
scroll to position [86, 0]
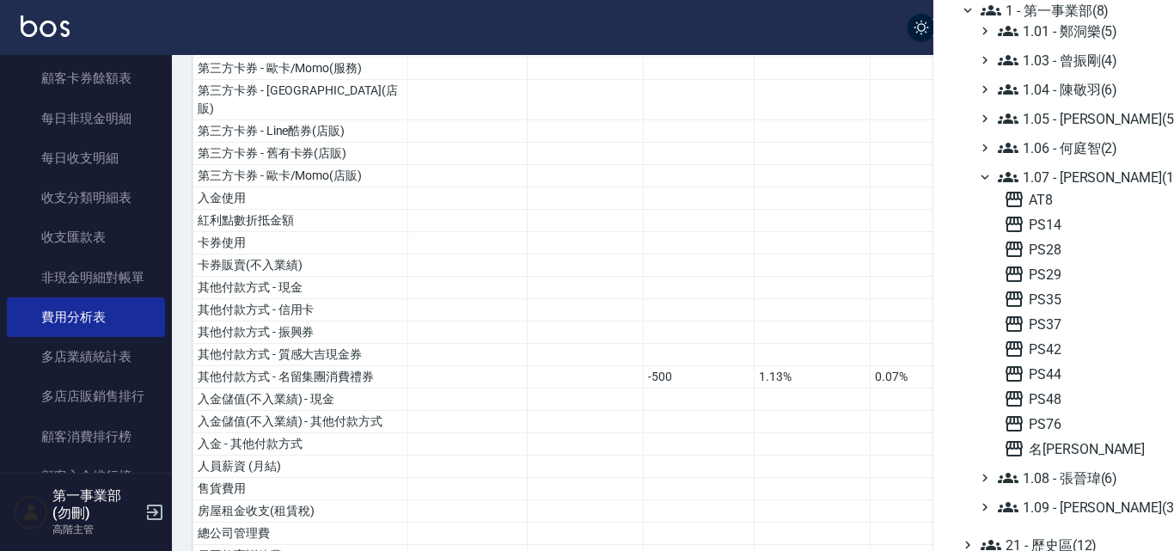
click at [1100, 164] on div "1.01 - 鄭洞樂(5) 1.03 - 曾振剛(4) 1.04 - 陳敬羽(6) 1.05 - 廖厚迪(5) 1.06 - 何庭智(2) 1.07 - 蔡佳…" at bounding box center [1062, 269] width 182 height 497
click at [1103, 169] on span "1.07 - 蔡佳均(11)" at bounding box center [1072, 177] width 149 height 21
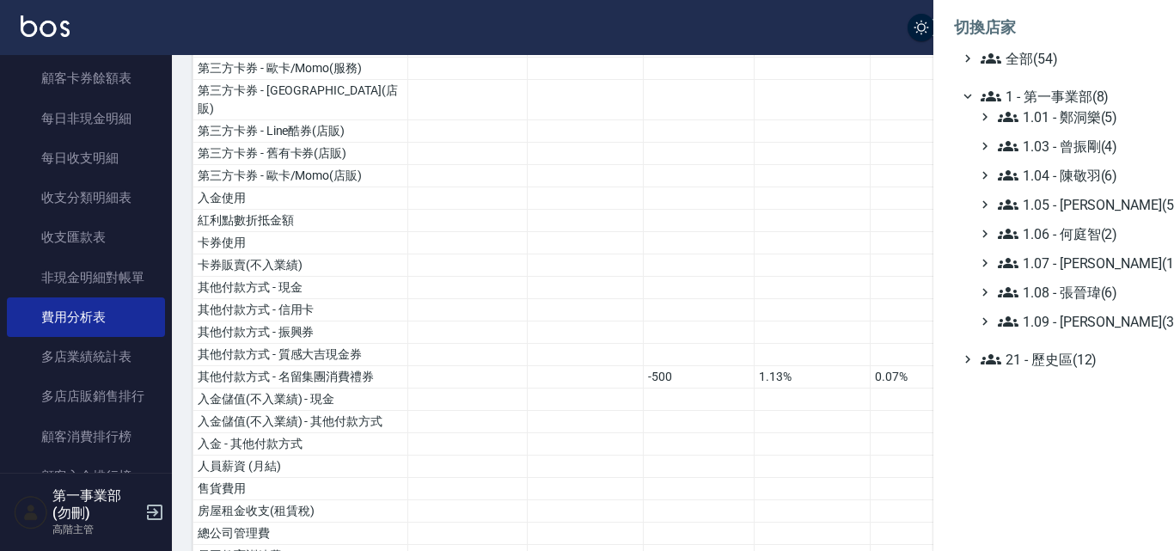
scroll to position [0, 0]
click at [1114, 289] on span "1.08 - 張晉瑋(6)" at bounding box center [1072, 292] width 149 height 21
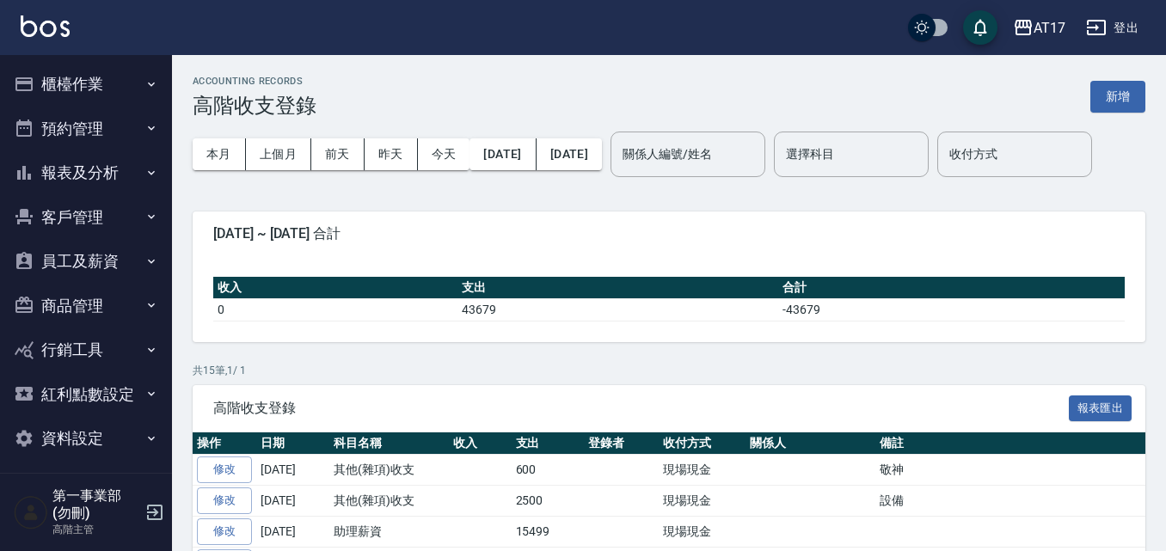
scroll to position [210, 0]
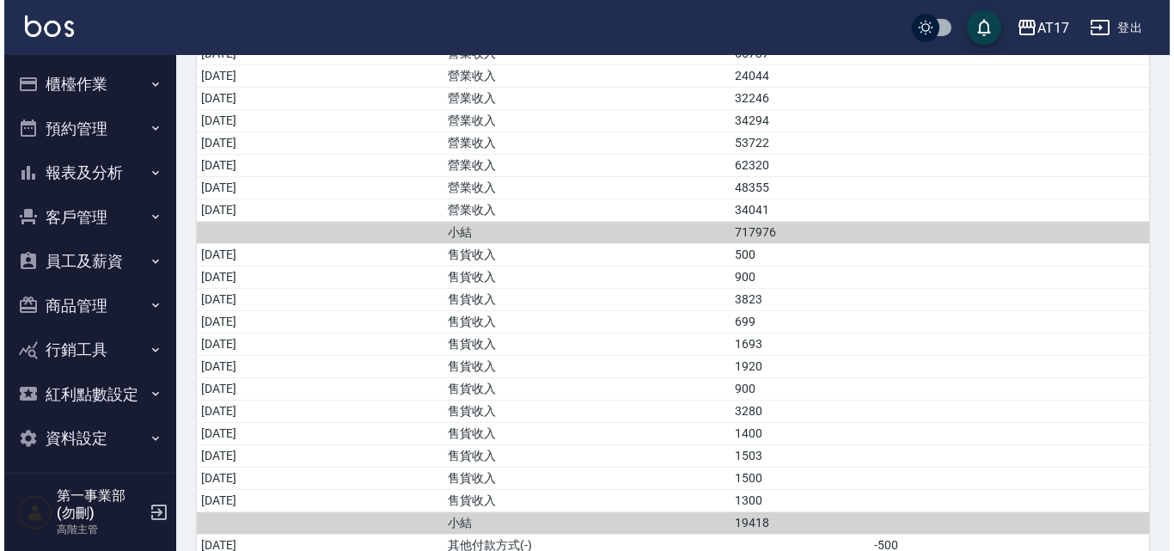
scroll to position [378, 0]
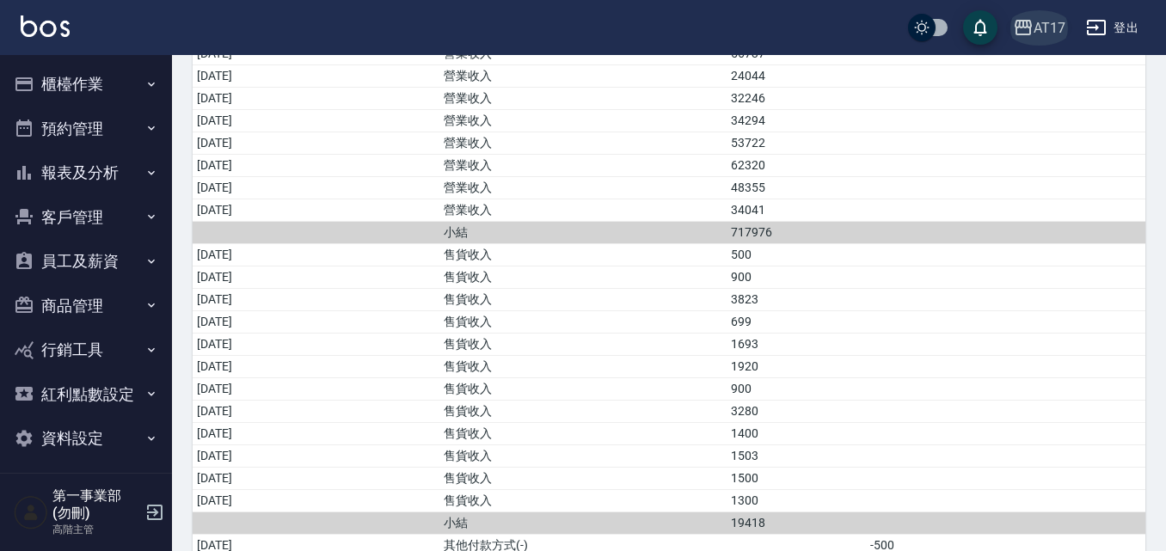
click at [1055, 32] on div "AT17" at bounding box center [1049, 27] width 32 height 21
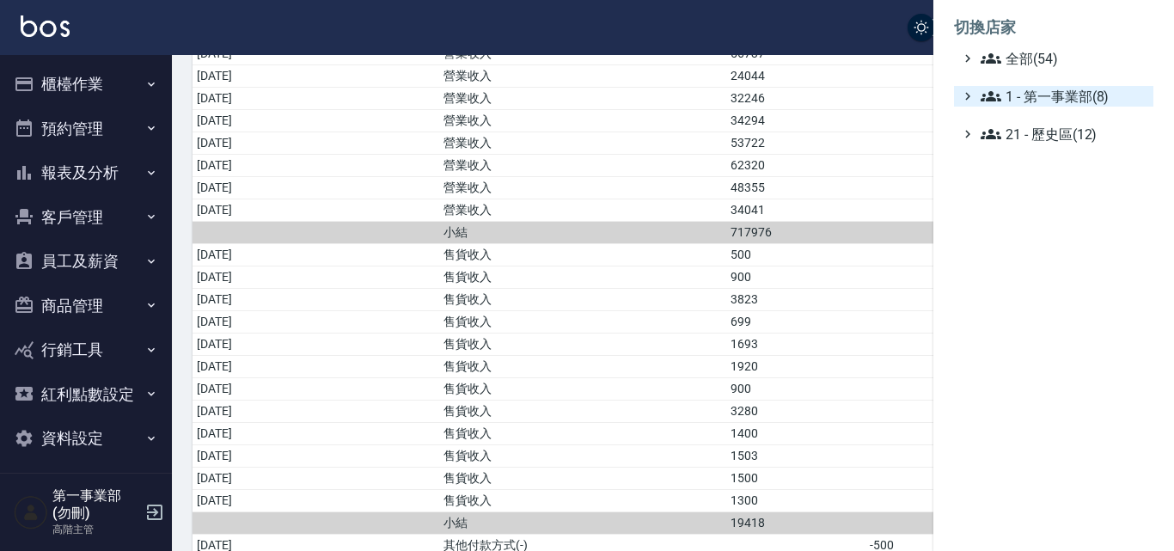
click at [1075, 93] on span "1 - 第一事業部(8)" at bounding box center [1064, 96] width 166 height 21
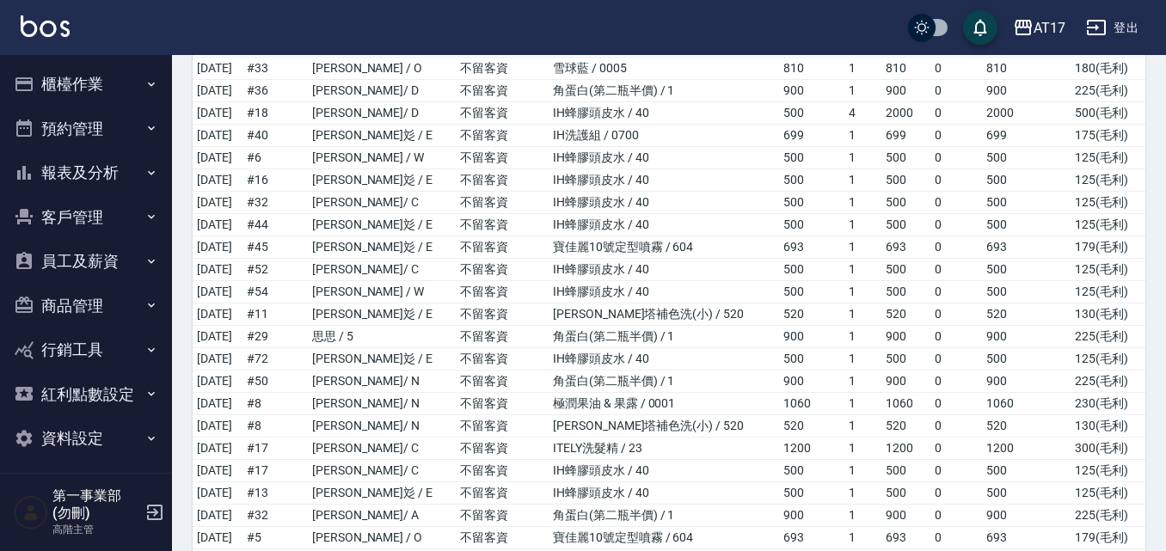
scroll to position [404, 0]
